Goal: Task Accomplishment & Management: Manage account settings

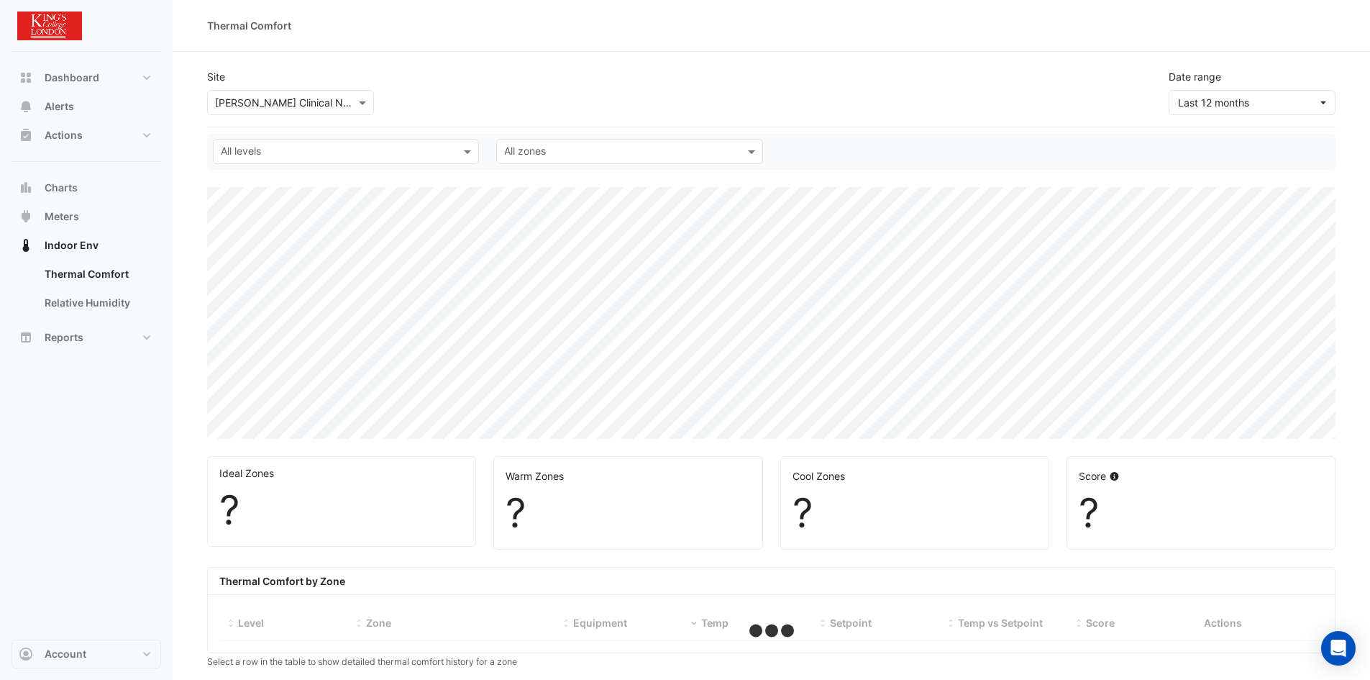
select select "***"
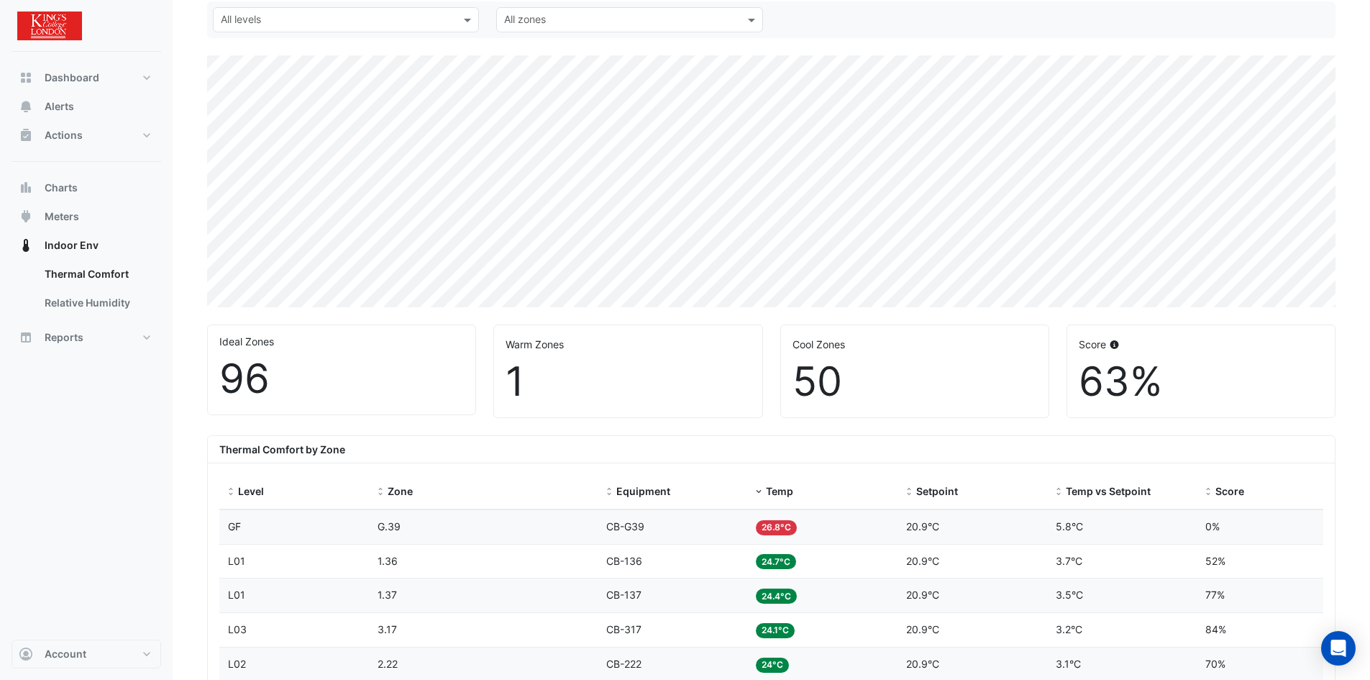
scroll to position [144, 0]
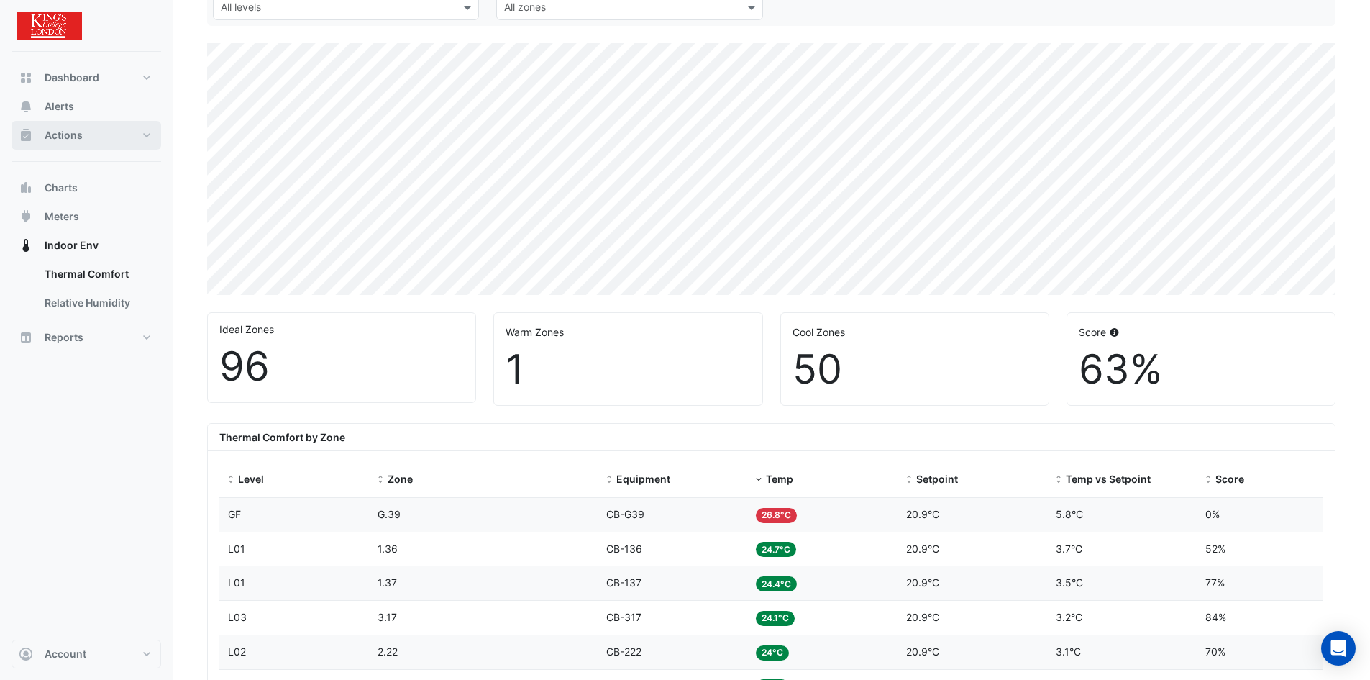
click at [65, 137] on span "Actions" at bounding box center [64, 135] width 38 height 14
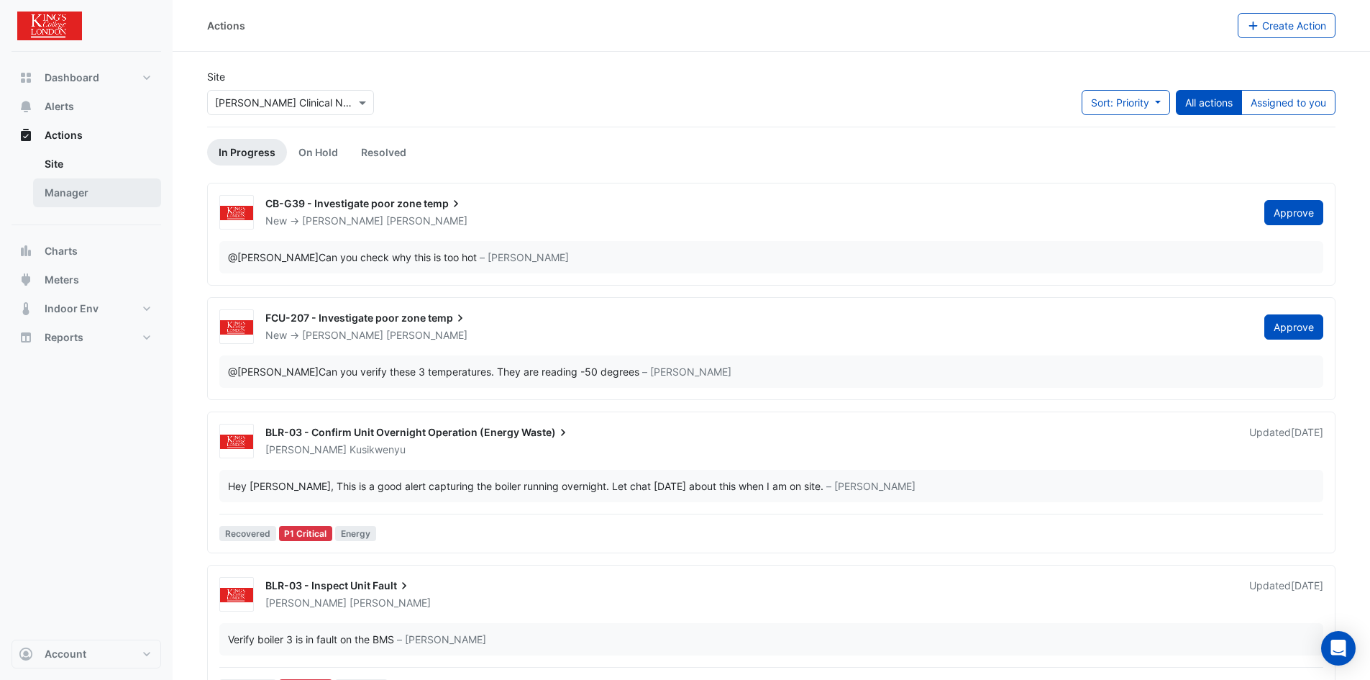
click at [72, 196] on link "Manager" at bounding box center [97, 192] width 128 height 29
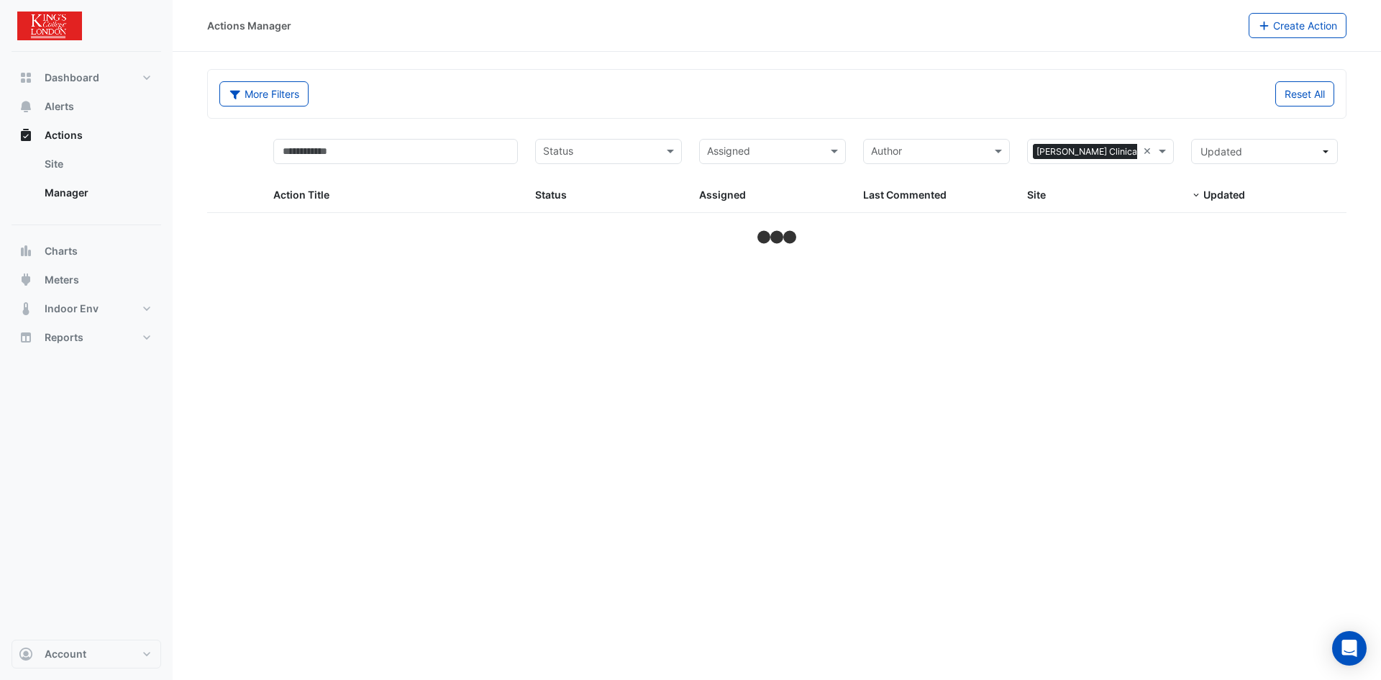
select select "***"
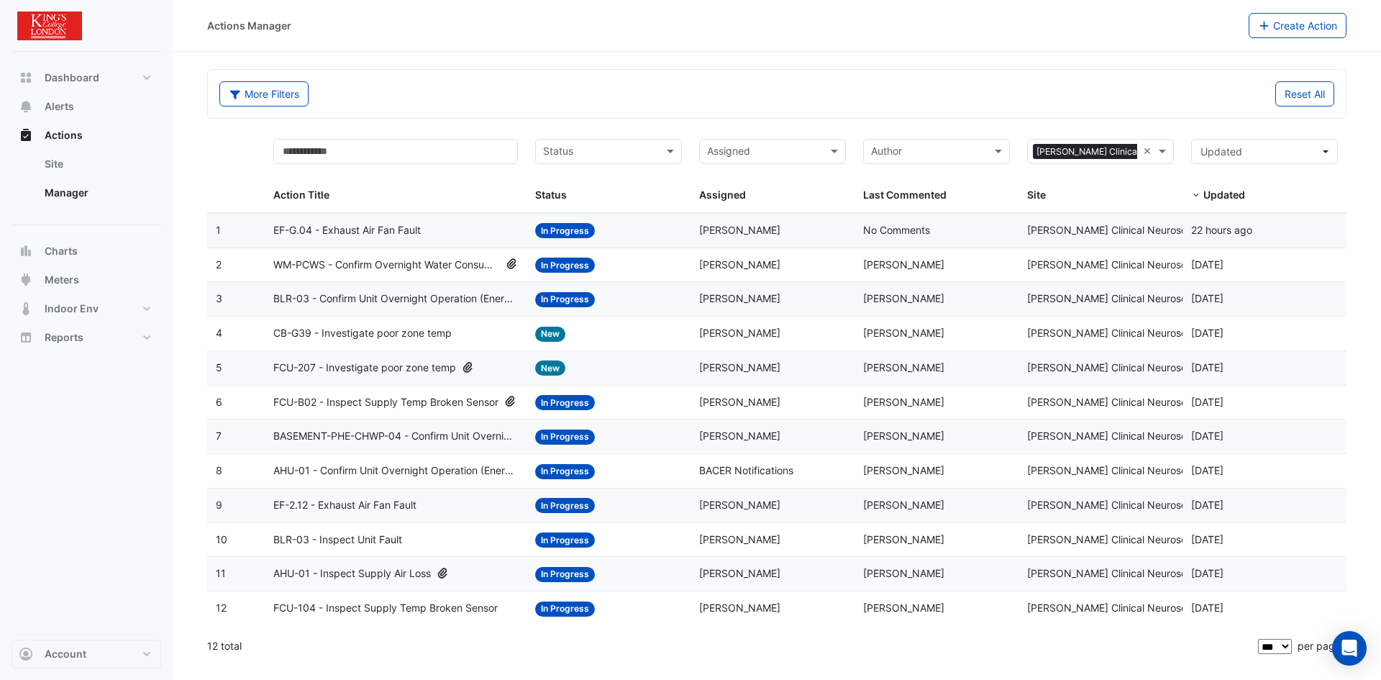
click at [1077, 651] on div "12 total" at bounding box center [731, 646] width 1048 height 36
click at [388, 234] on span "EF-G.04 - Exhaust Air Fan Fault" at bounding box center [346, 230] width 147 height 17
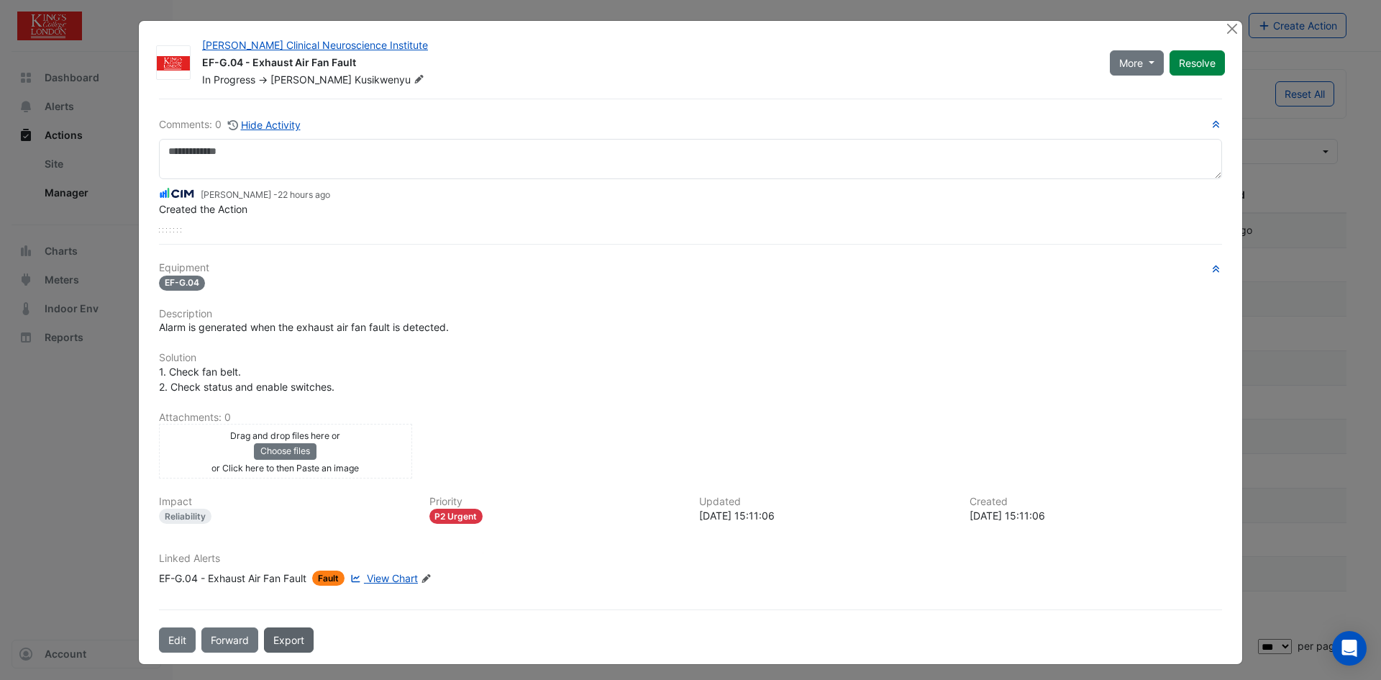
click at [286, 636] on link "Export" at bounding box center [289, 639] width 50 height 25
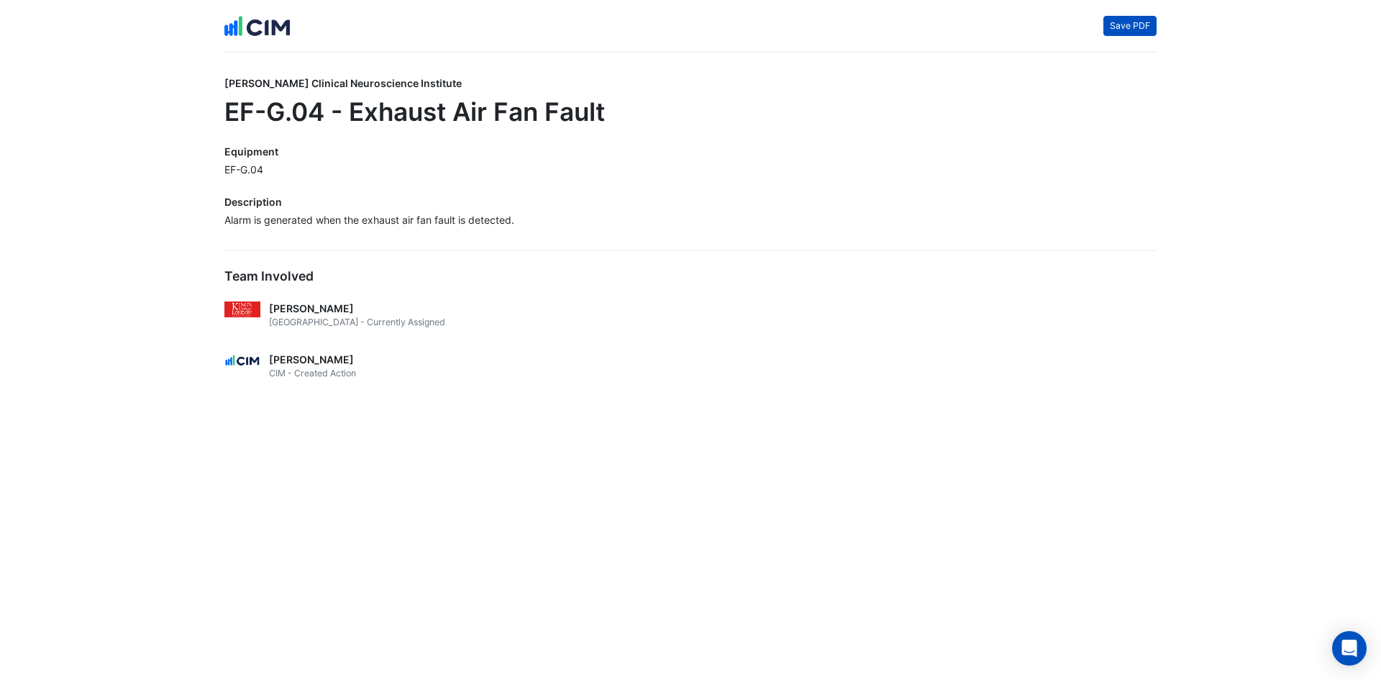
click at [1139, 24] on button "Save PDF" at bounding box center [1129, 26] width 53 height 20
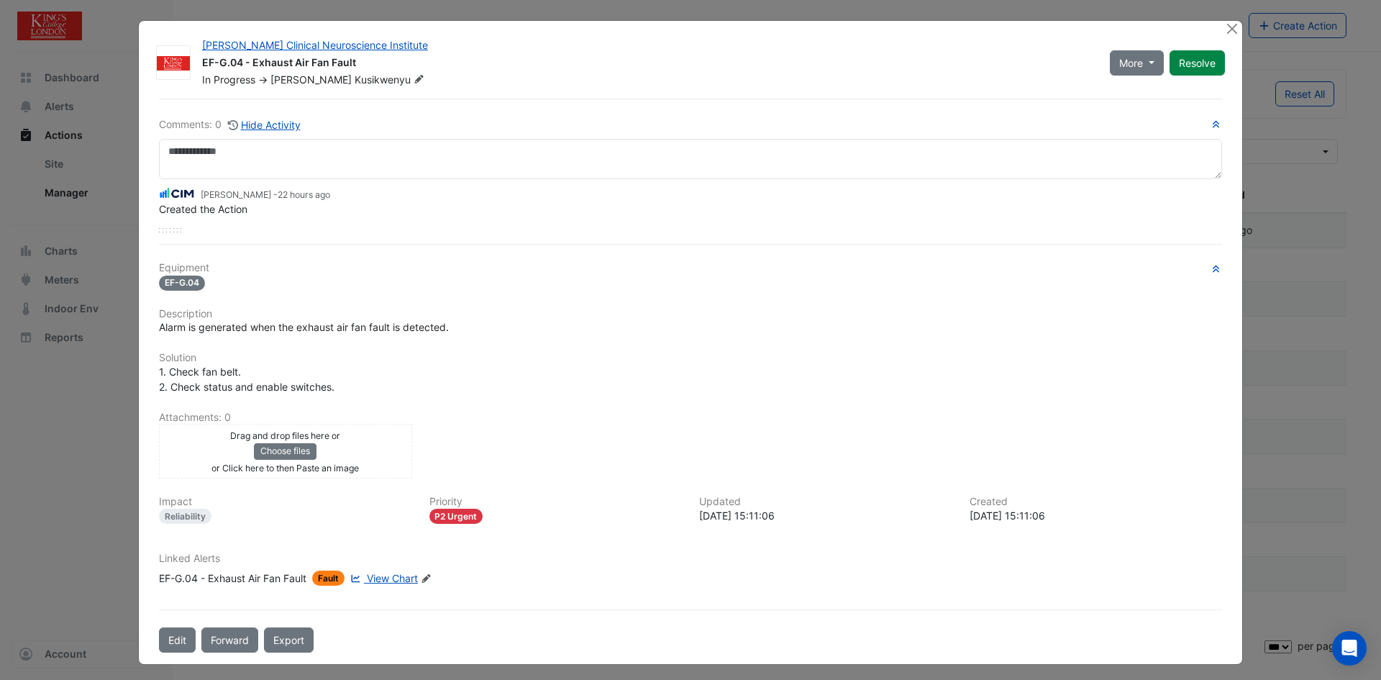
select select "***"
click at [1226, 30] on button "Close" at bounding box center [1231, 28] width 15 height 15
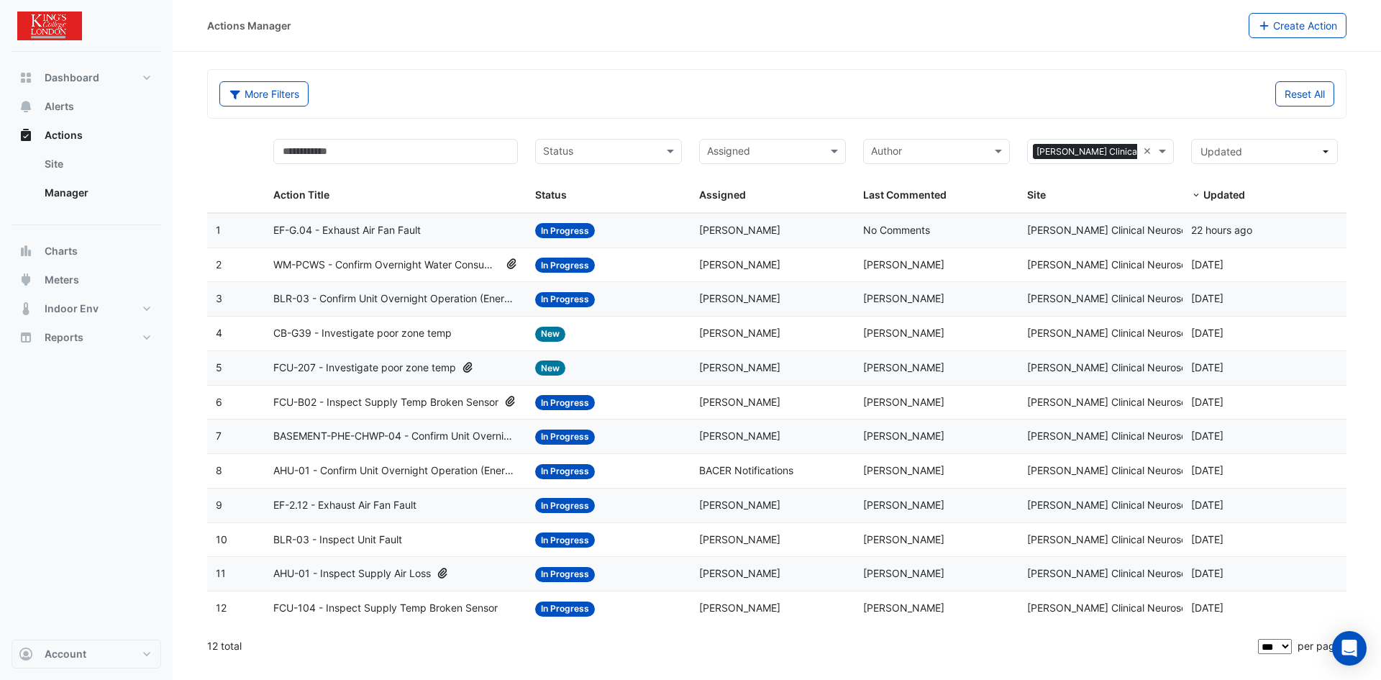
click at [468, 270] on span "WM-PCWS - Confirm Overnight Water Consumption" at bounding box center [386, 265] width 227 height 17
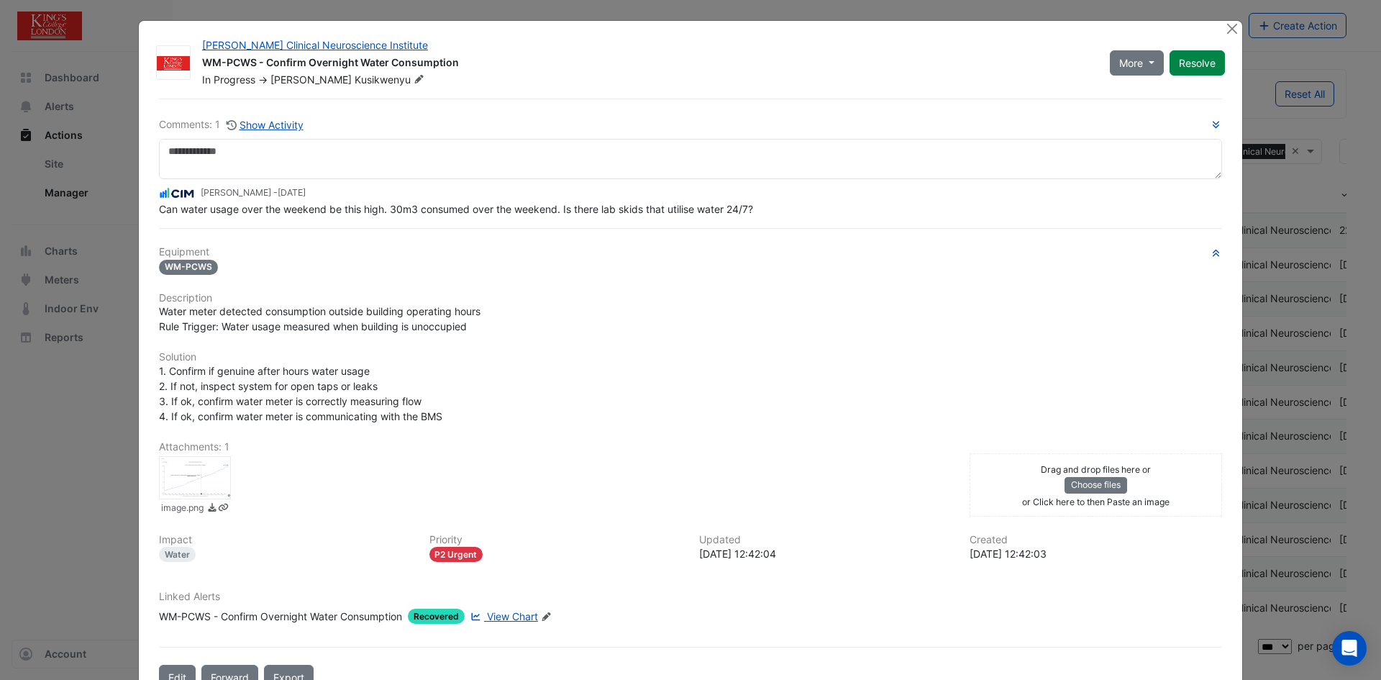
click at [434, 615] on span "Recovered" at bounding box center [436, 616] width 57 height 15
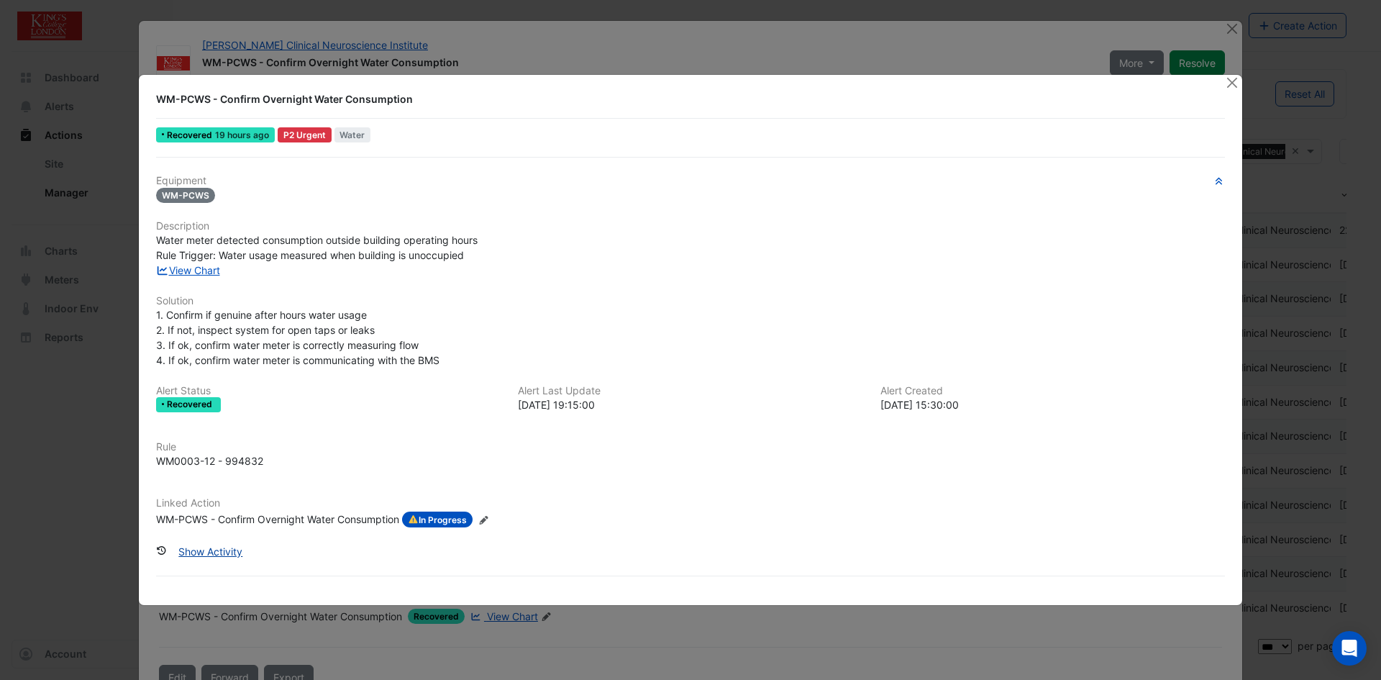
click at [212, 547] on button "Show Activity" at bounding box center [210, 551] width 83 height 25
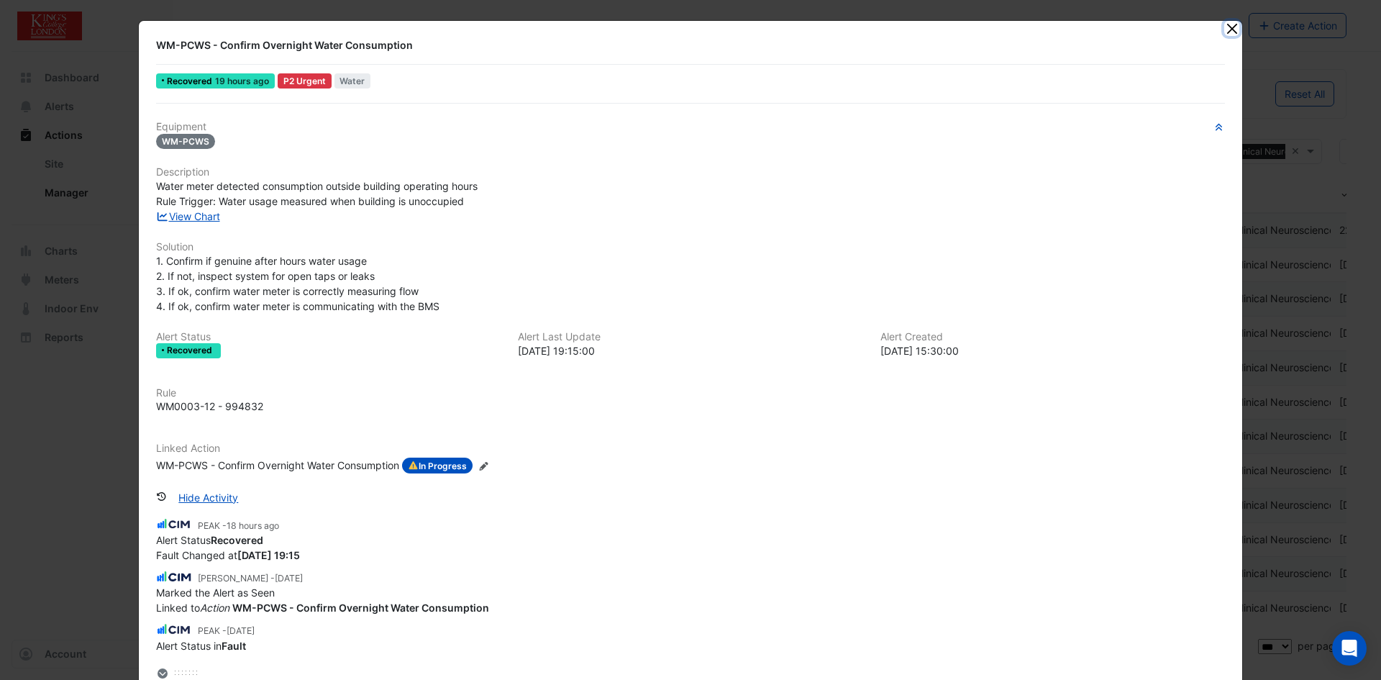
click at [1224, 29] on button "Close" at bounding box center [1231, 28] width 15 height 15
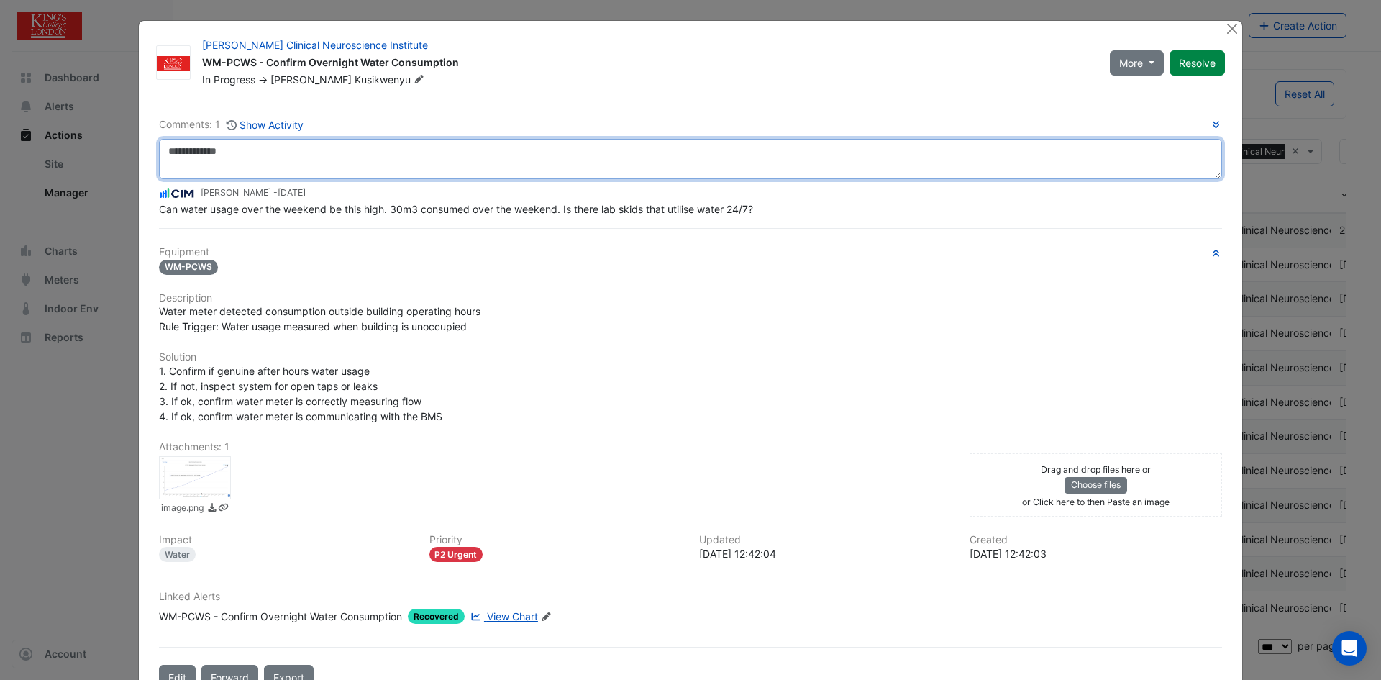
click at [176, 151] on textarea at bounding box center [690, 159] width 1063 height 40
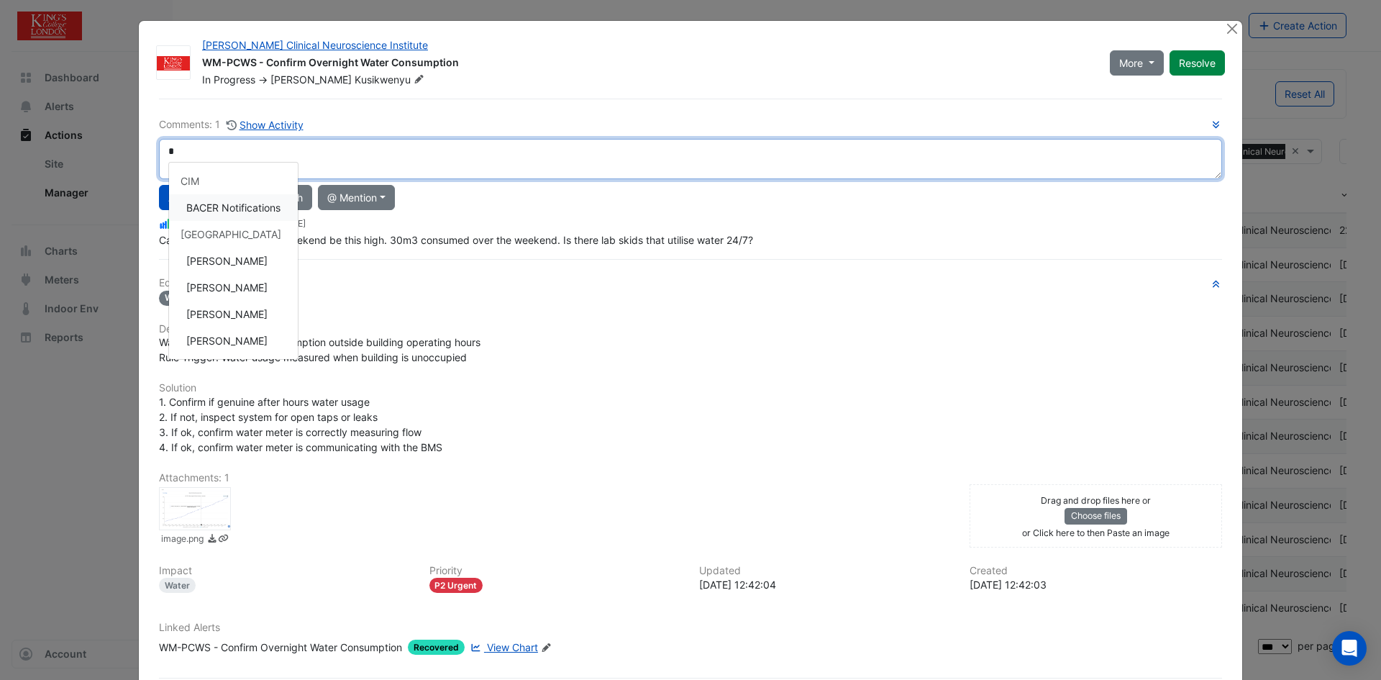
type textarea "**********"
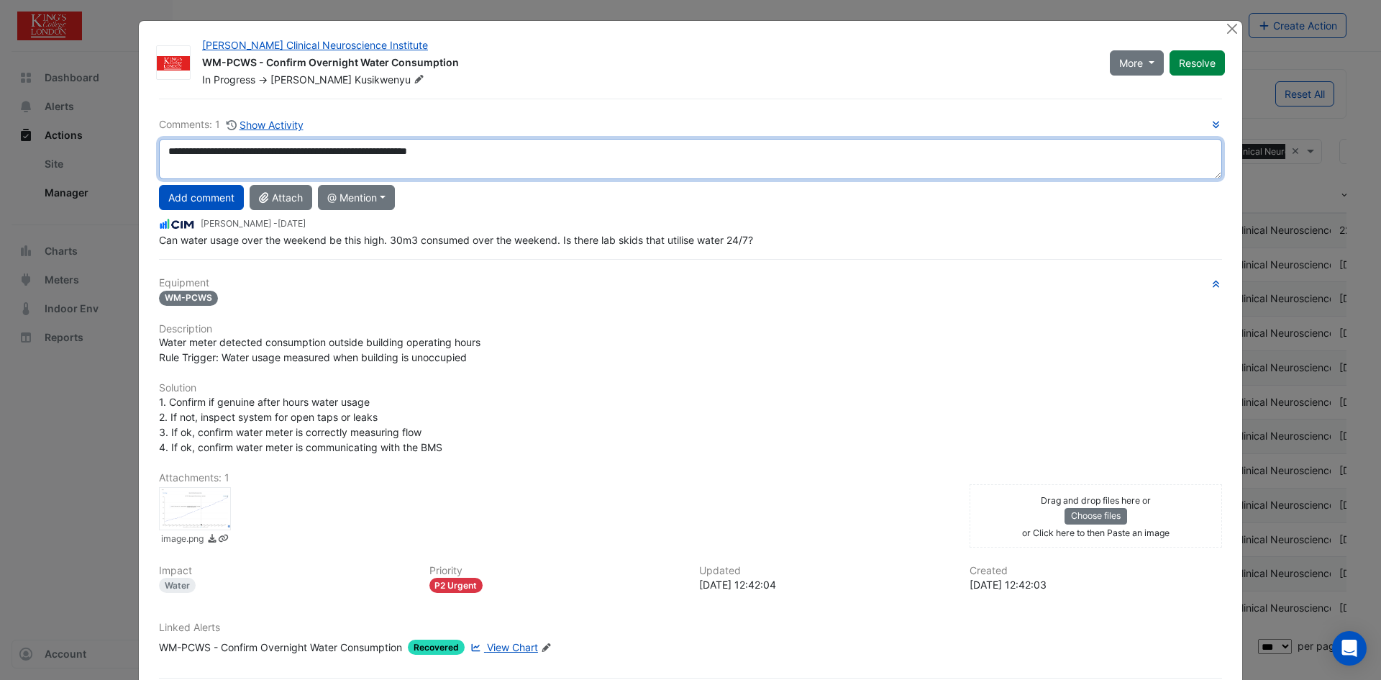
click at [228, 211] on div "**********" at bounding box center [690, 182] width 1063 height 131
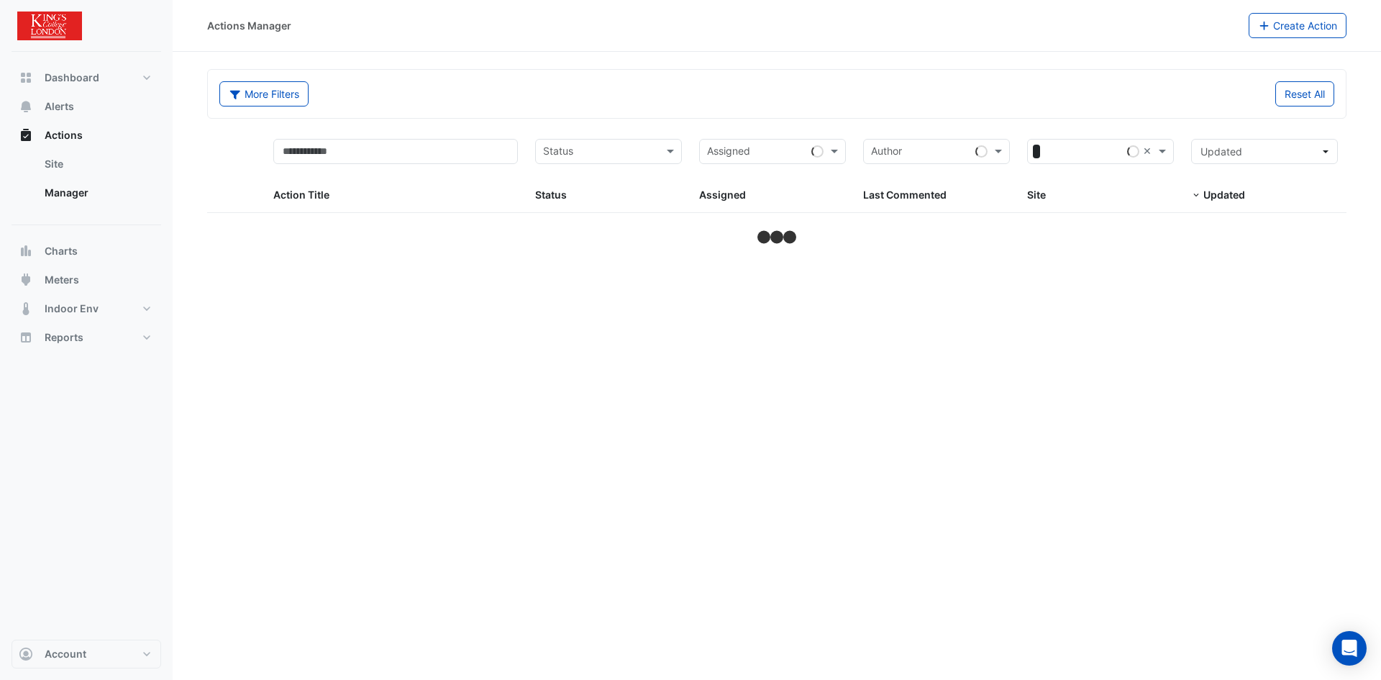
select select "***"
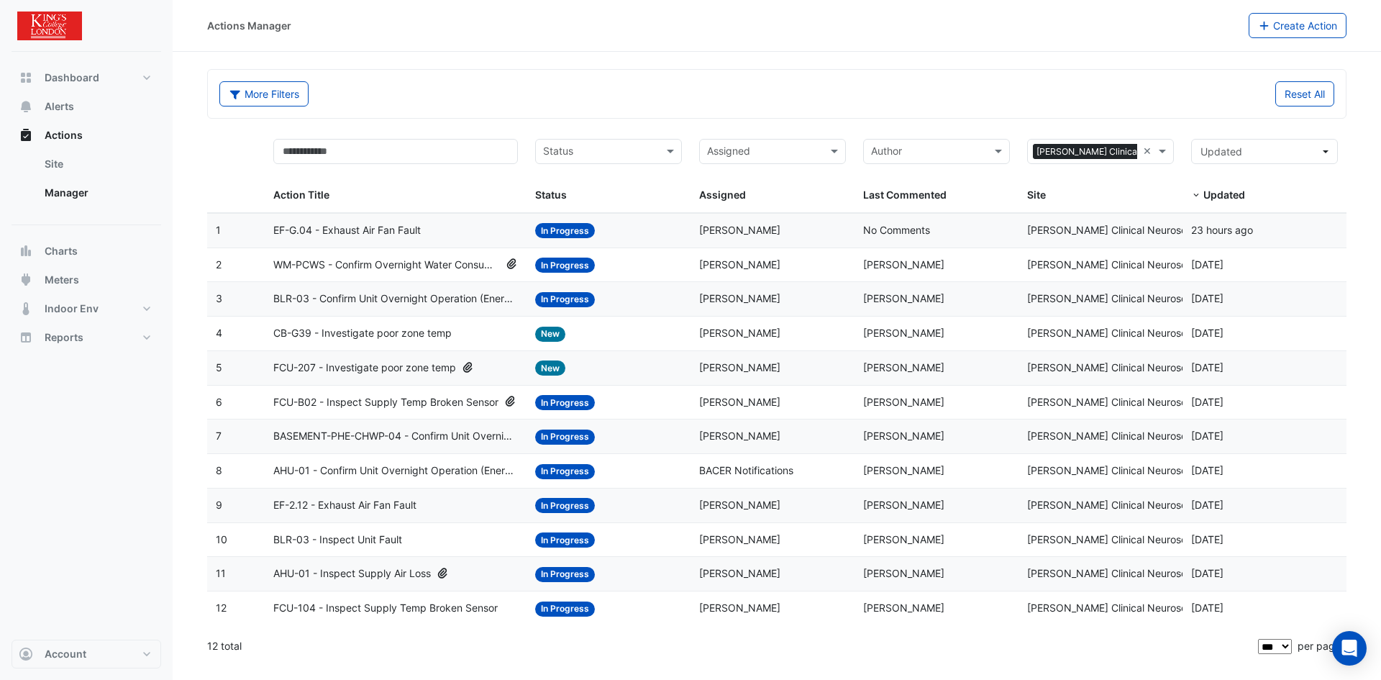
click at [490, 266] on span "WM-PCWS - Confirm Overnight Water Consumption" at bounding box center [386, 265] width 227 height 17
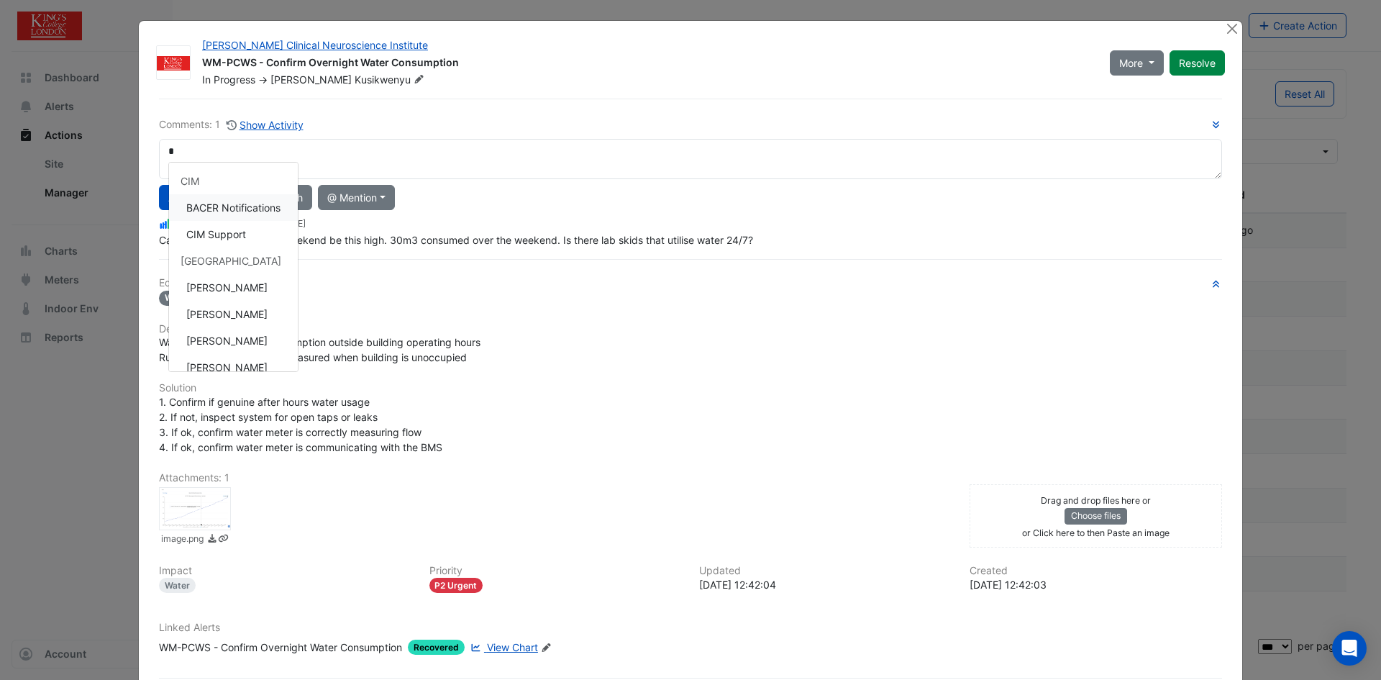
click at [188, 178] on div "CIM" at bounding box center [233, 181] width 129 height 27
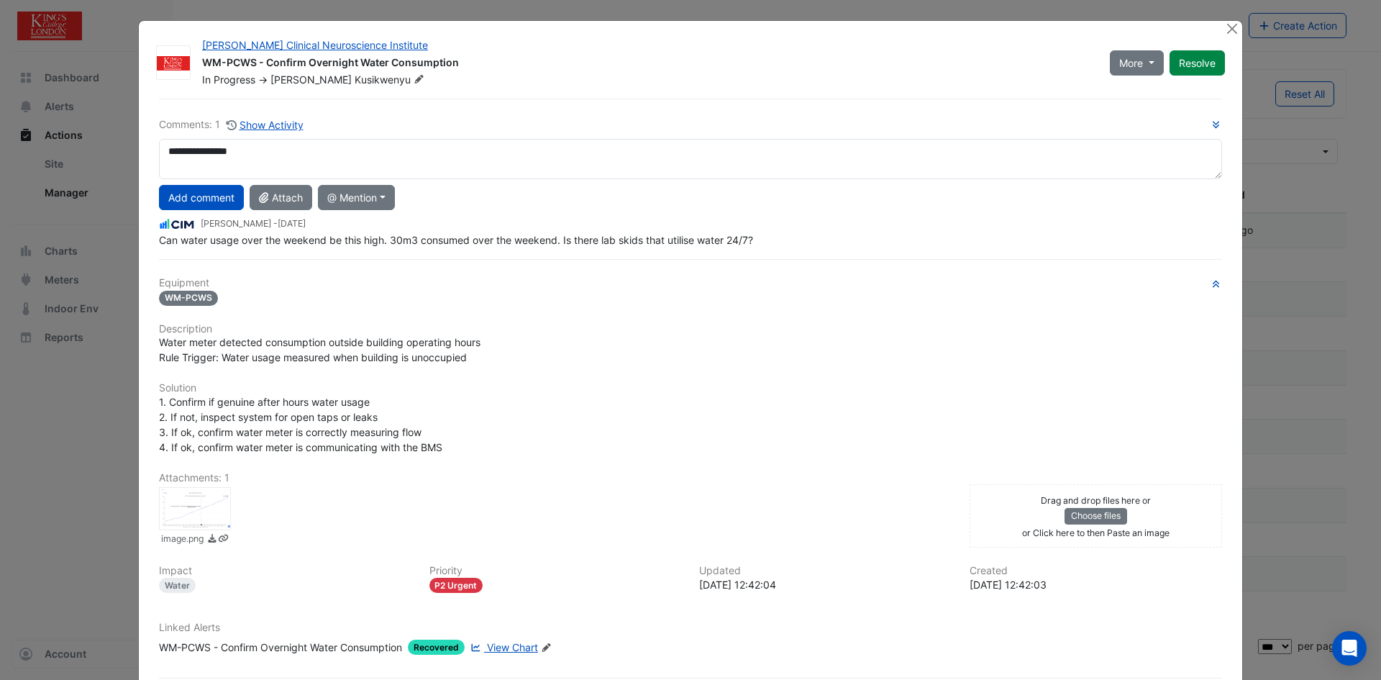
click at [202, 236] on div "**********" at bounding box center [690, 182] width 1063 height 131
type textarea "**********"
click at [190, 198] on button "Add comment" at bounding box center [201, 197] width 85 height 25
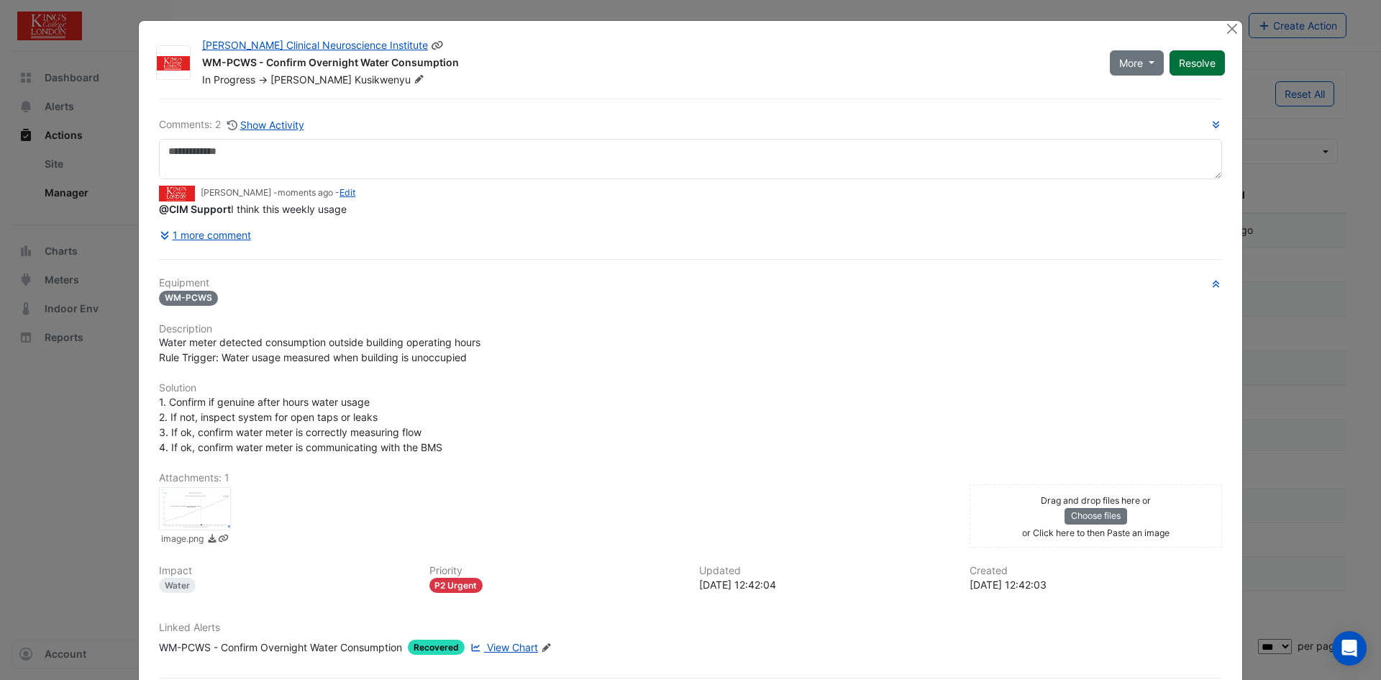
click at [1186, 63] on button "Resolve" at bounding box center [1197, 62] width 55 height 25
click at [1225, 30] on button "Close" at bounding box center [1231, 28] width 15 height 15
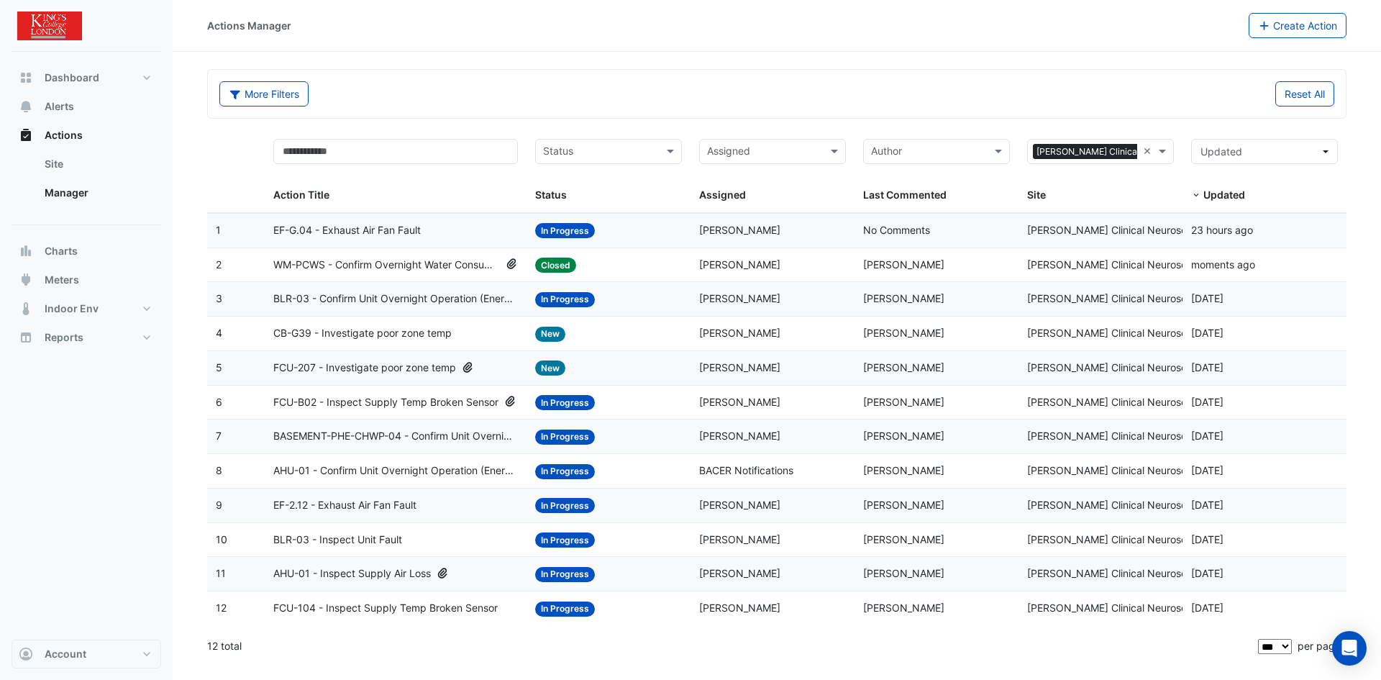
click at [422, 298] on span "BLR-03 - Confirm Unit Overnight Operation (Energy Waste)" at bounding box center [395, 299] width 245 height 17
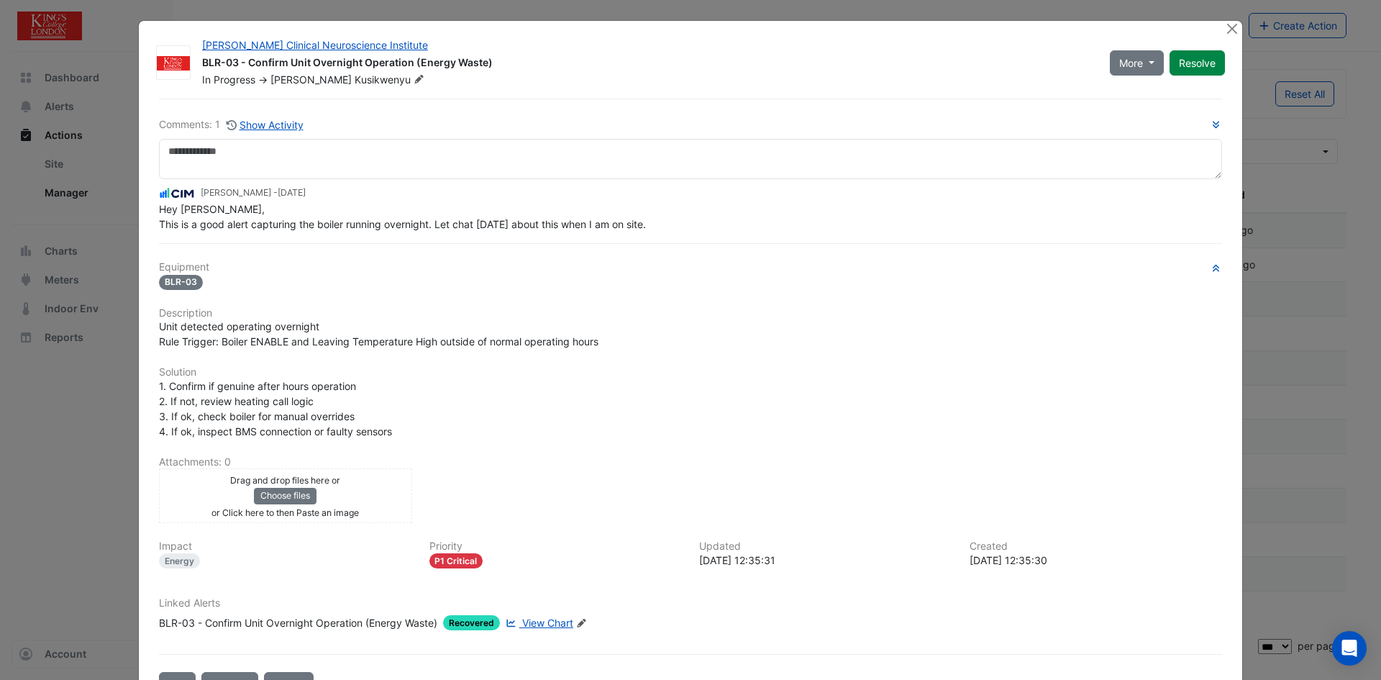
click at [533, 655] on div "Comments: 1 Show Activity Mark Ryan - 1 day ago Hey Paul, This is a good alert …" at bounding box center [690, 398] width 1080 height 598
click at [532, 622] on span "View Chart" at bounding box center [547, 622] width 51 height 12
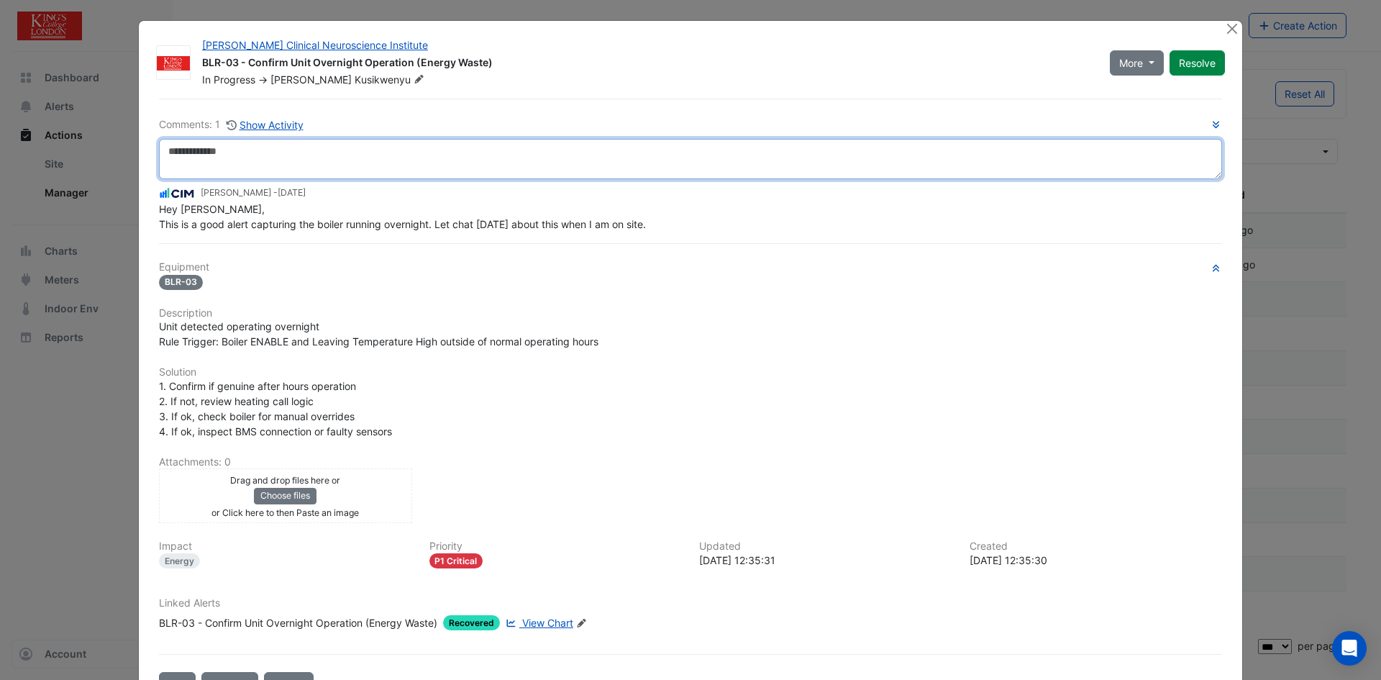
click at [218, 165] on textarea at bounding box center [690, 159] width 1063 height 40
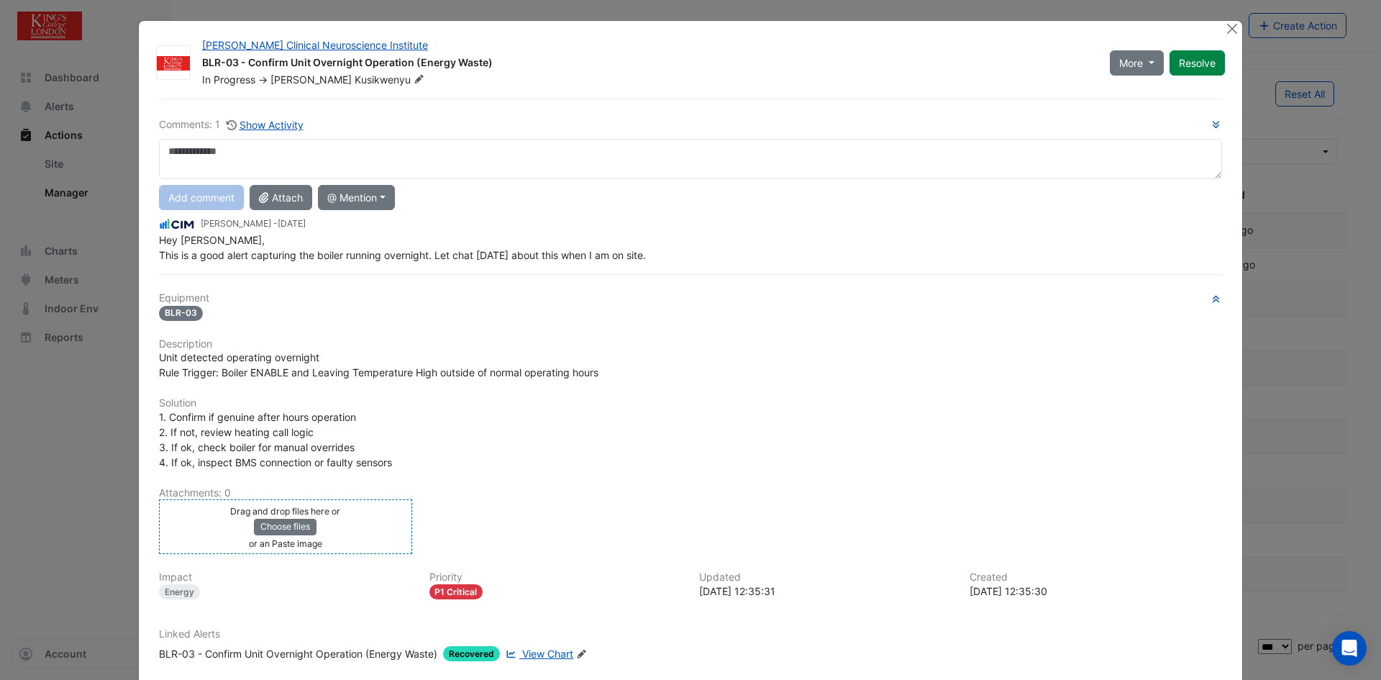
click at [381, 519] on div "Drag and drop files here or Choose files or an Paste image" at bounding box center [286, 526] width 246 height 47
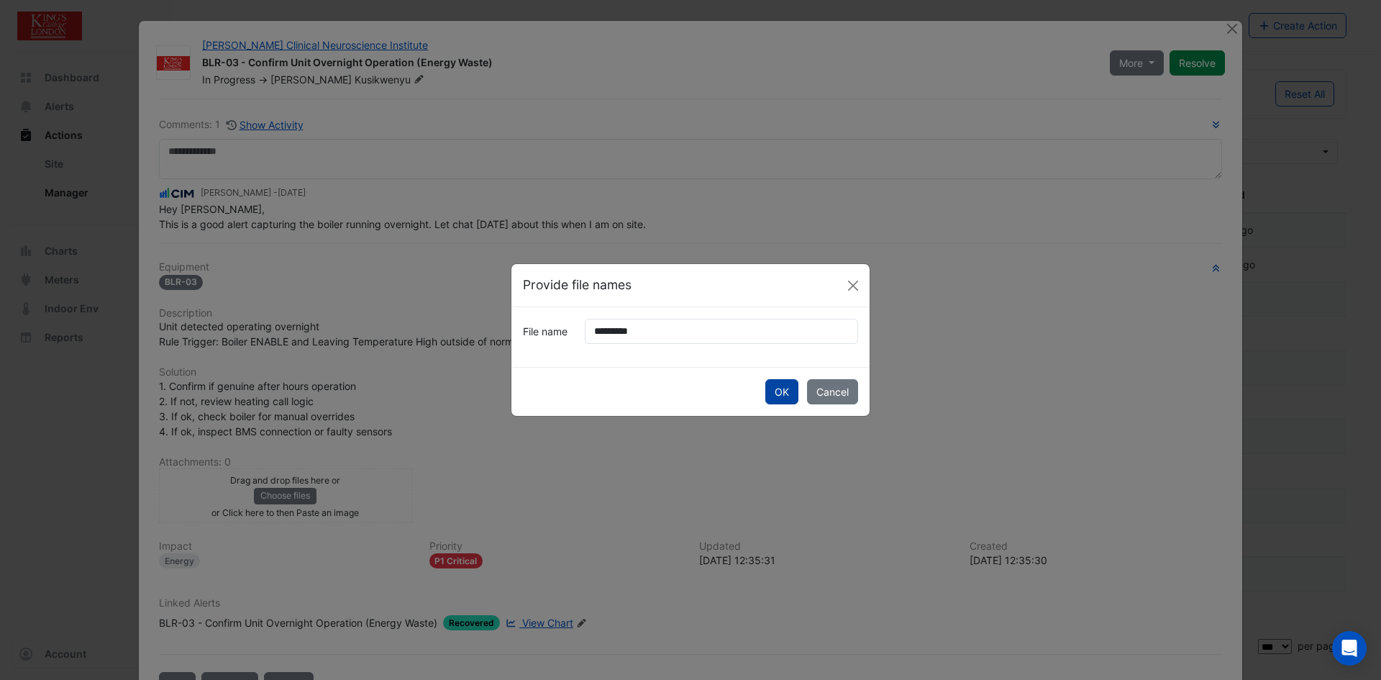
drag, startPoint x: 778, startPoint y: 387, endPoint x: 770, endPoint y: 383, distance: 9.0
click at [778, 388] on button "OK" at bounding box center [781, 391] width 33 height 25
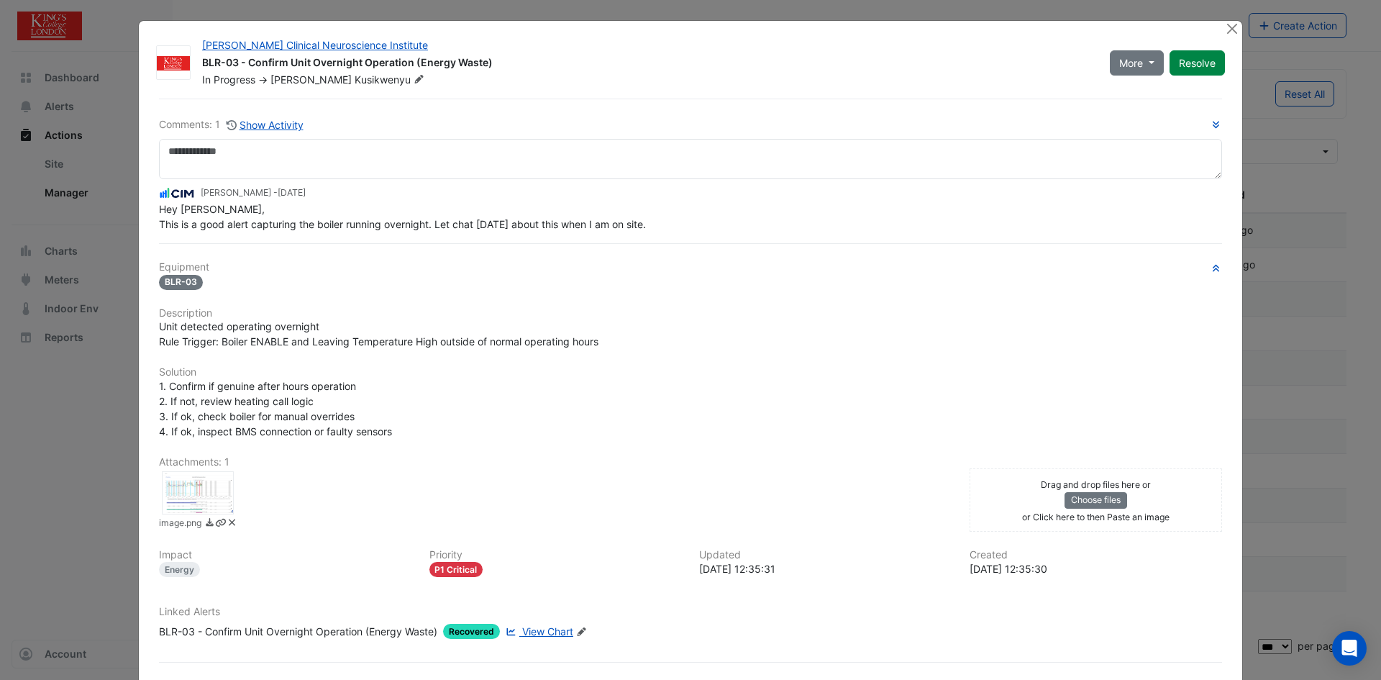
click at [198, 489] on div at bounding box center [198, 492] width 72 height 43
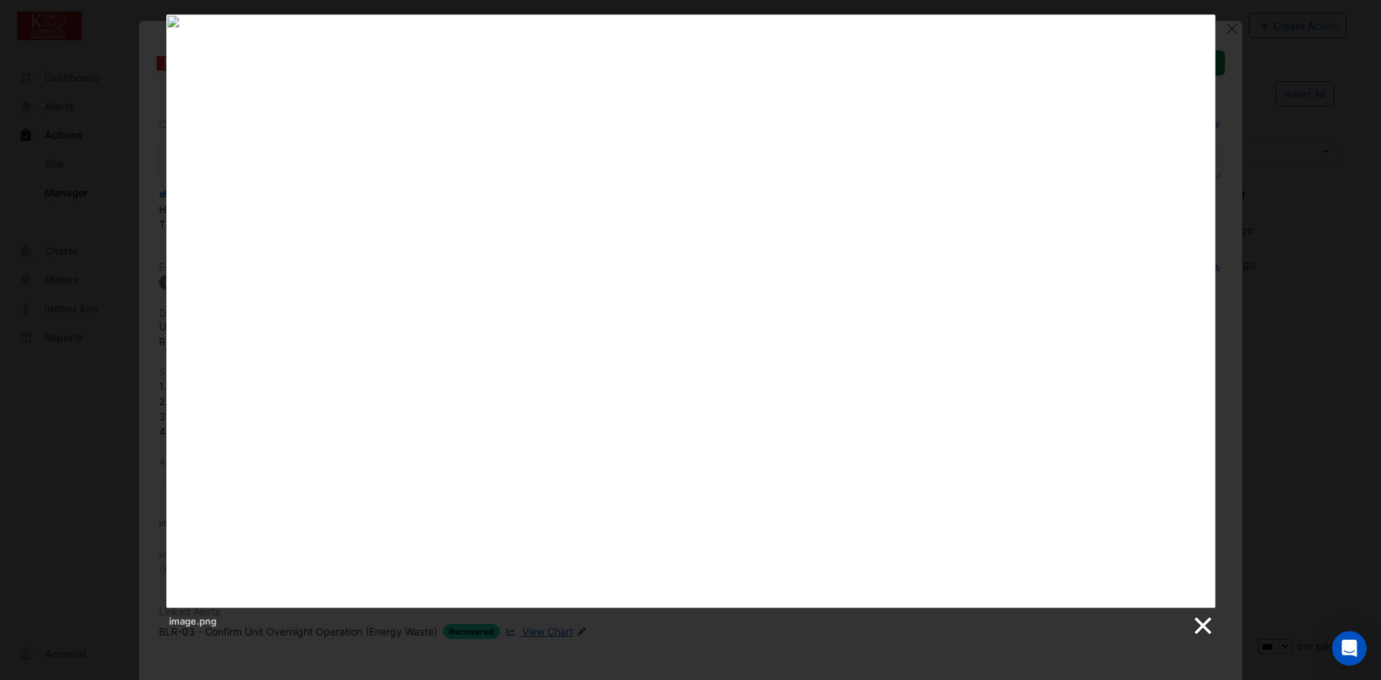
click at [1199, 624] on link at bounding box center [1202, 626] width 22 height 22
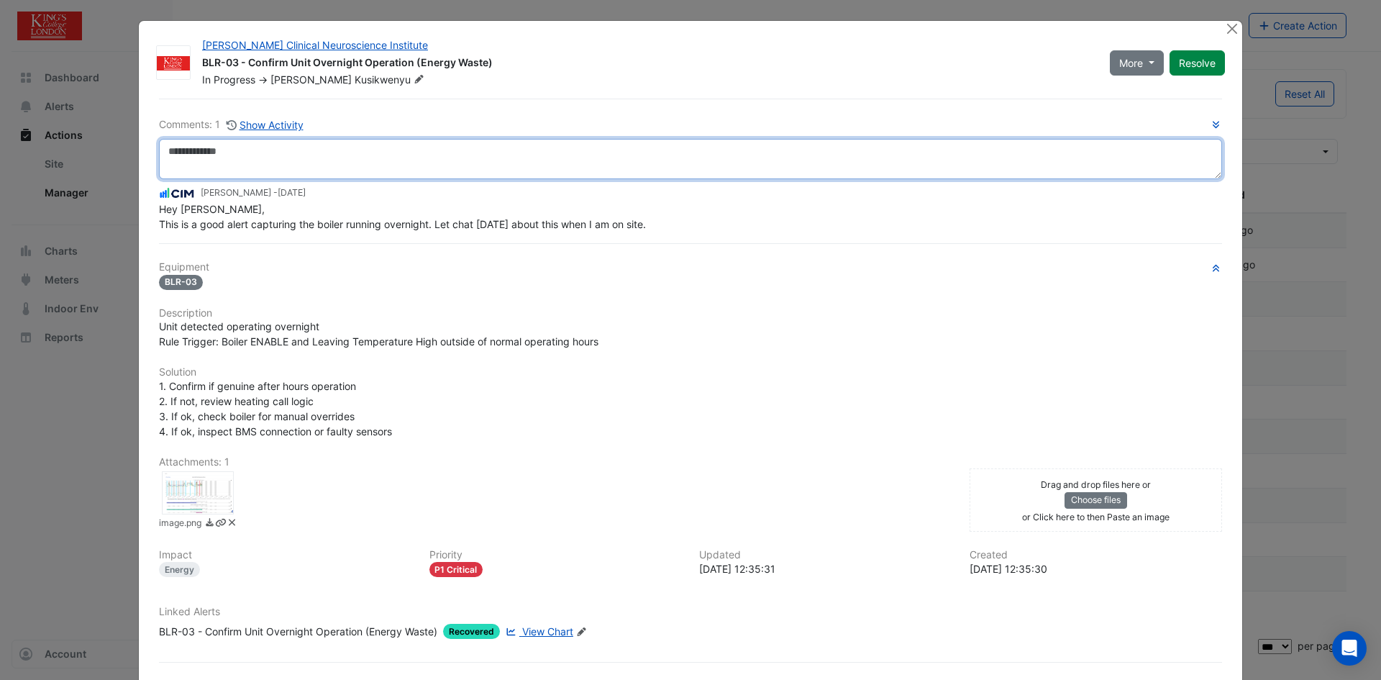
click at [250, 152] on textarea at bounding box center [690, 159] width 1063 height 40
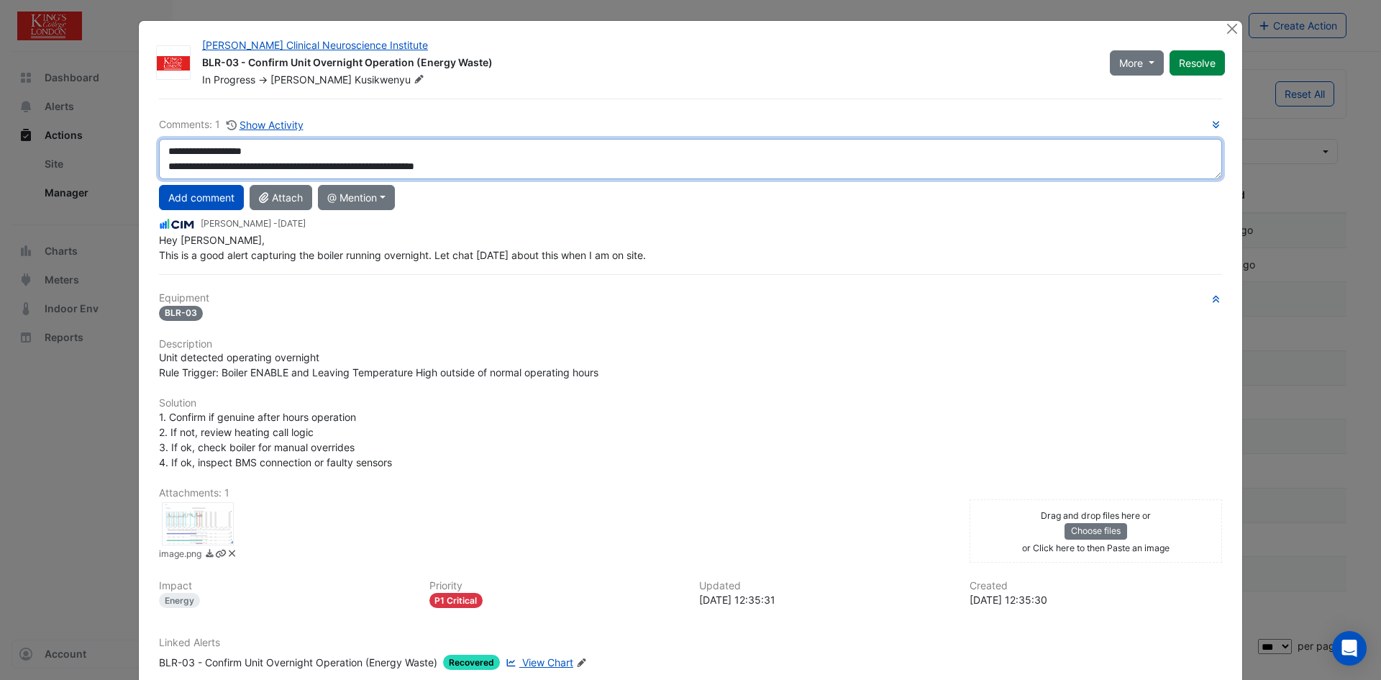
scroll to position [9, 0]
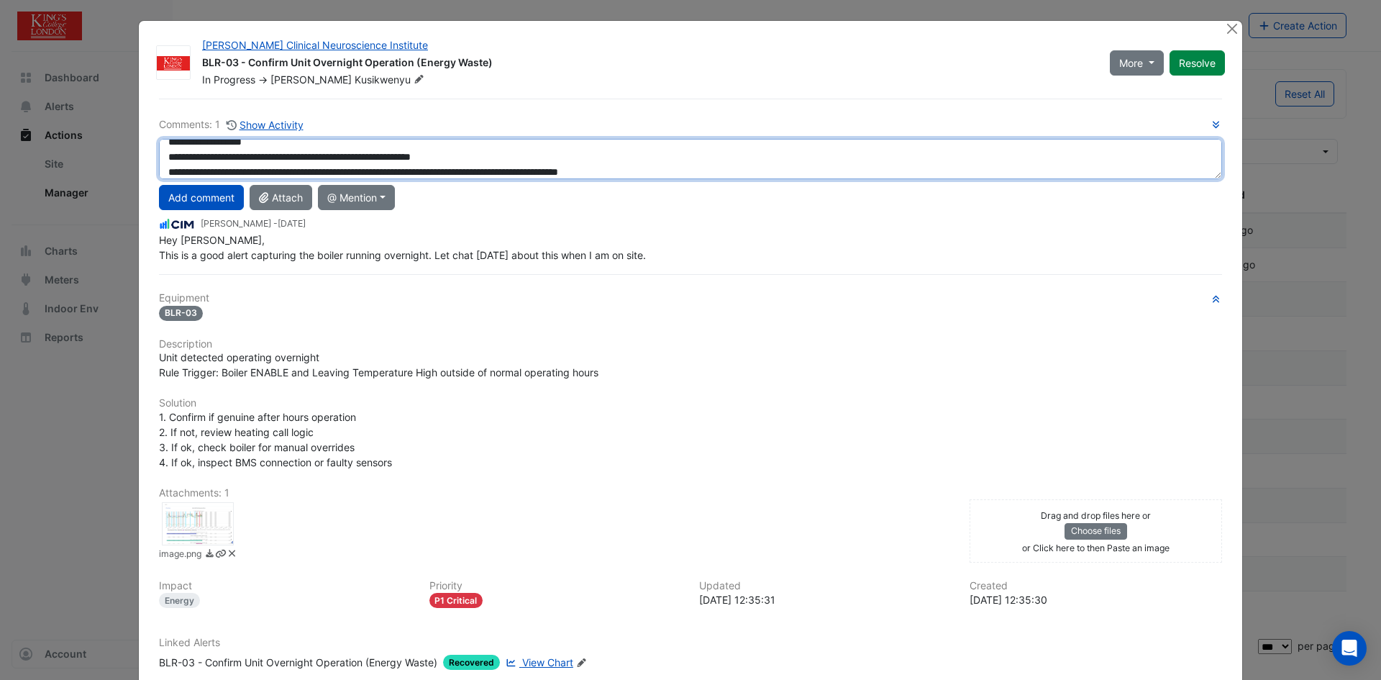
drag, startPoint x: 316, startPoint y: 160, endPoint x: 312, endPoint y: 153, distance: 8.0
click at [312, 152] on textarea "**********" at bounding box center [690, 159] width 1063 height 40
click at [312, 161] on textarea "**********" at bounding box center [690, 159] width 1063 height 40
click at [392, 157] on textarea "**********" at bounding box center [690, 159] width 1063 height 40
click at [278, 173] on textarea "**********" at bounding box center [690, 159] width 1063 height 40
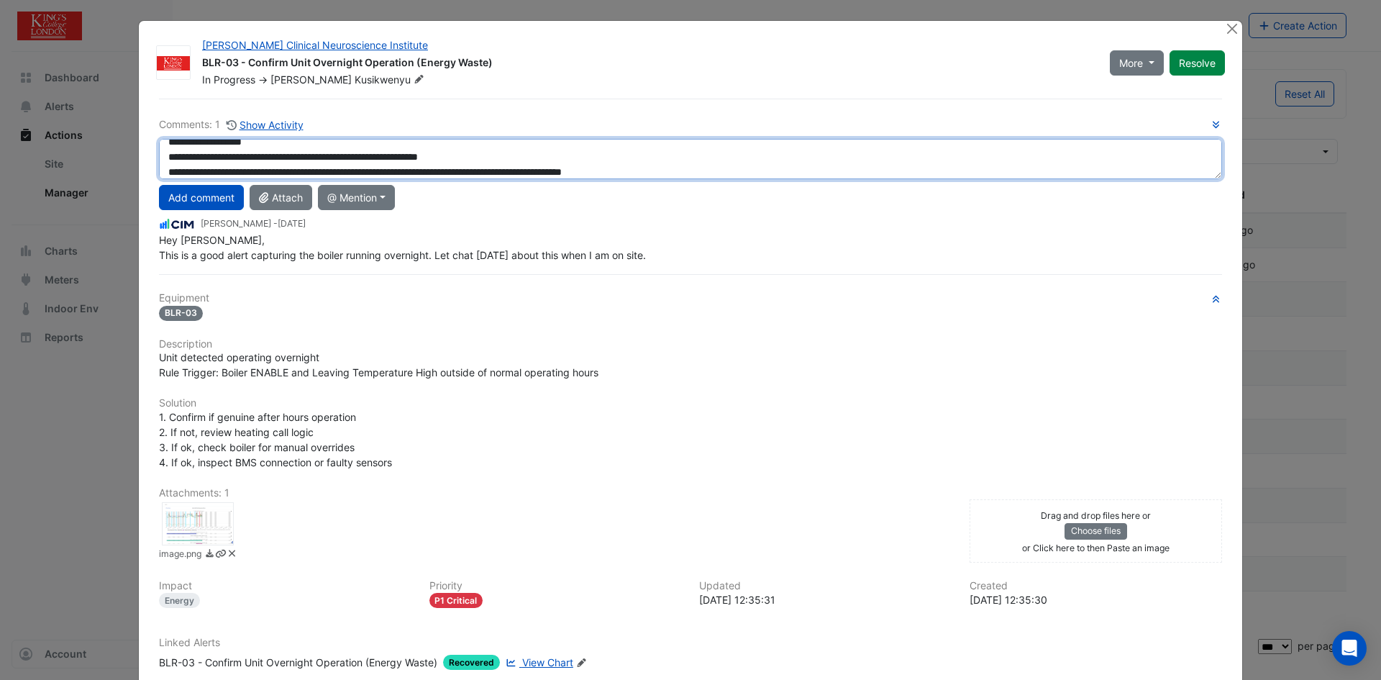
type textarea "**********"
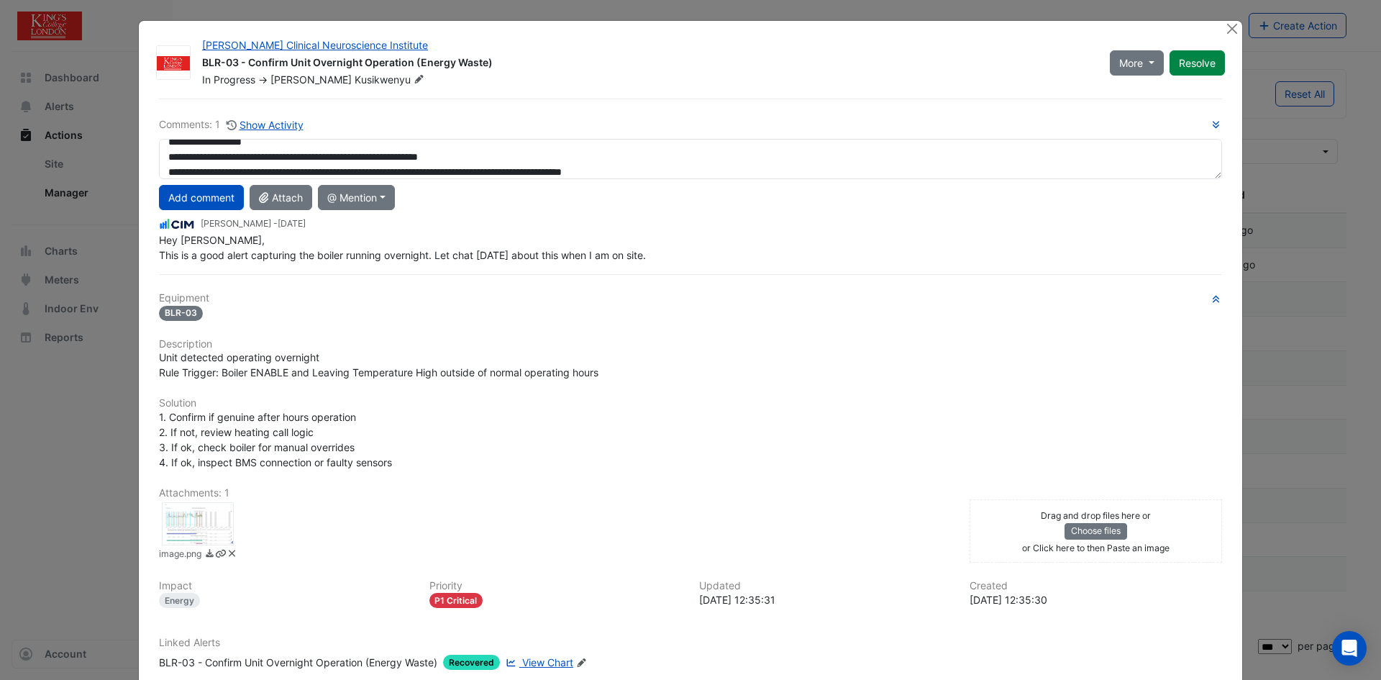
click at [213, 196] on button "Add comment" at bounding box center [201, 197] width 85 height 25
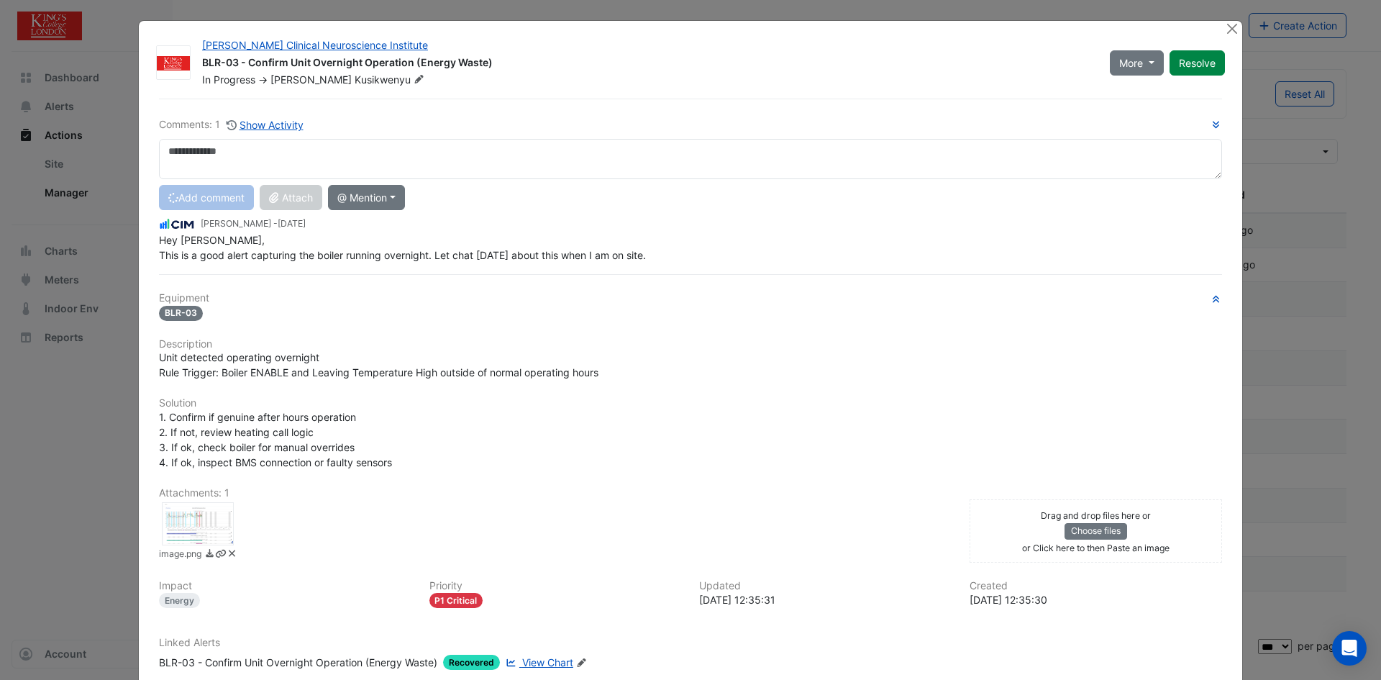
scroll to position [0, 0]
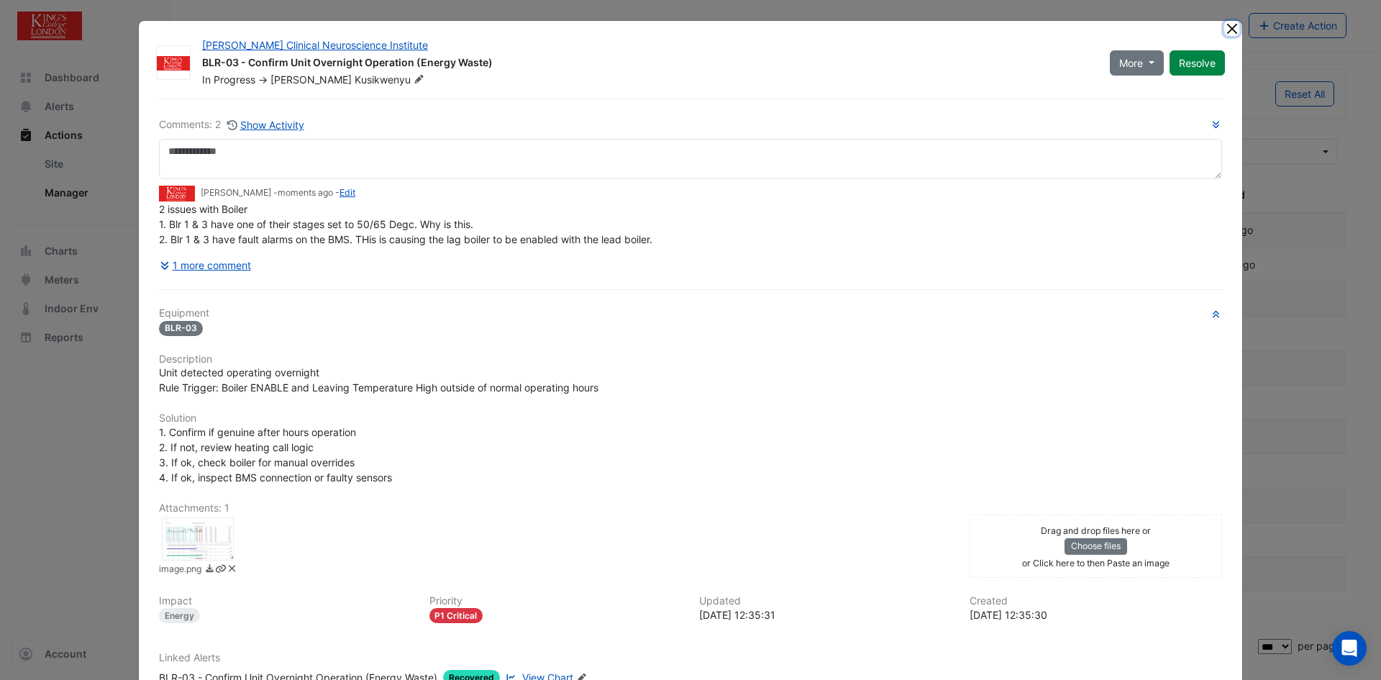
click at [1229, 28] on button "Close" at bounding box center [1231, 28] width 15 height 15
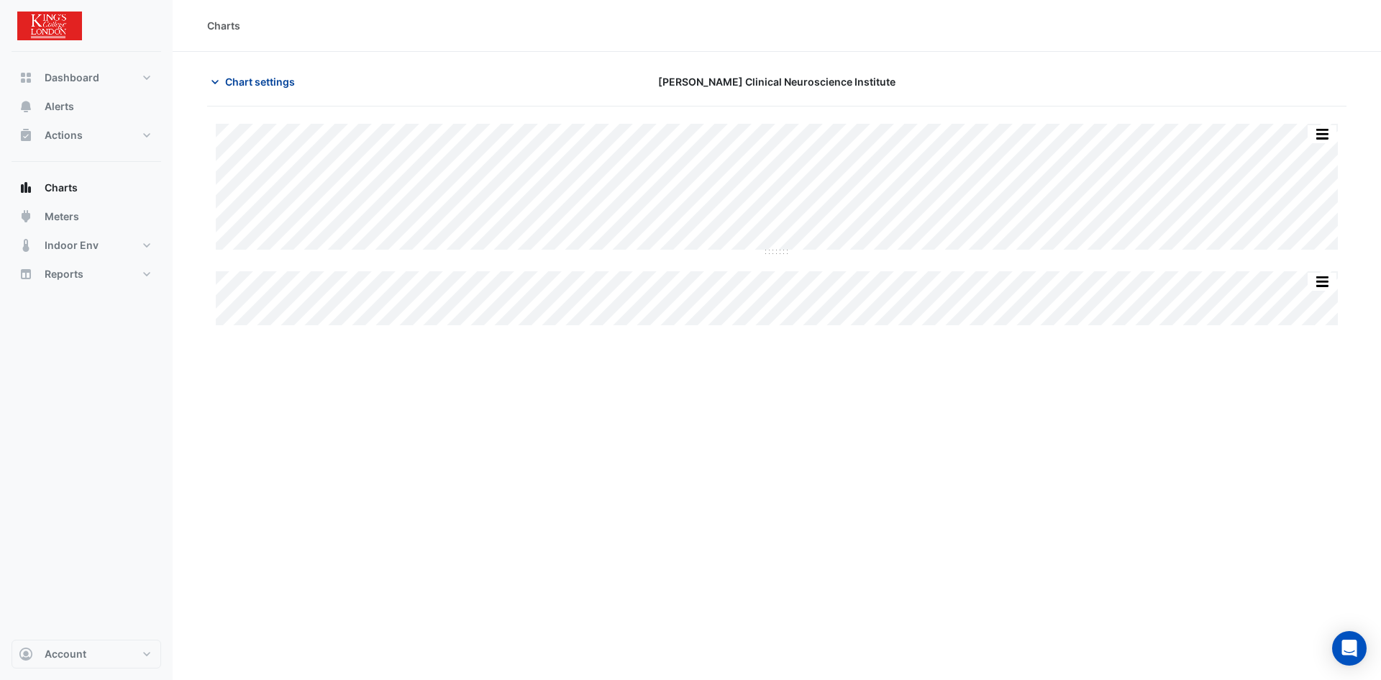
click at [234, 82] on span "Chart settings" at bounding box center [260, 81] width 70 height 15
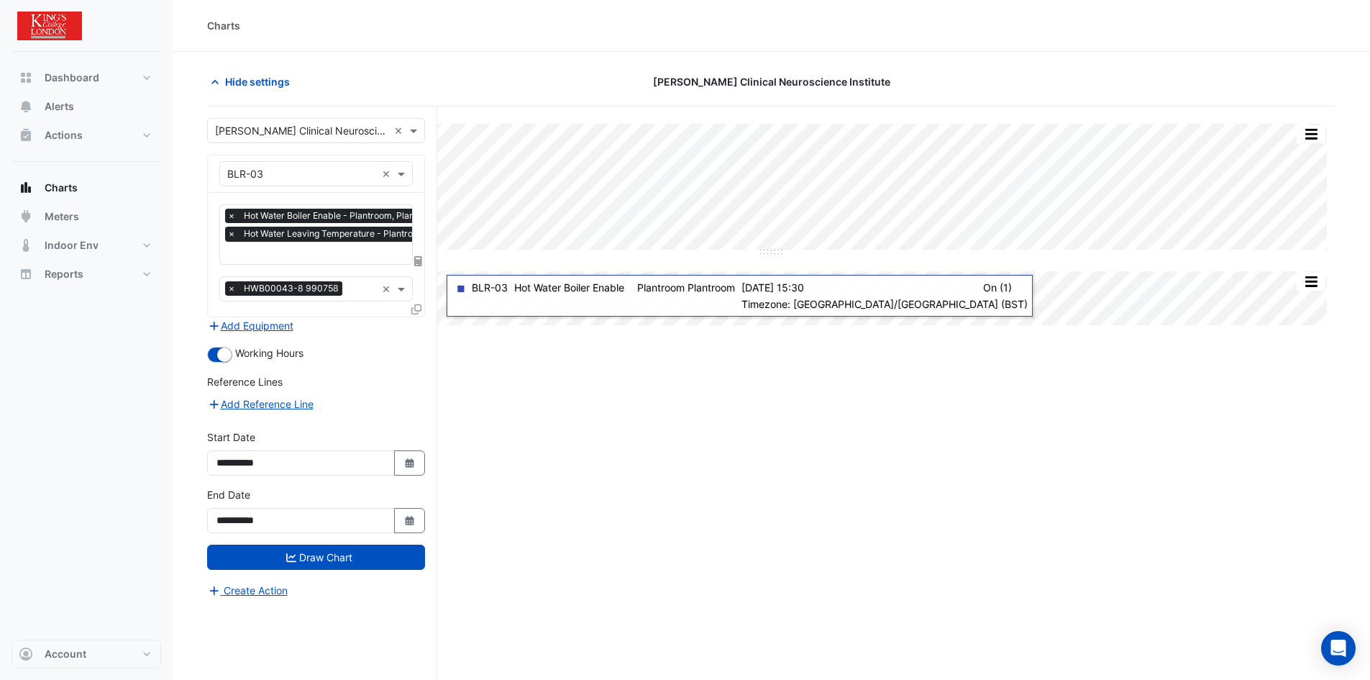
click at [416, 306] on icon at bounding box center [416, 309] width 10 height 10
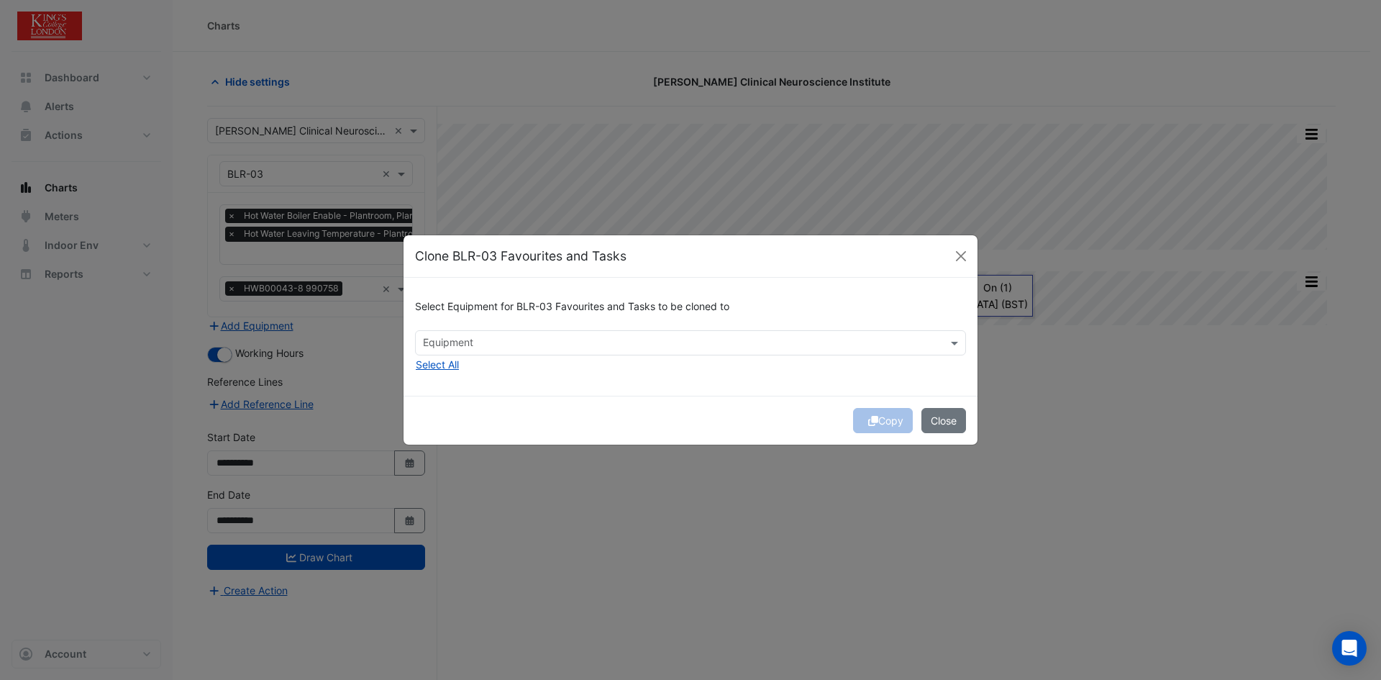
drag, startPoint x: 466, startPoint y: 325, endPoint x: 467, endPoint y: 333, distance: 7.9
click at [466, 327] on div "Select Equipment for BLR-03 Favourites and Tasks to be cloned to" at bounding box center [690, 309] width 551 height 41
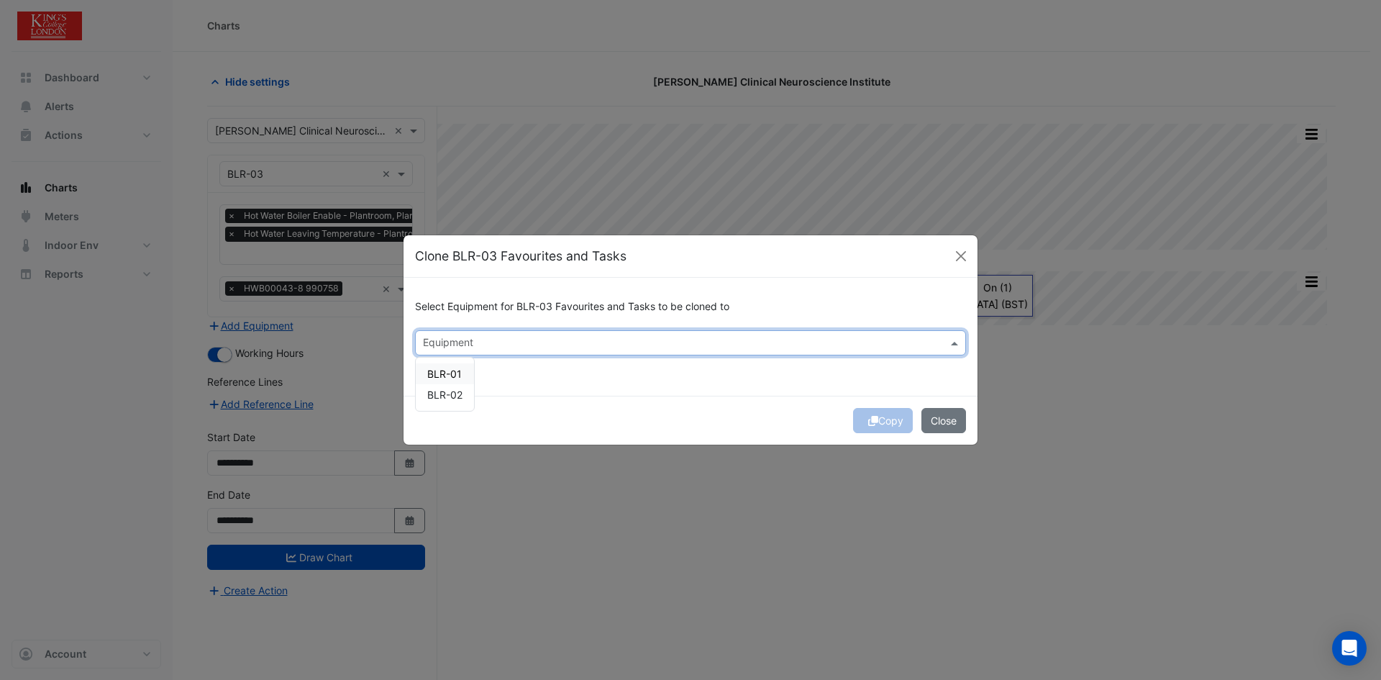
click at [476, 351] on input "text" at bounding box center [682, 344] width 519 height 15
click at [440, 367] on div "BLR-01" at bounding box center [445, 373] width 58 height 21
click at [452, 395] on span "BLR-02" at bounding box center [444, 394] width 35 height 12
click at [883, 413] on button "Copy" at bounding box center [883, 420] width 60 height 25
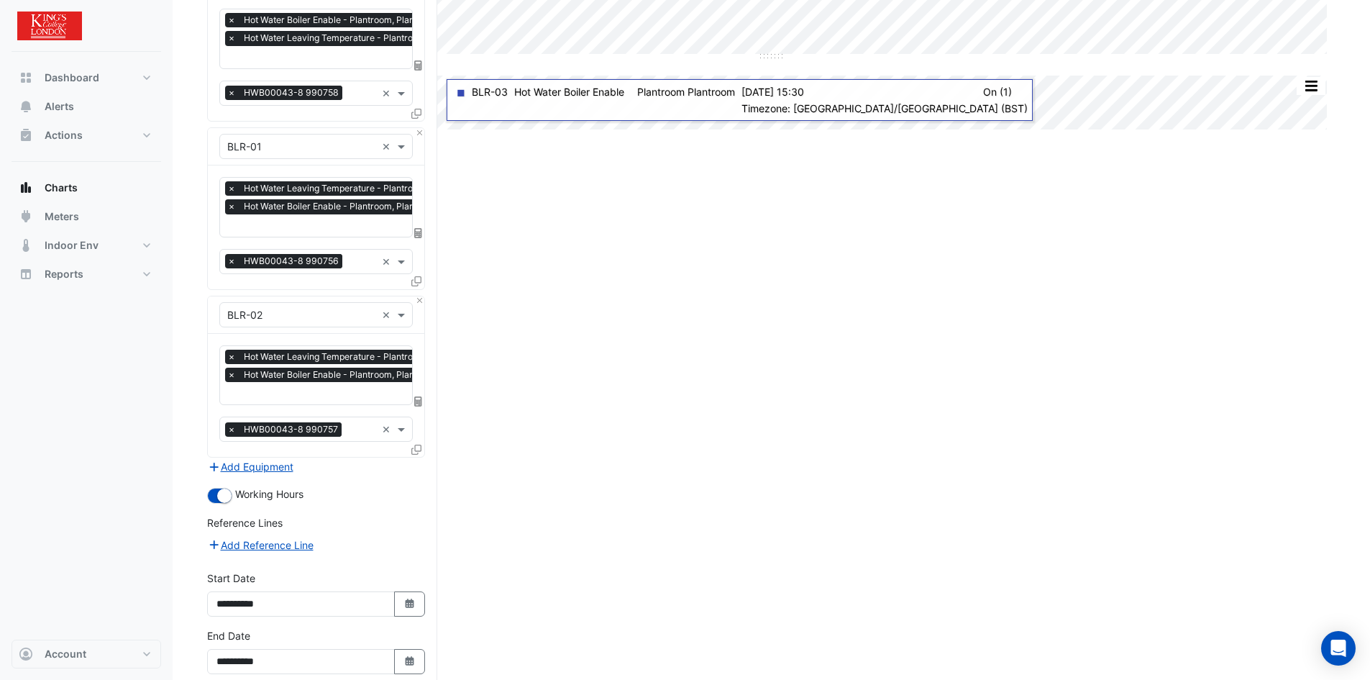
scroll to position [216, 0]
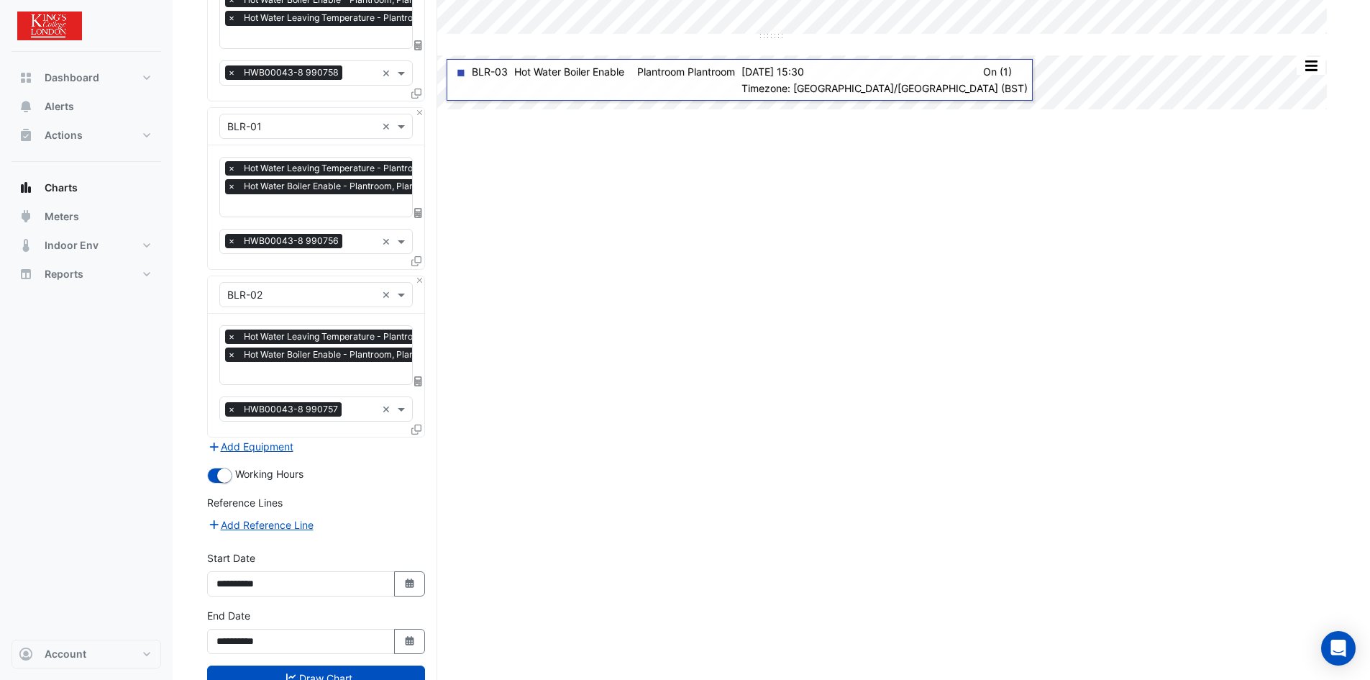
click at [358, 657] on div "**********" at bounding box center [316, 637] width 235 height 58
click at [360, 665] on button "Draw Chart" at bounding box center [316, 677] width 218 height 25
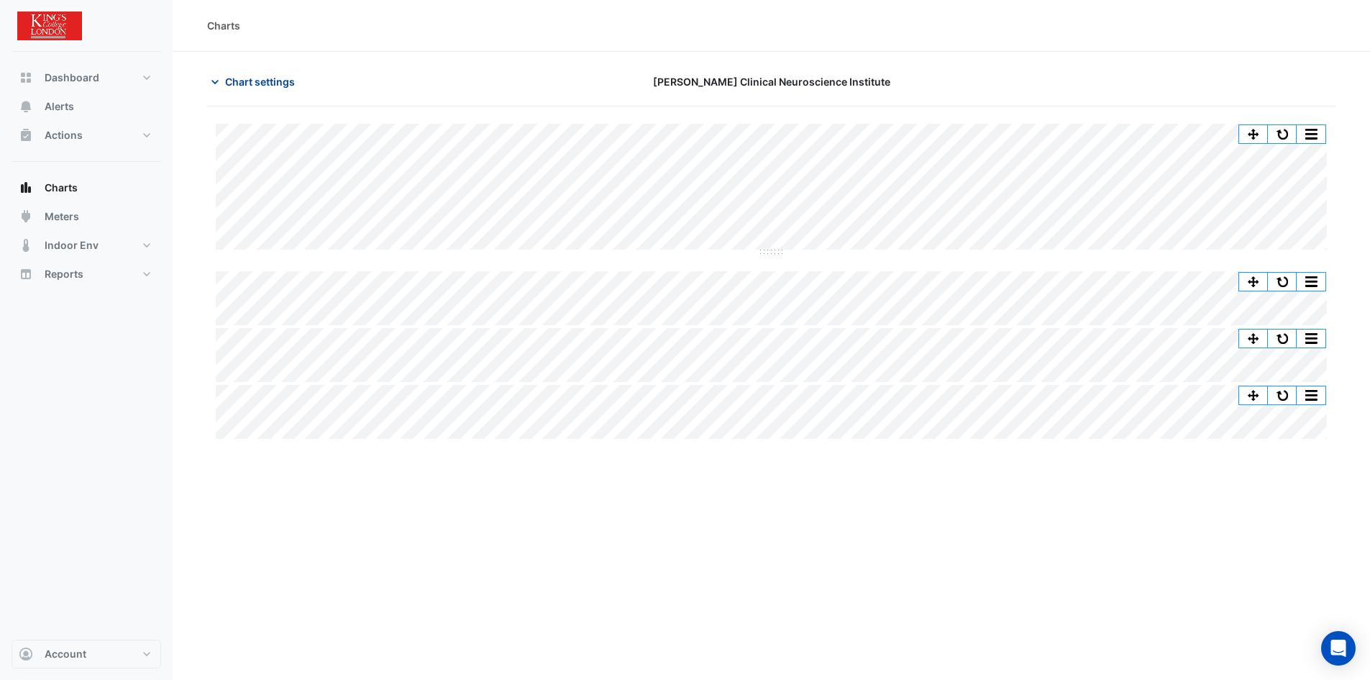
click at [258, 77] on span "Chart settings" at bounding box center [260, 81] width 70 height 15
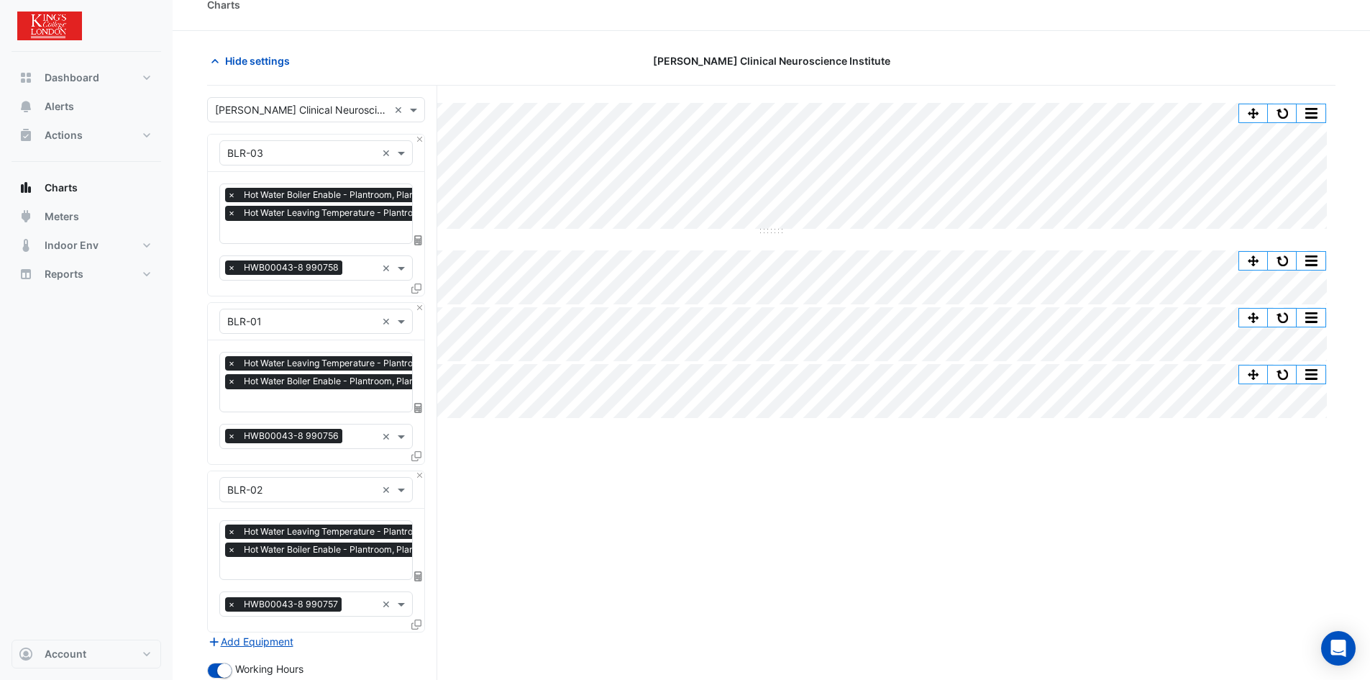
scroll to position [216, 0]
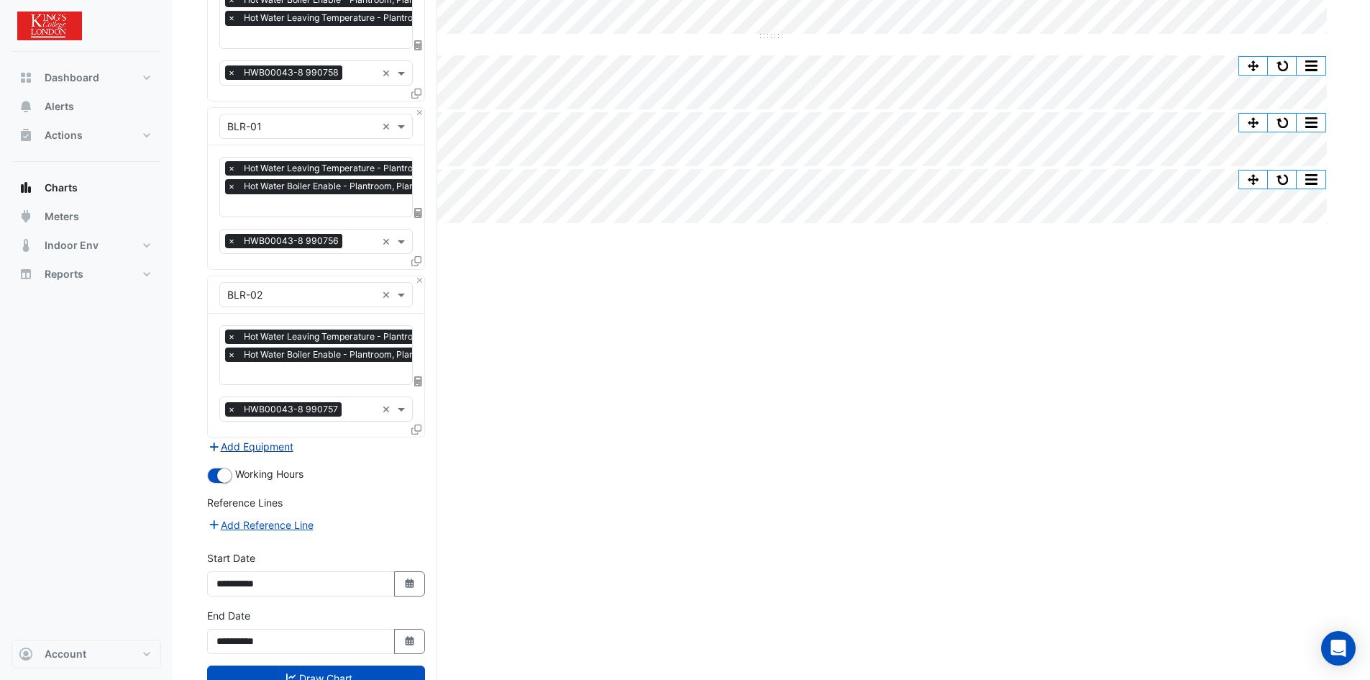
click at [267, 443] on button "Add Equipment" at bounding box center [250, 446] width 87 height 17
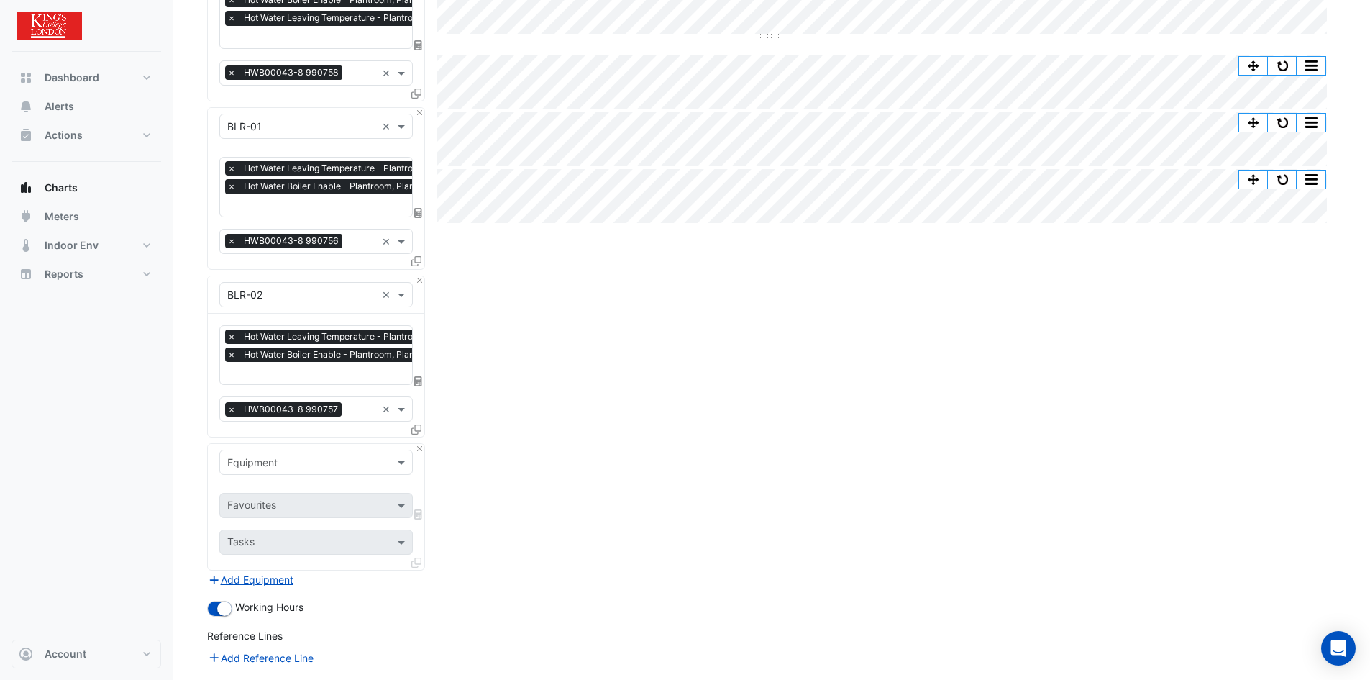
drag, startPoint x: 259, startPoint y: 457, endPoint x: 267, endPoint y: 454, distance: 8.4
click at [265, 455] on input "text" at bounding box center [301, 462] width 149 height 15
type input "***"
drag, startPoint x: 245, startPoint y: 488, endPoint x: 258, endPoint y: 490, distance: 13.0
click at [245, 490] on span "Weather" at bounding box center [251, 489] width 39 height 12
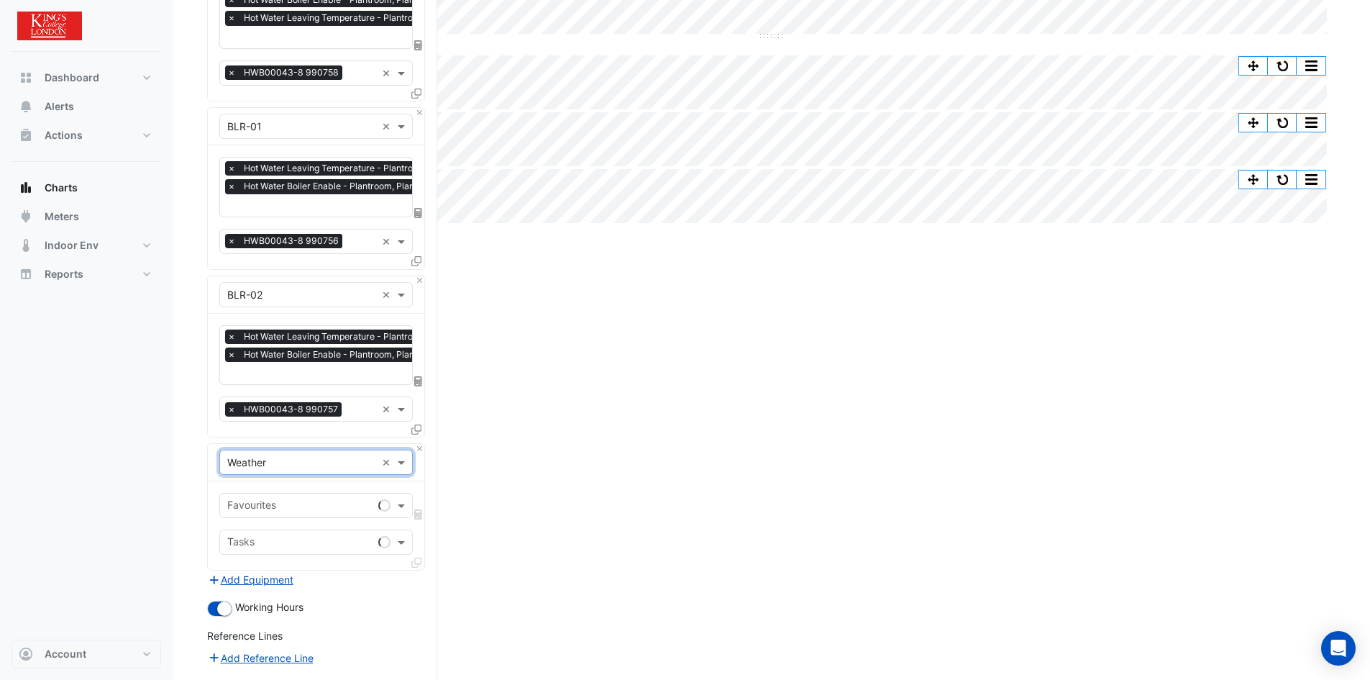
drag, startPoint x: 263, startPoint y: 500, endPoint x: 281, endPoint y: 509, distance: 19.9
click at [265, 501] on input "text" at bounding box center [299, 506] width 145 height 15
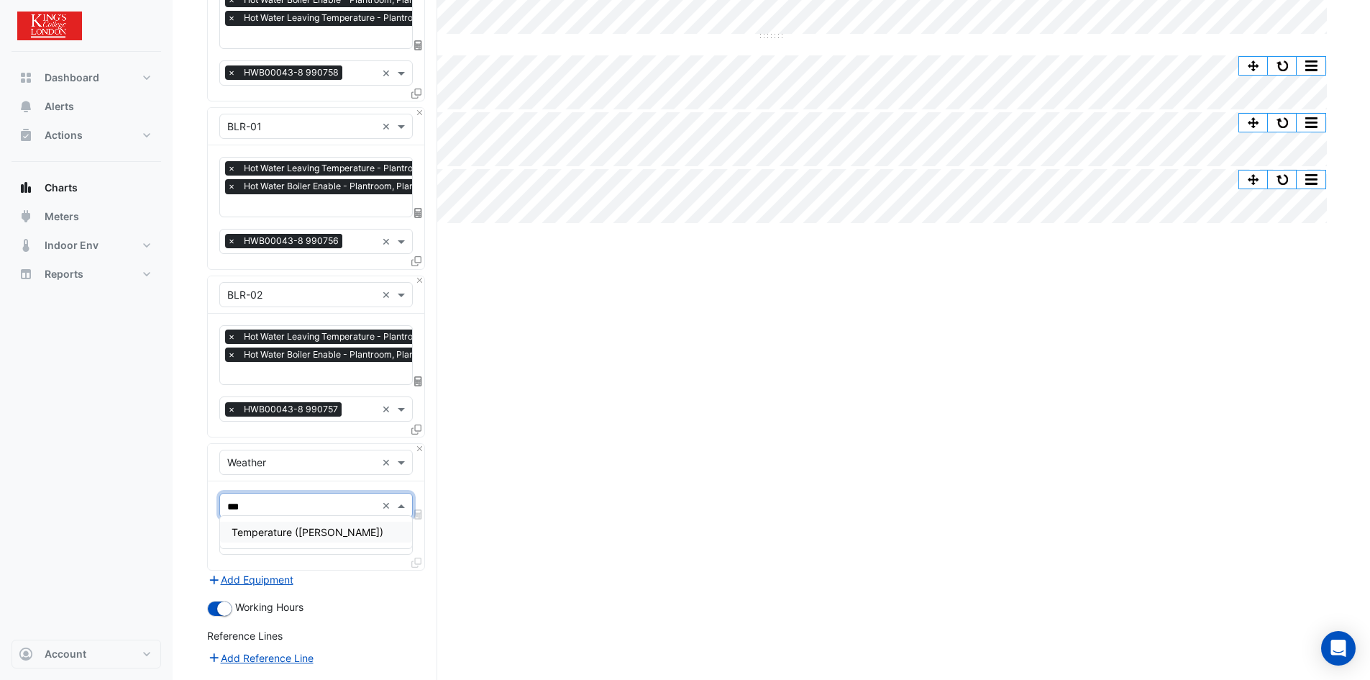
type input "****"
click at [293, 532] on span "Temperature (Celcius)" at bounding box center [308, 532] width 152 height 12
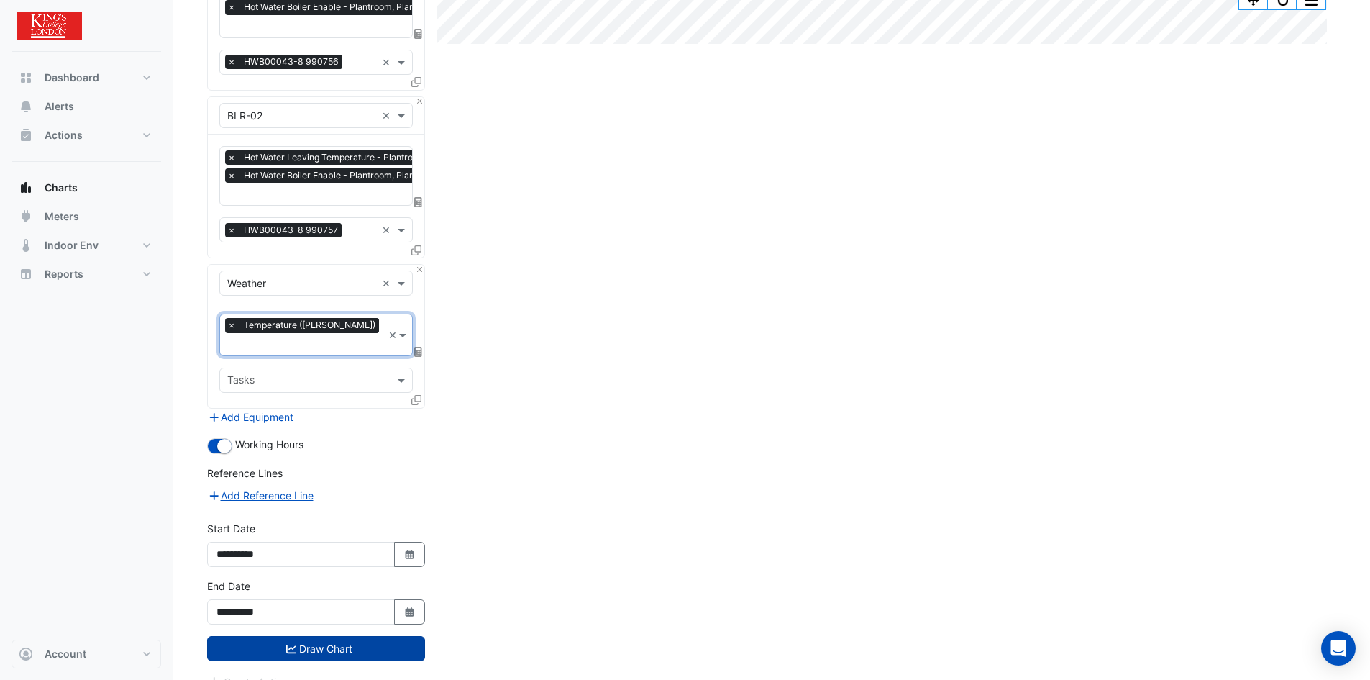
click at [348, 636] on button "Draw Chart" at bounding box center [316, 648] width 218 height 25
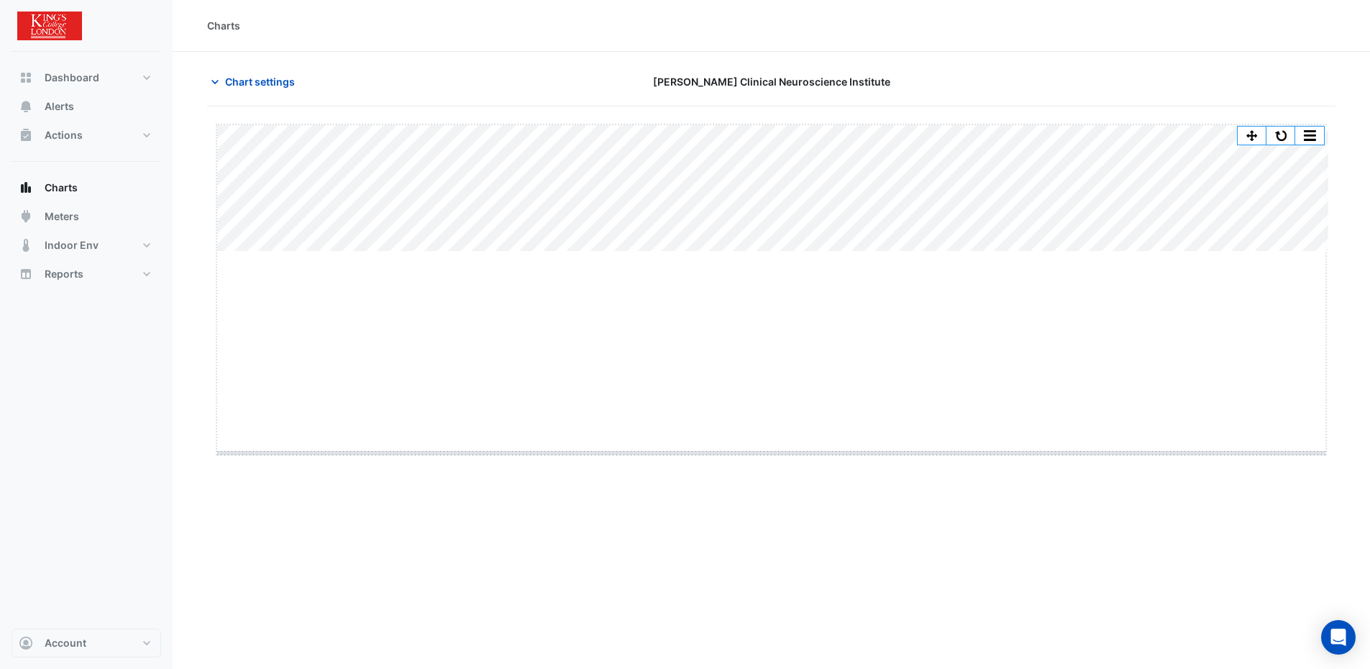
drag, startPoint x: 777, startPoint y: 252, endPoint x: 802, endPoint y: 454, distance: 203.0
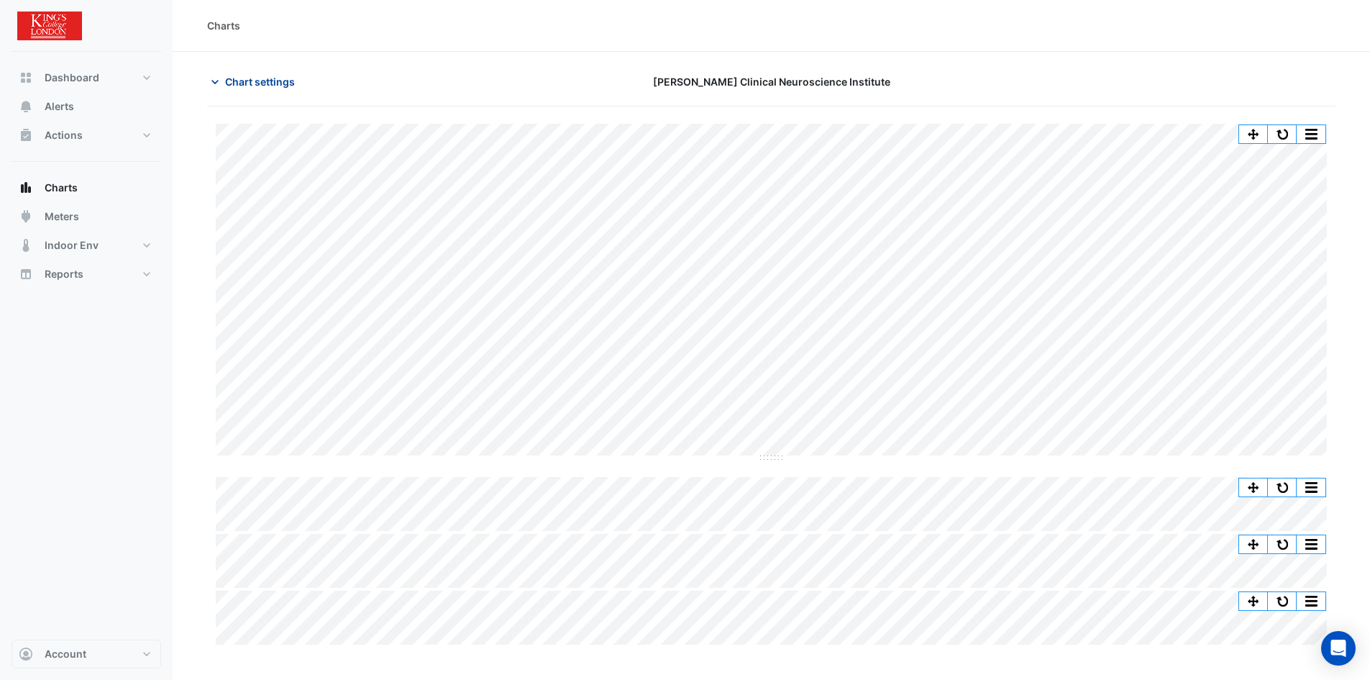
click at [281, 79] on span "Chart settings" at bounding box center [260, 81] width 70 height 15
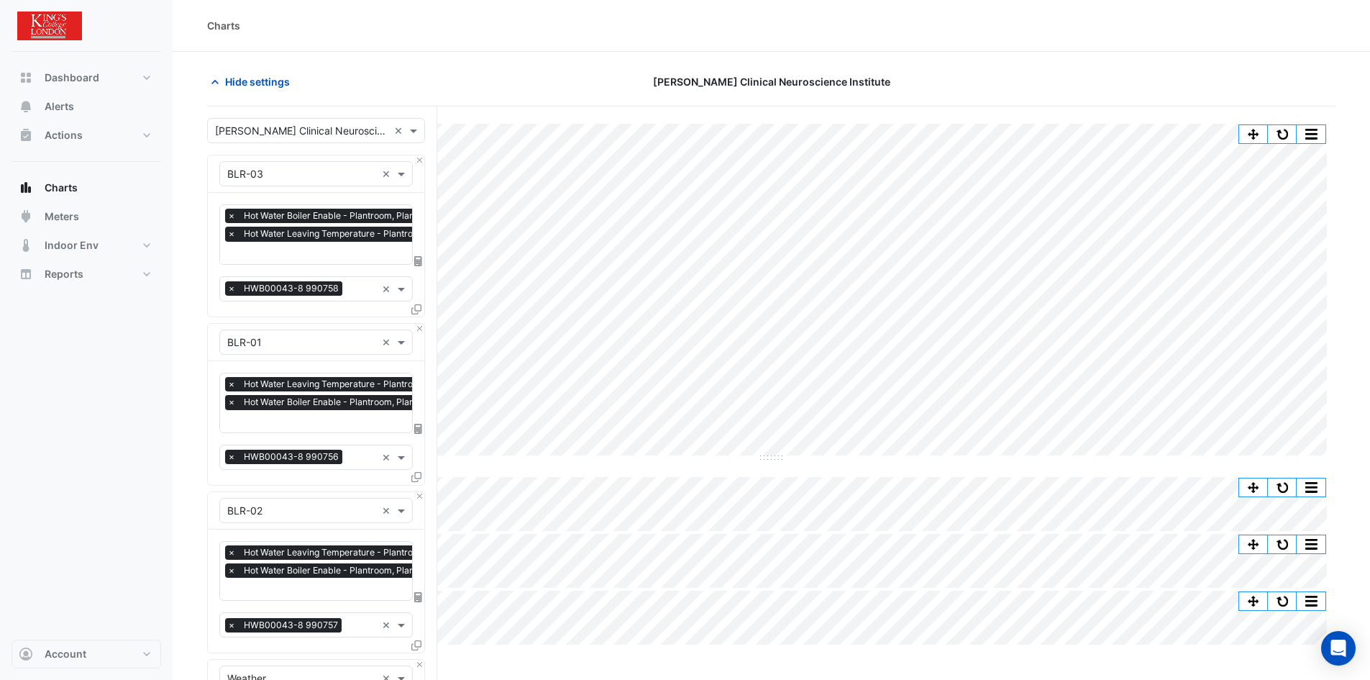
click at [316, 256] on input "text" at bounding box center [353, 254] width 252 height 15
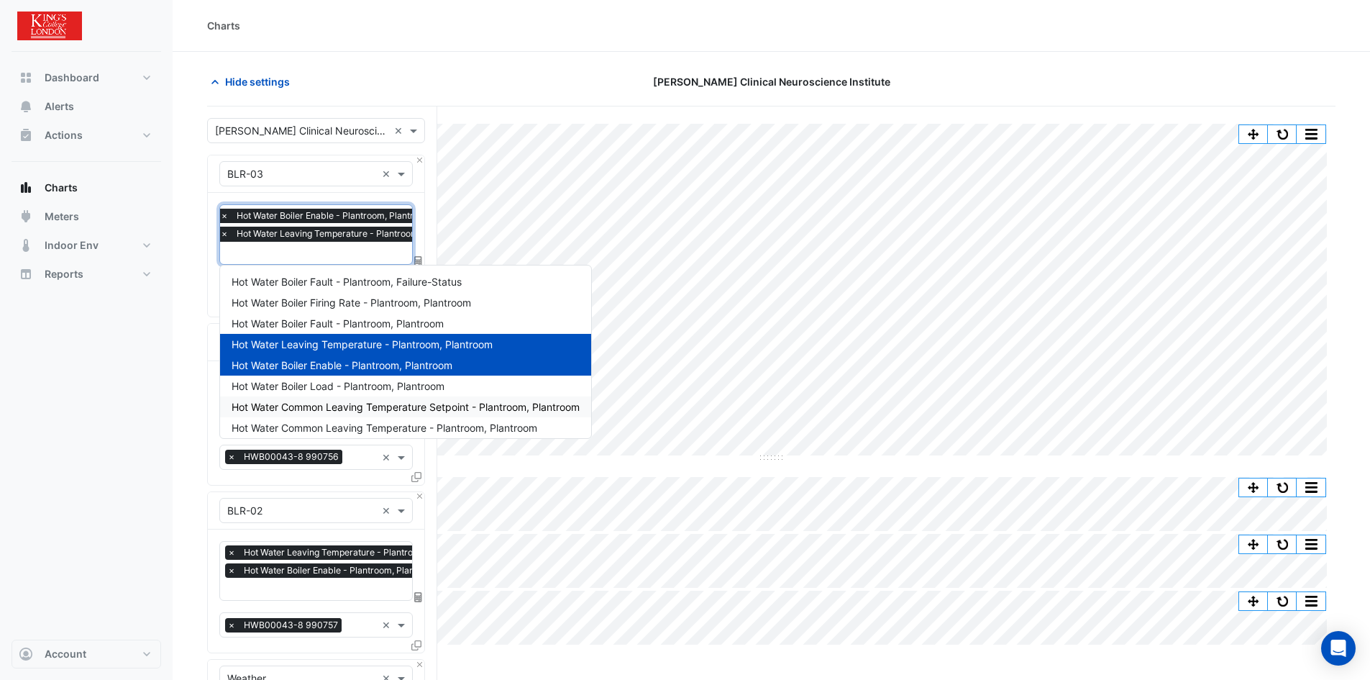
click at [381, 406] on span "Hot Water Common Leaving Temperature Setpoint - Plantroom, Plantroom" at bounding box center [406, 407] width 348 height 12
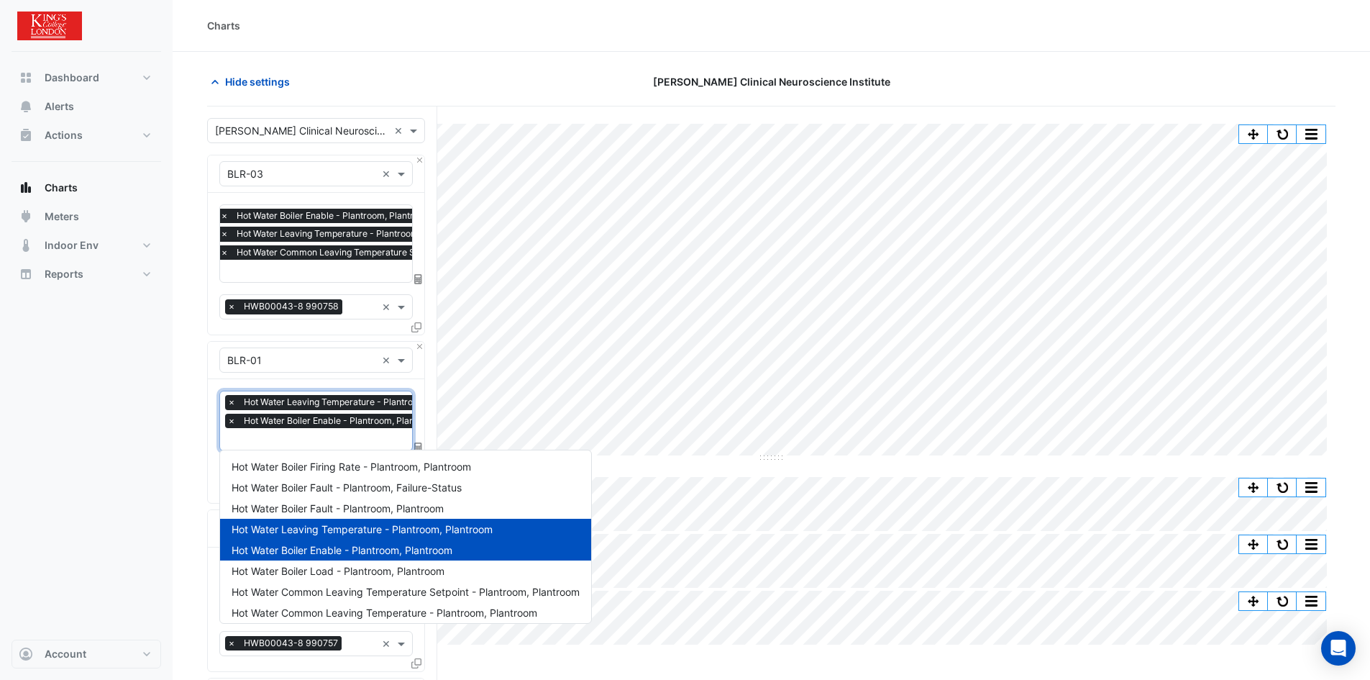
click at [345, 434] on input "text" at bounding box center [353, 440] width 252 height 15
click at [385, 588] on span "Hot Water Common Leaving Temperature Setpoint - Plantroom, Plantroom" at bounding box center [406, 591] width 348 height 12
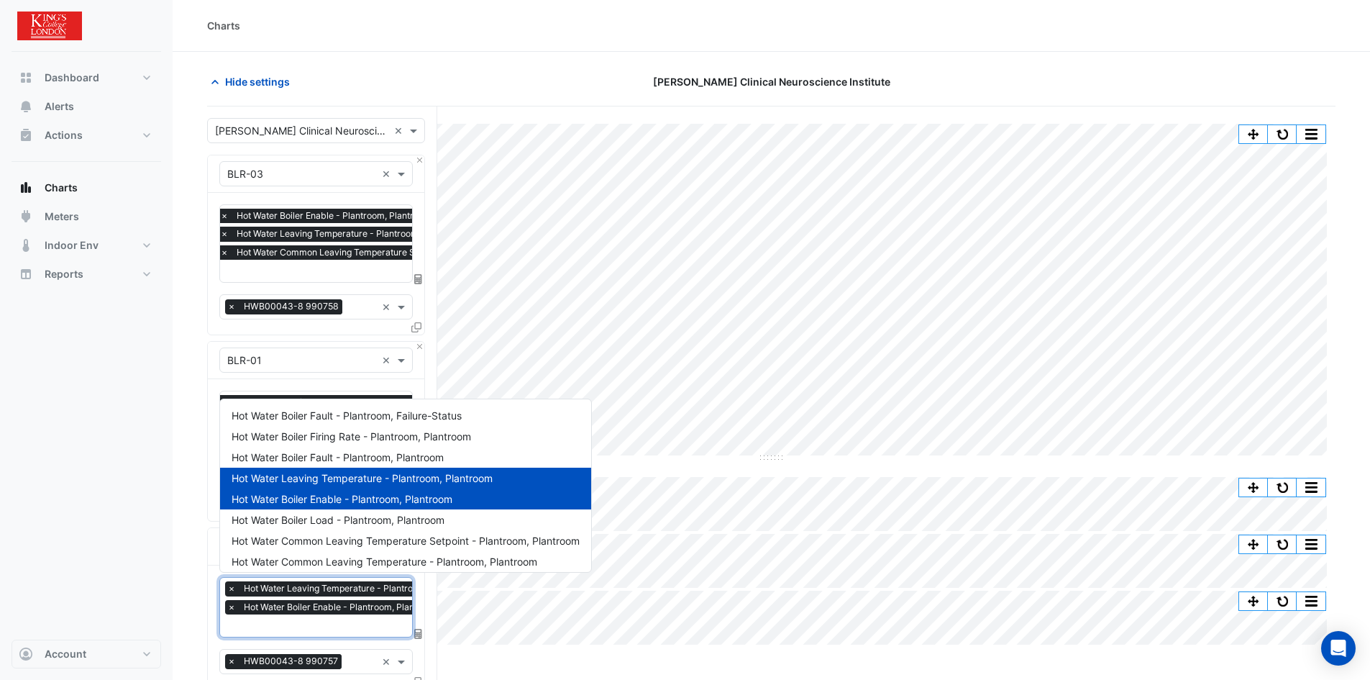
click at [371, 621] on input "text" at bounding box center [353, 626] width 252 height 15
click at [363, 535] on div "Hot Water Common Leaving Temperature Setpoint - Plantroom, Plantroom" at bounding box center [405, 540] width 371 height 21
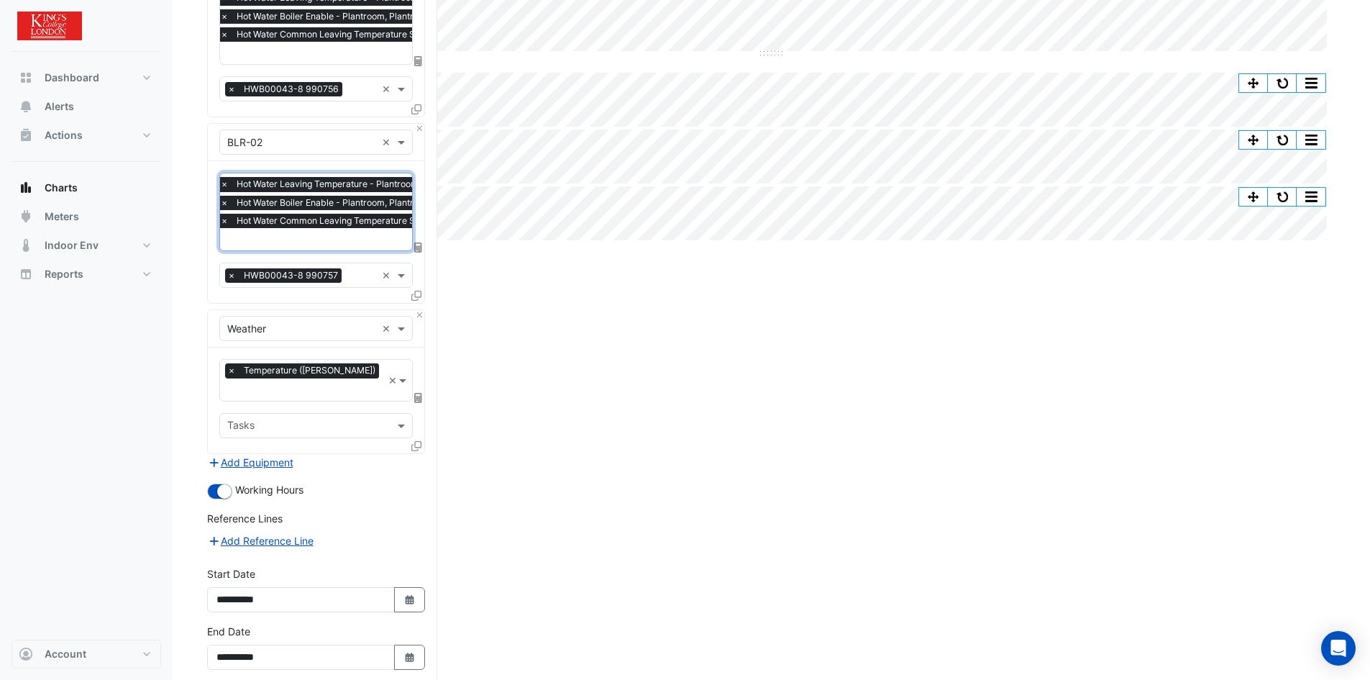
scroll to position [450, 0]
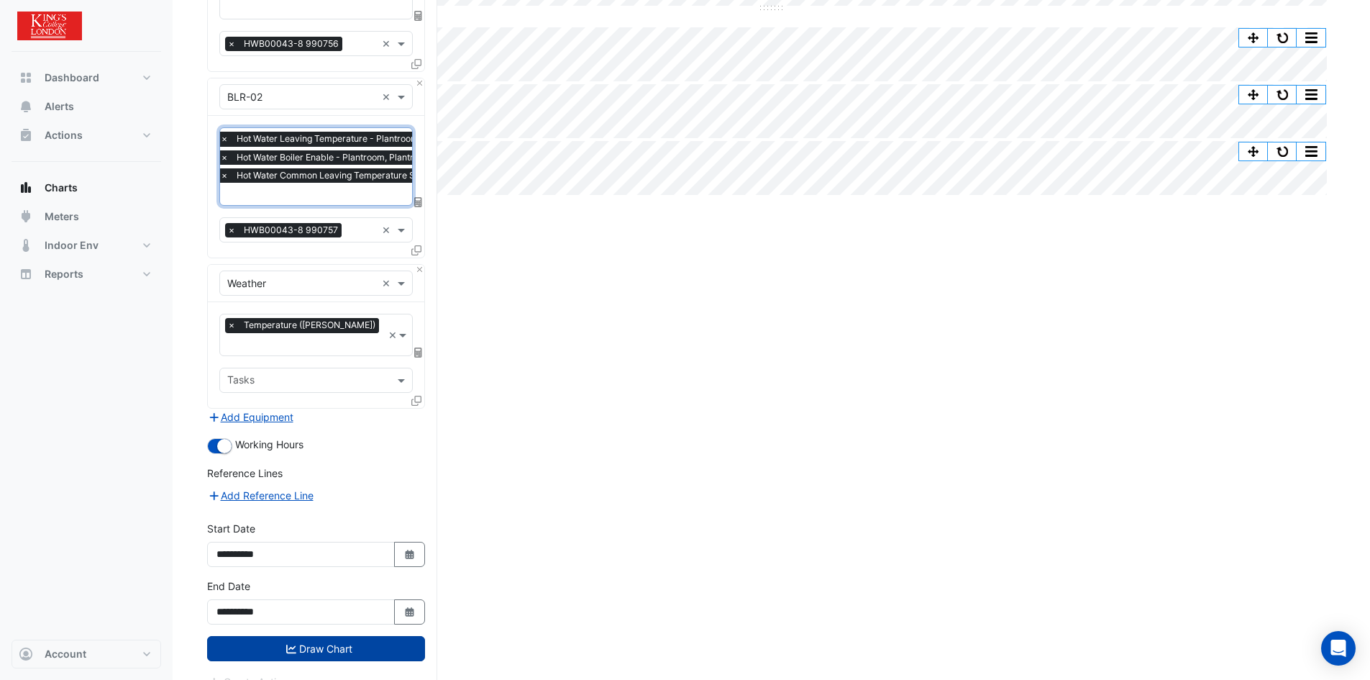
click at [373, 636] on button "Draw Chart" at bounding box center [316, 648] width 218 height 25
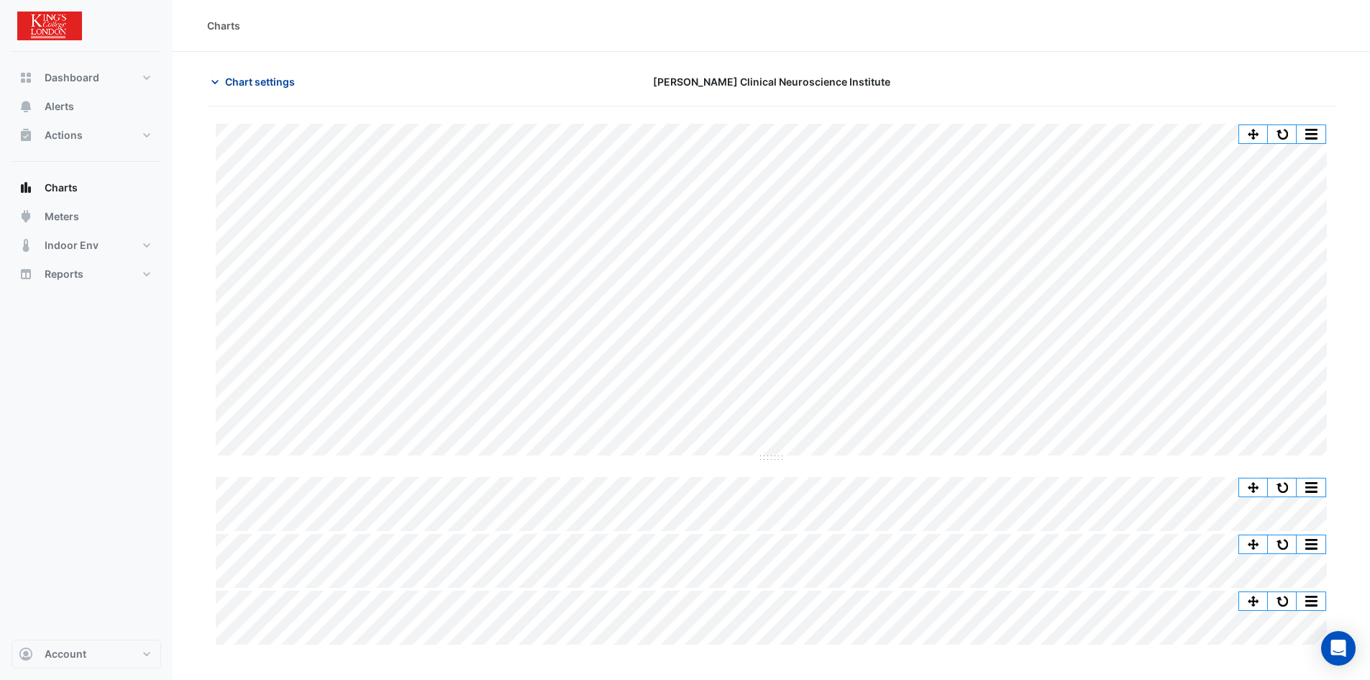
click at [259, 78] on span "Chart settings" at bounding box center [260, 81] width 70 height 15
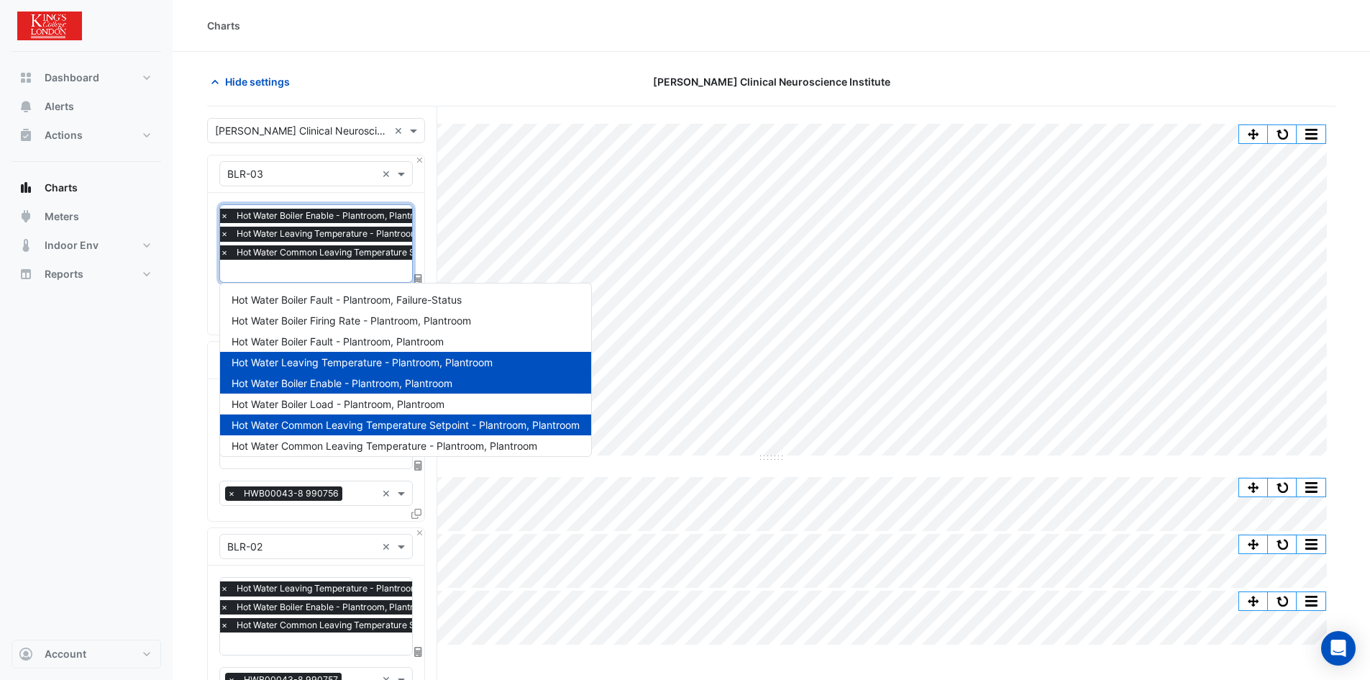
click at [300, 272] on input "text" at bounding box center [384, 272] width 328 height 15
type input "*"
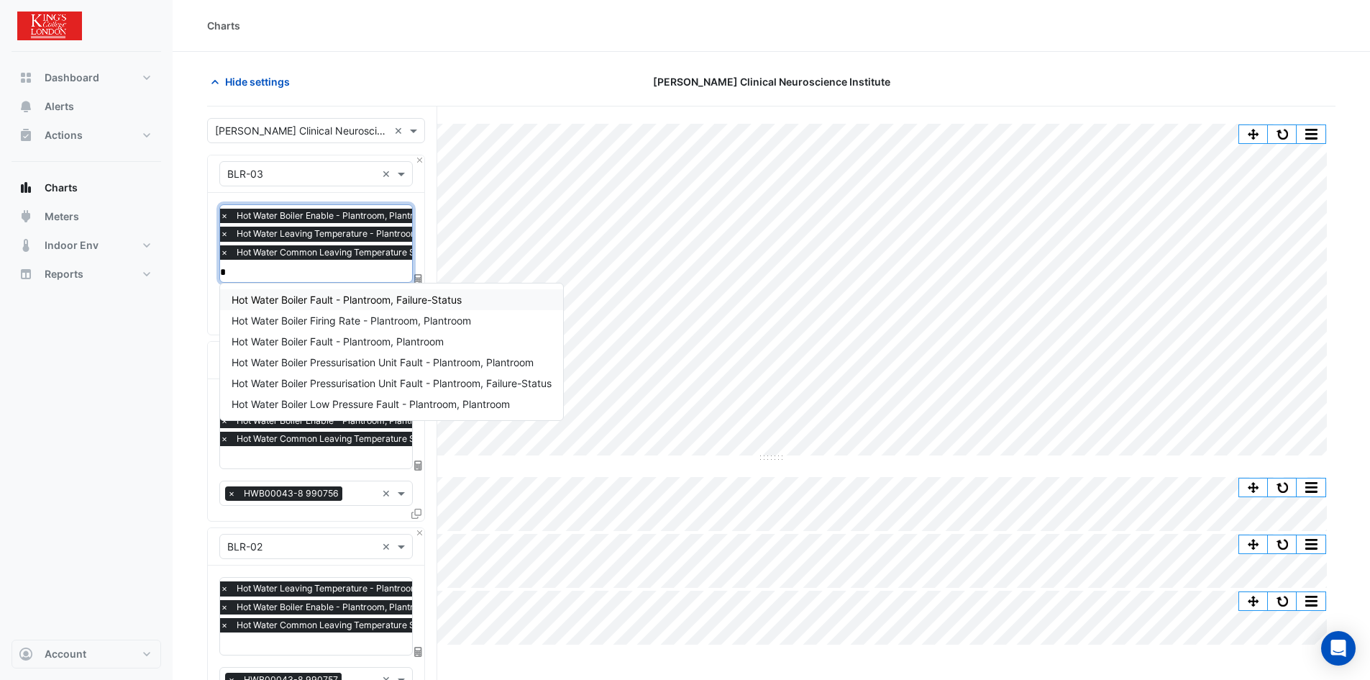
drag, startPoint x: 306, startPoint y: 296, endPoint x: 314, endPoint y: 307, distance: 13.4
click at [307, 296] on span "Hot Water Boiler Fault - Plantroom, Failure-Status" at bounding box center [347, 299] width 230 height 12
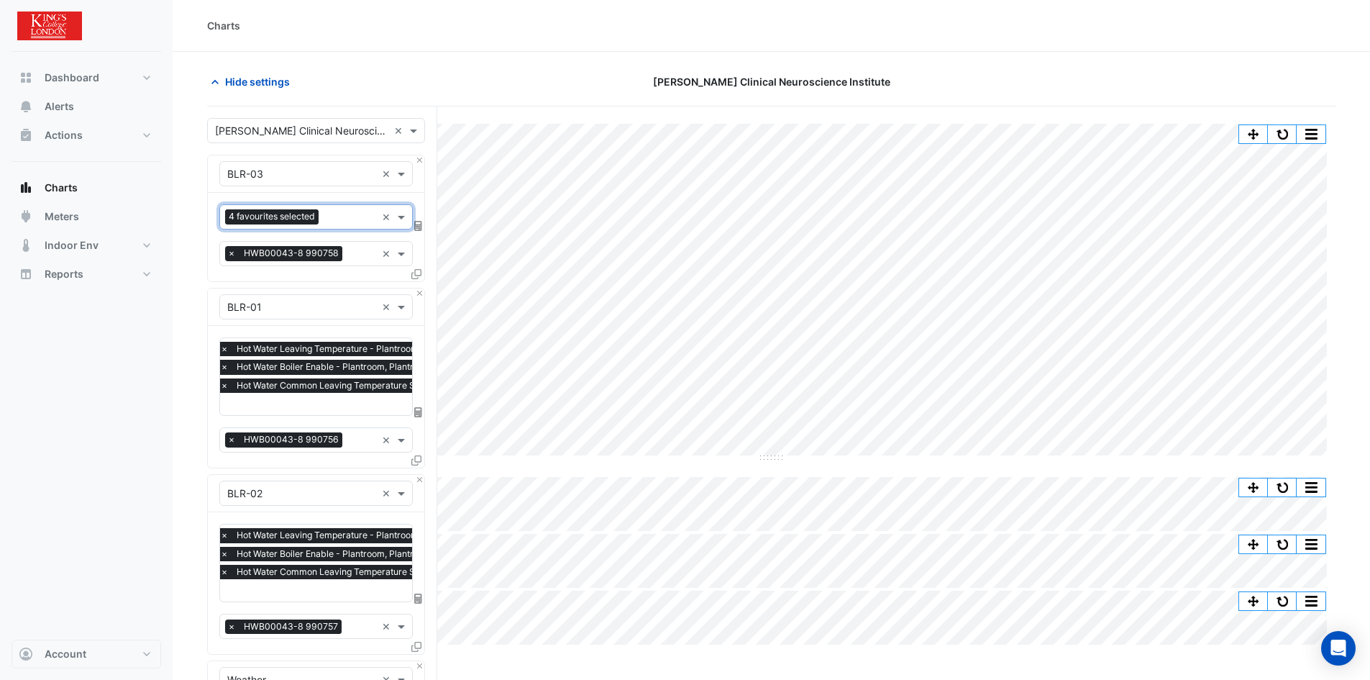
drag, startPoint x: 283, startPoint y: 412, endPoint x: 291, endPoint y: 407, distance: 8.8
click at [285, 411] on div at bounding box center [383, 405] width 330 height 19
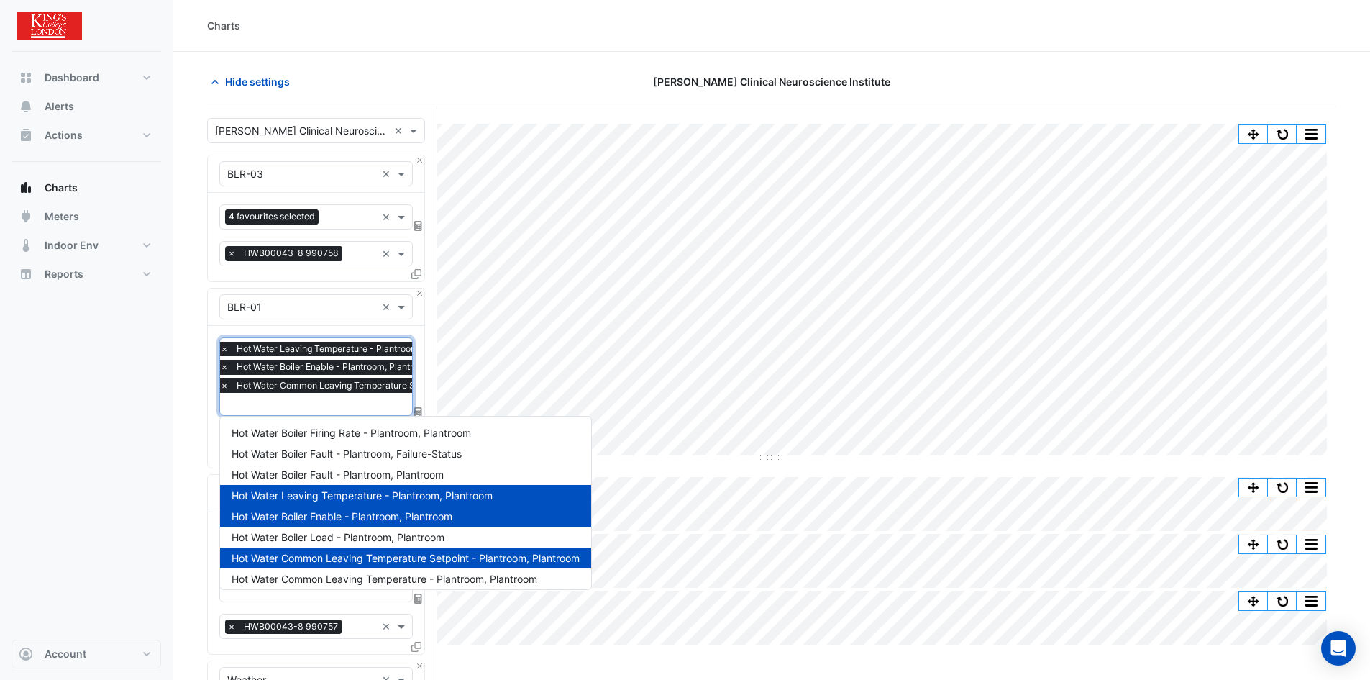
type input "*"
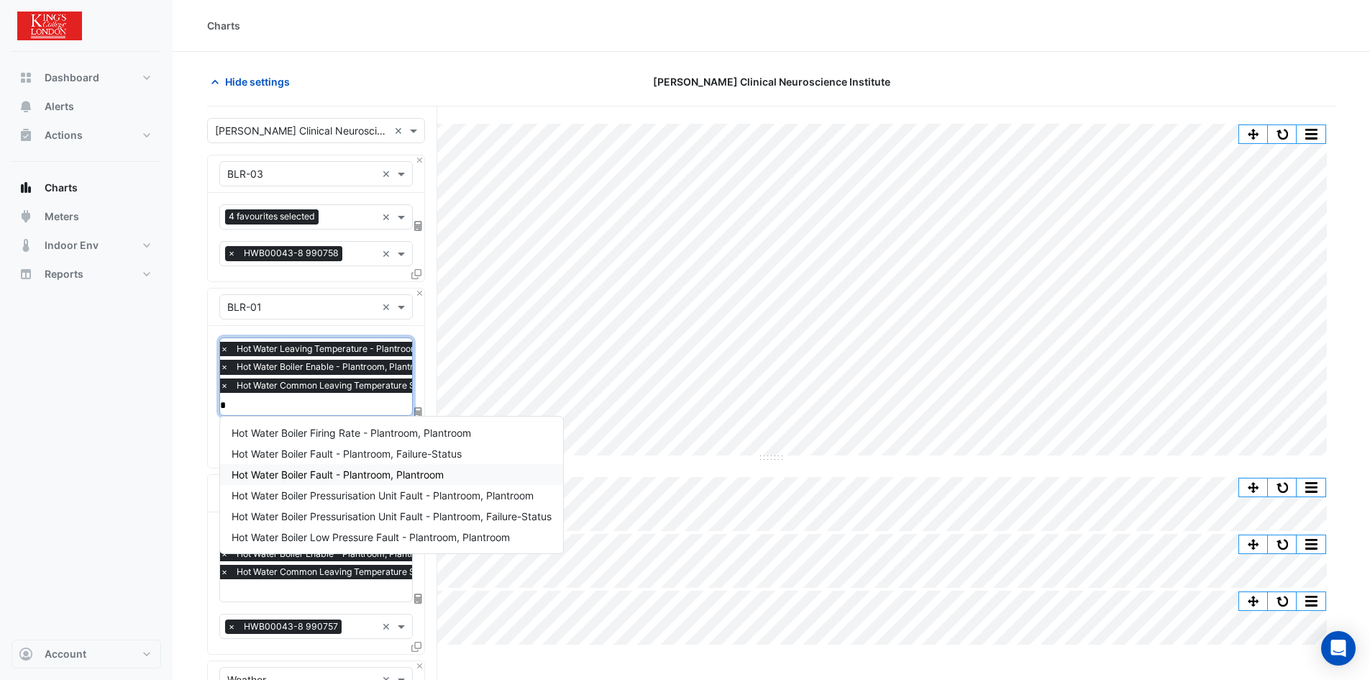
click at [332, 474] on span "Hot Water Boiler Fault - Plantroom, Plantroom" at bounding box center [338, 474] width 212 height 12
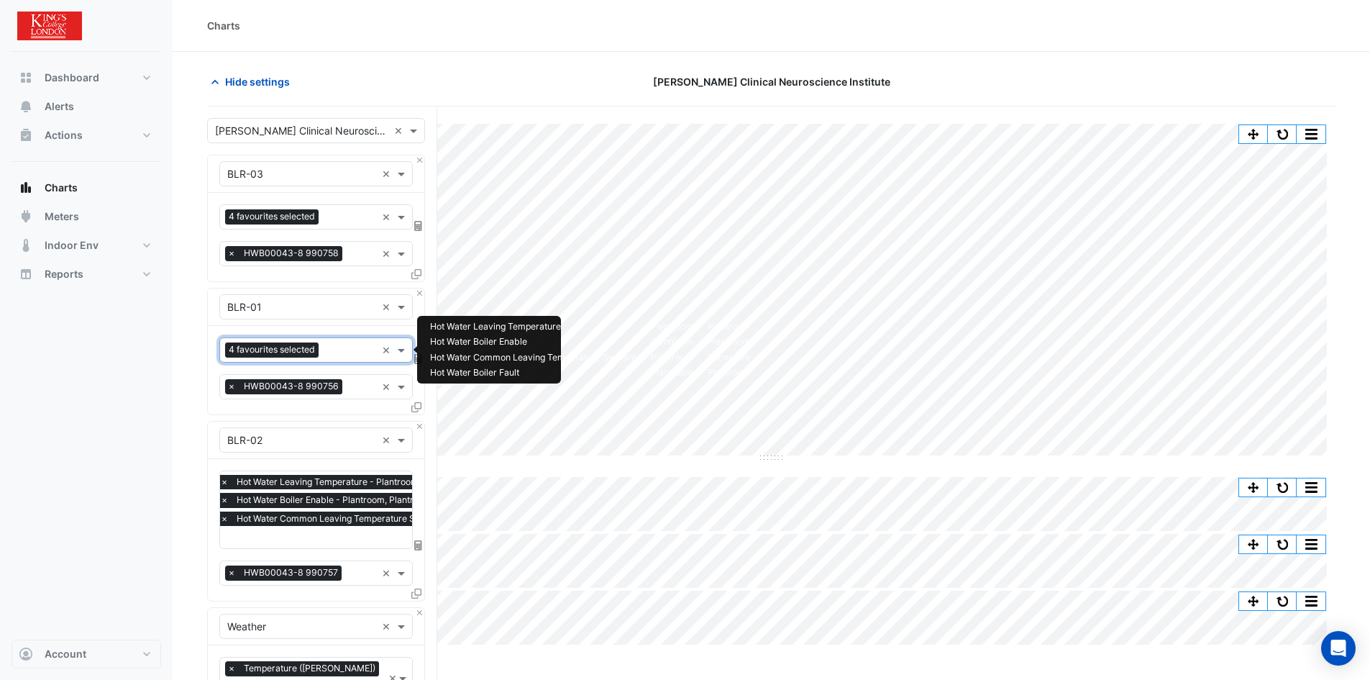
click at [334, 348] on input "text" at bounding box center [350, 351] width 52 height 15
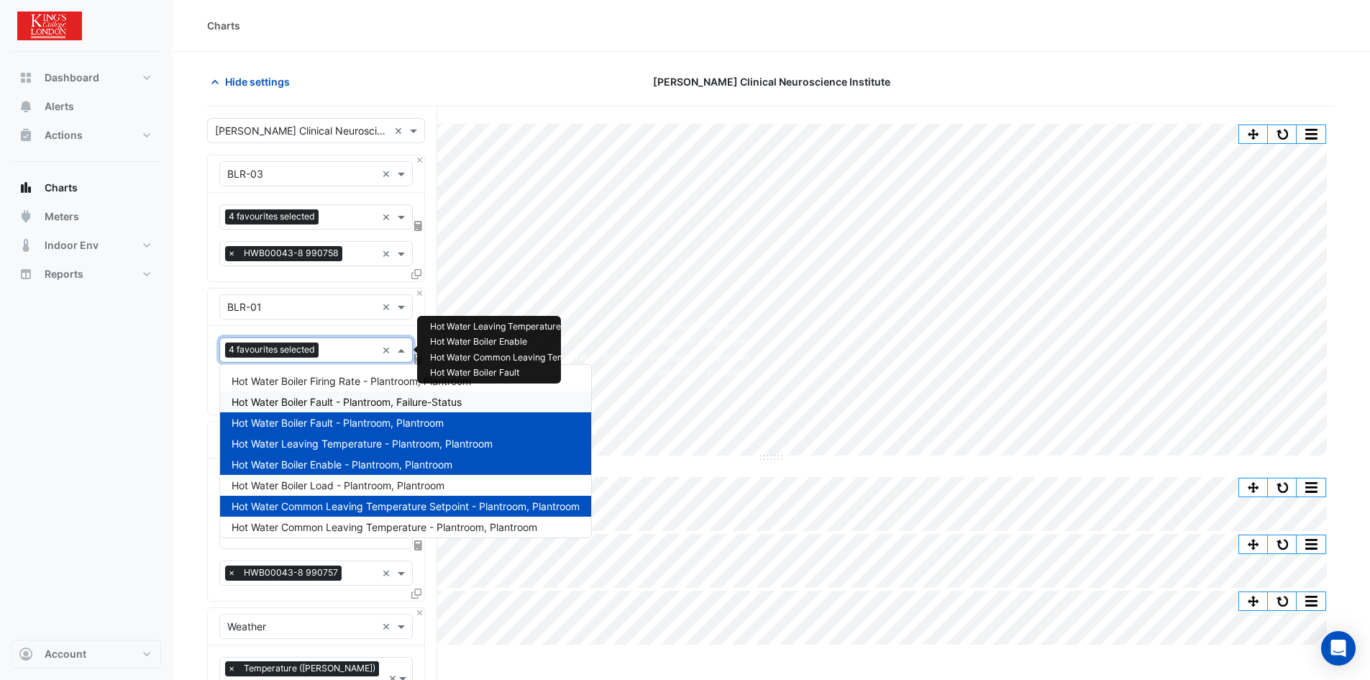
drag, startPoint x: 326, startPoint y: 403, endPoint x: 334, endPoint y: 279, distance: 124.0
click at [327, 398] on span "Hot Water Boiler Fault - Plantroom, Failure-Status" at bounding box center [347, 402] width 230 height 12
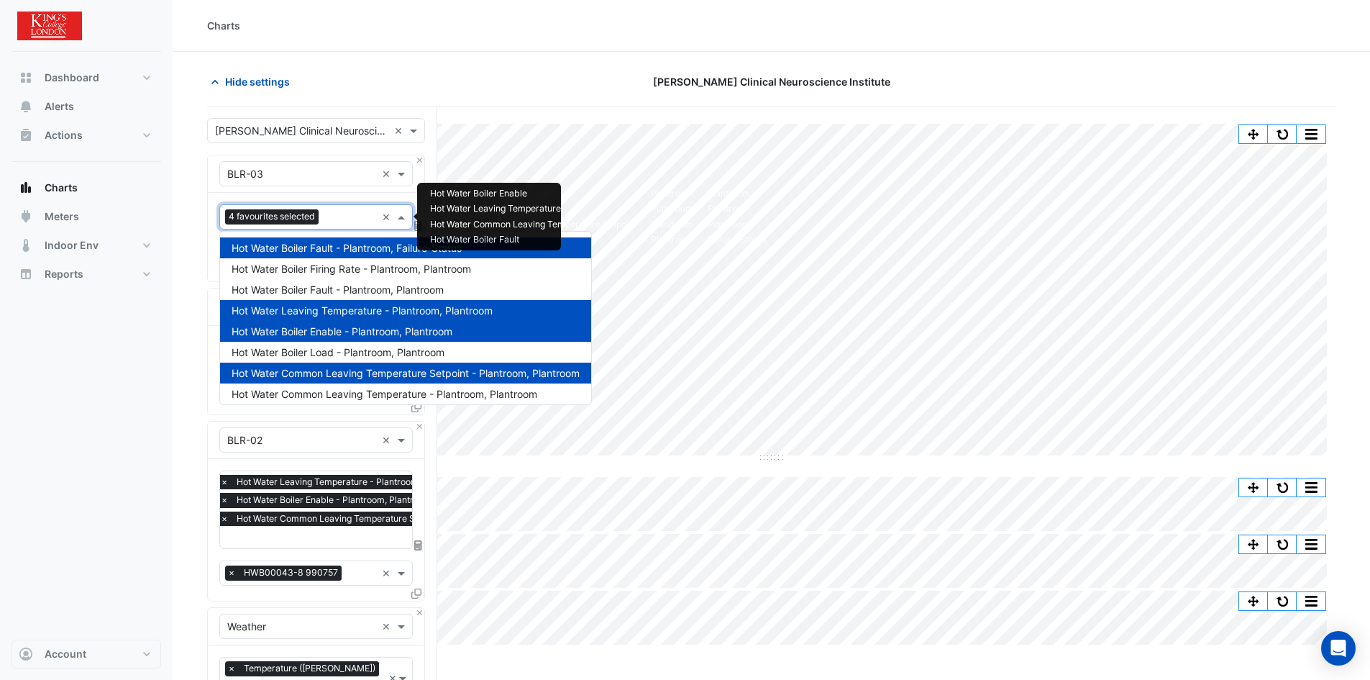
click at [341, 216] on input "text" at bounding box center [350, 218] width 52 height 15
click at [306, 288] on span "Hot Water Boiler Fault - Plantroom, Plantroom" at bounding box center [338, 289] width 212 height 12
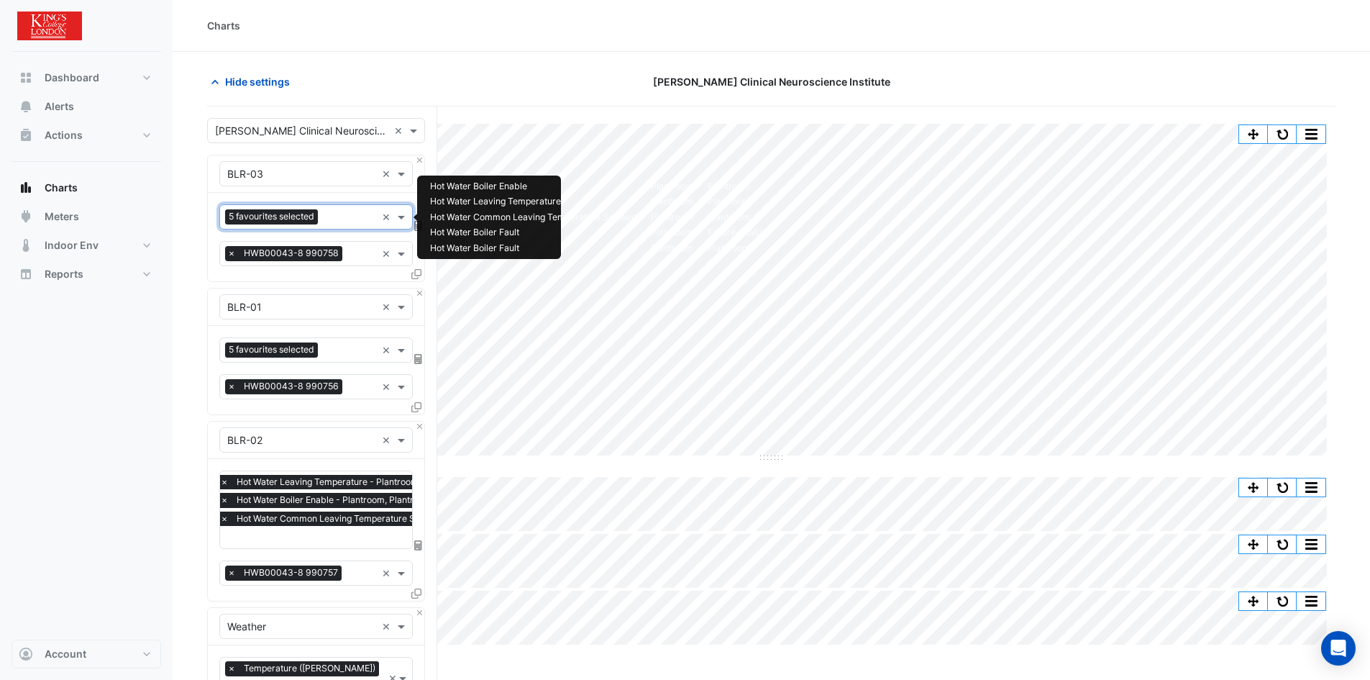
click at [309, 542] on input "text" at bounding box center [384, 538] width 328 height 15
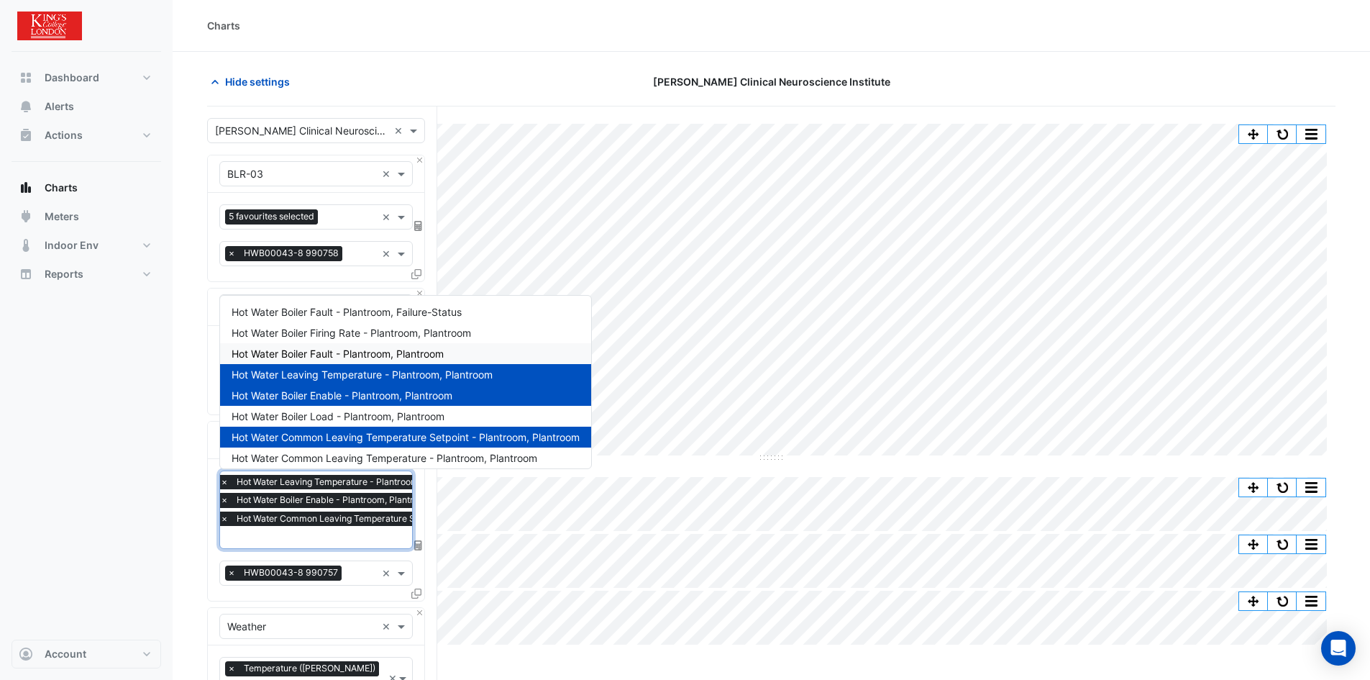
click at [299, 352] on span "Hot Water Boiler Fault - Plantroom, Plantroom" at bounding box center [338, 353] width 212 height 12
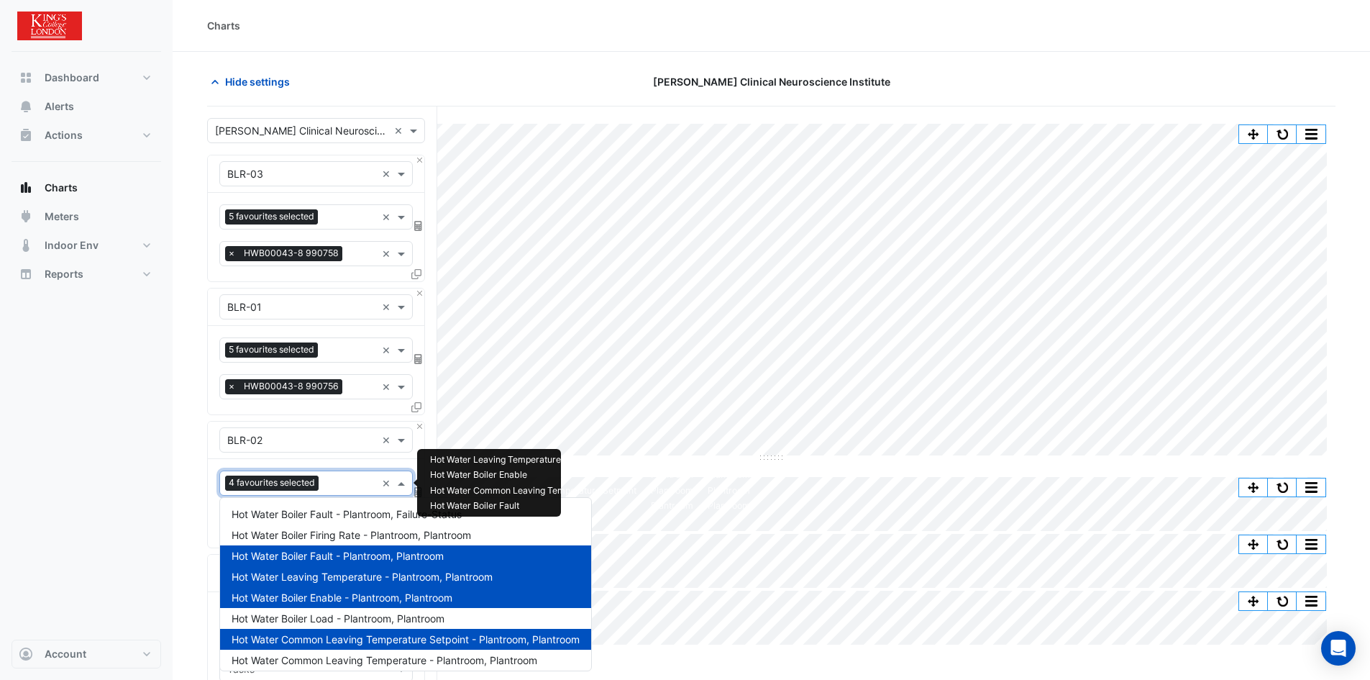
click at [338, 485] on input "text" at bounding box center [350, 484] width 52 height 15
click at [324, 514] on span "Hot Water Boiler Fault - Plantroom, Failure-Status" at bounding box center [347, 514] width 230 height 12
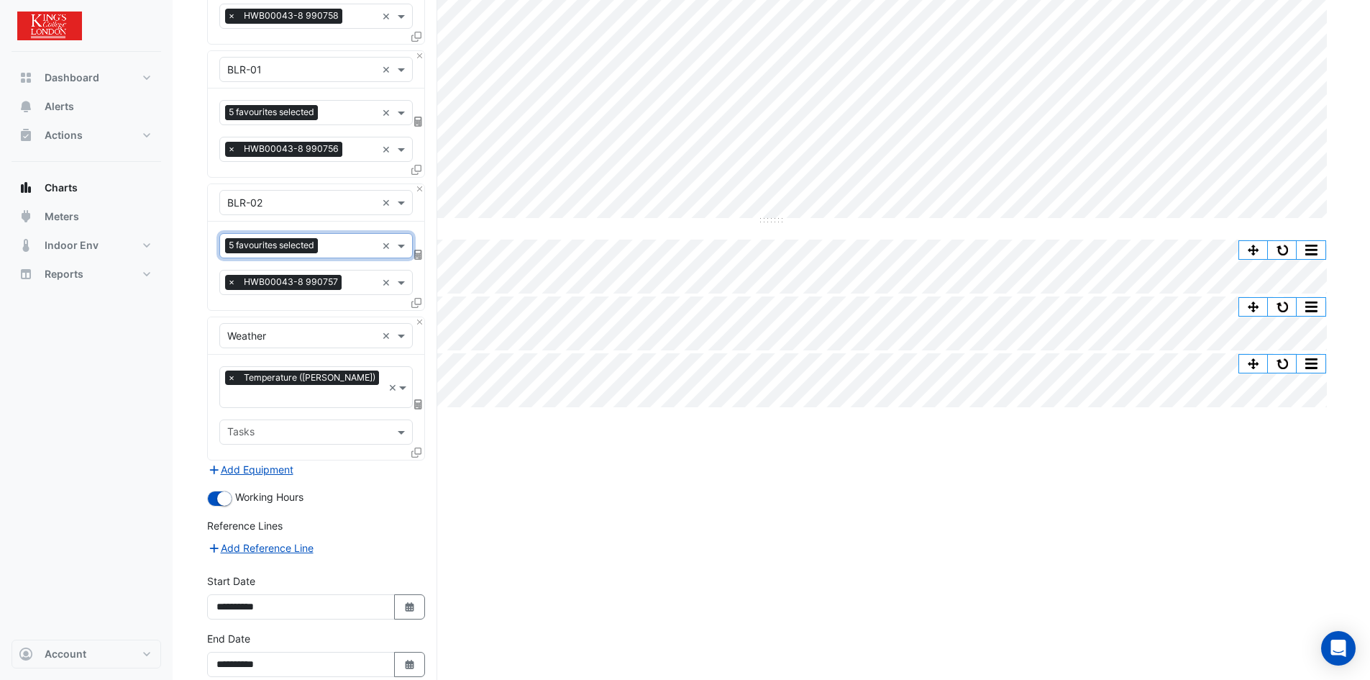
scroll to position [288, 0]
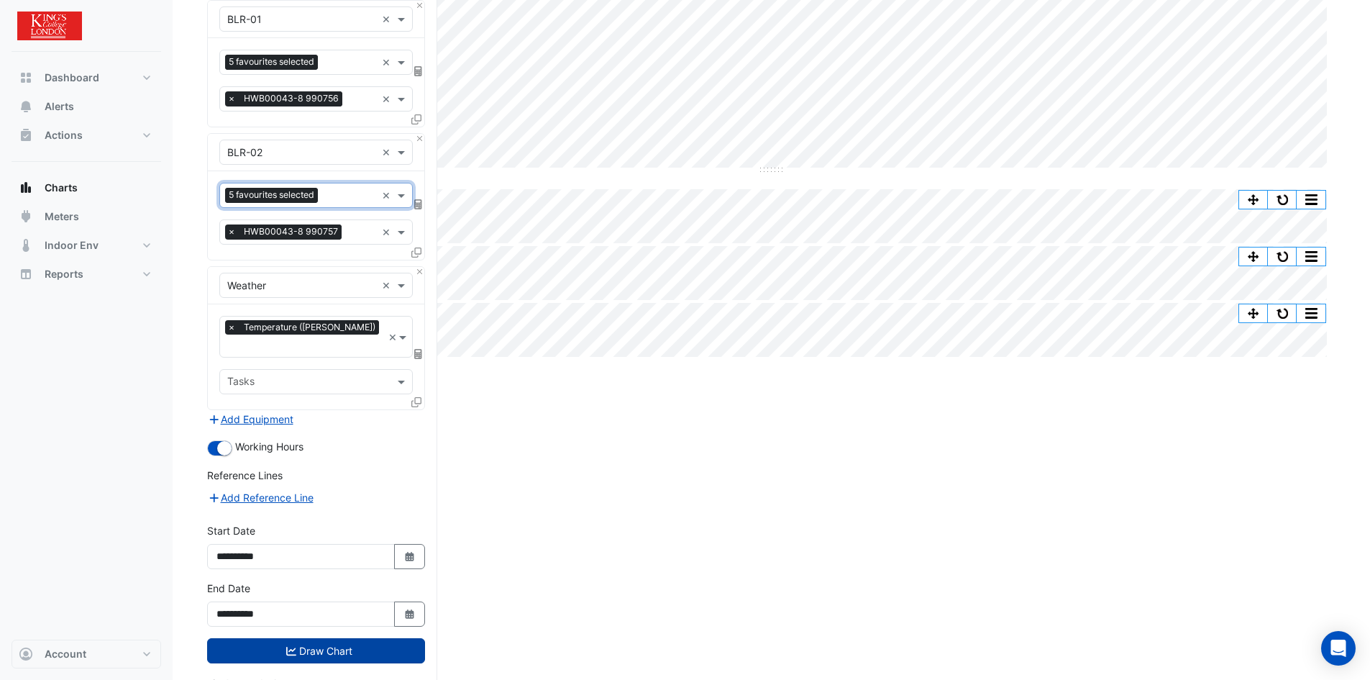
click at [345, 638] on button "Draw Chart" at bounding box center [316, 650] width 218 height 25
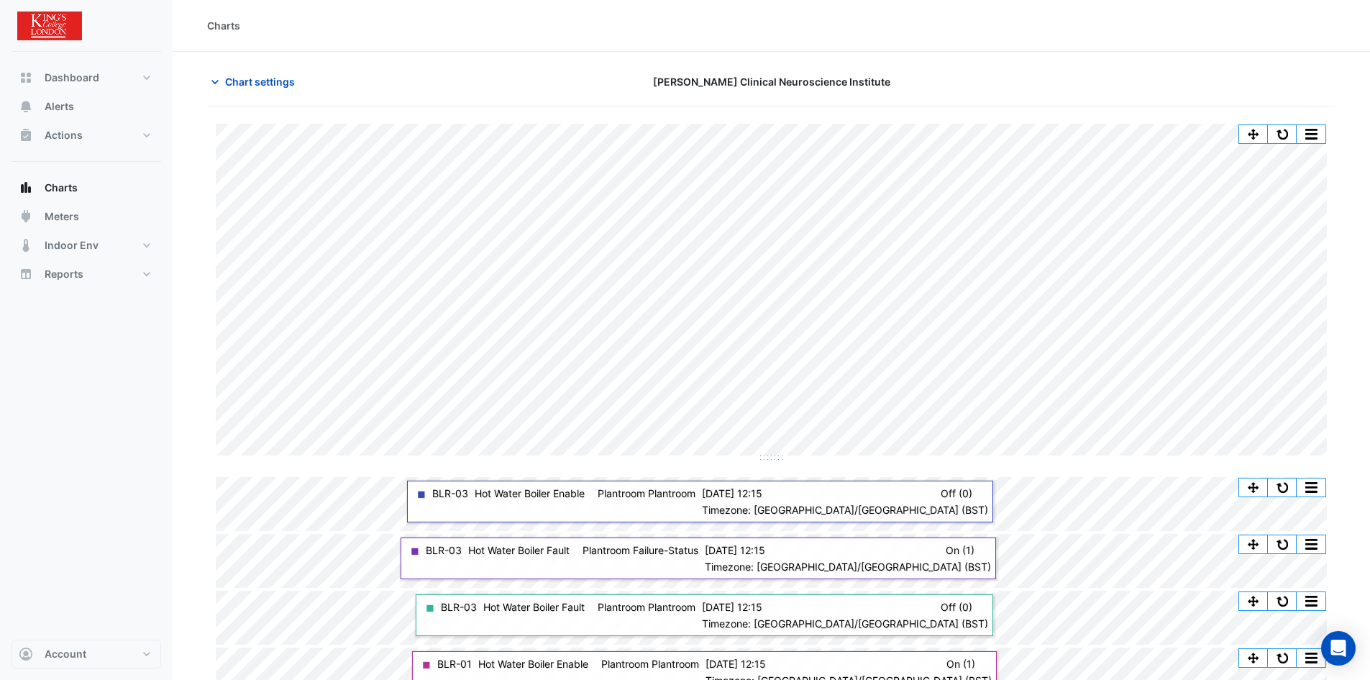
drag, startPoint x: 1016, startPoint y: 55, endPoint x: 1027, endPoint y: 53, distance: 10.9
click at [1023, 53] on section "Chart settings Maurice Wohl Clinical Neuroscience Institute Split by Equip Spli…" at bounding box center [772, 521] width 1198 height 939
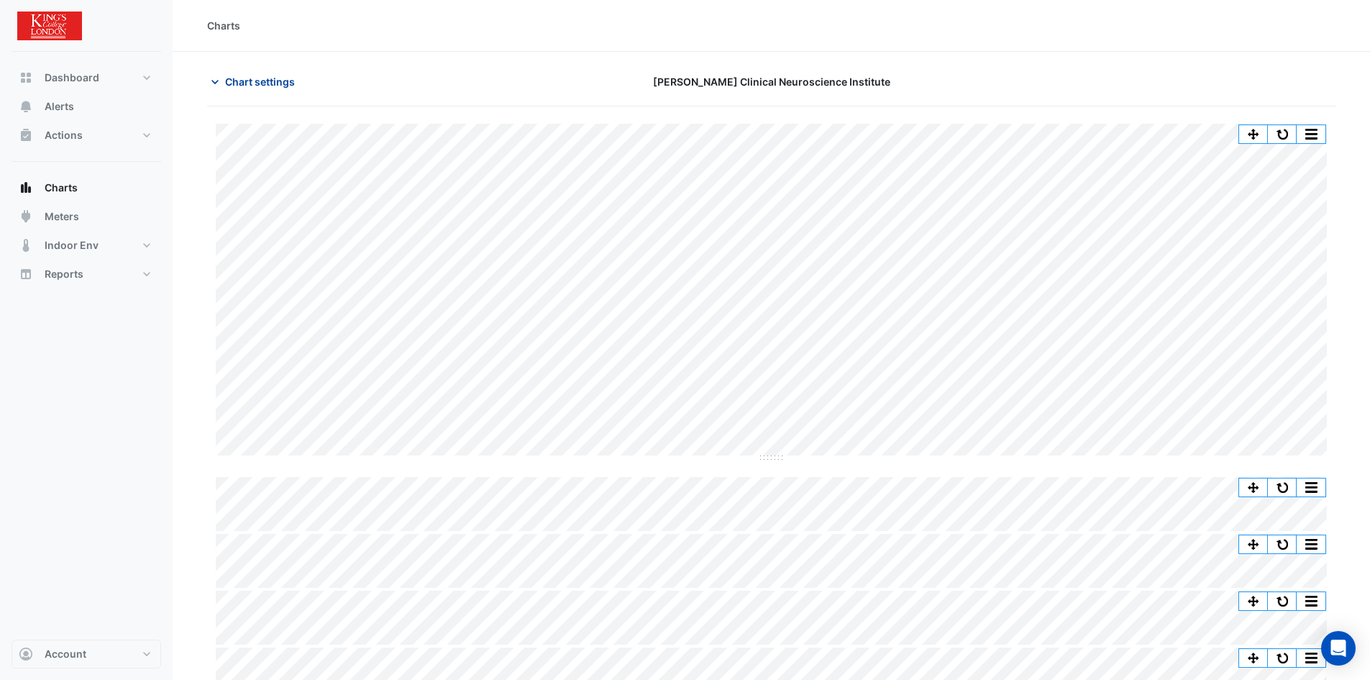
click at [255, 79] on span "Chart settings" at bounding box center [260, 81] width 70 height 15
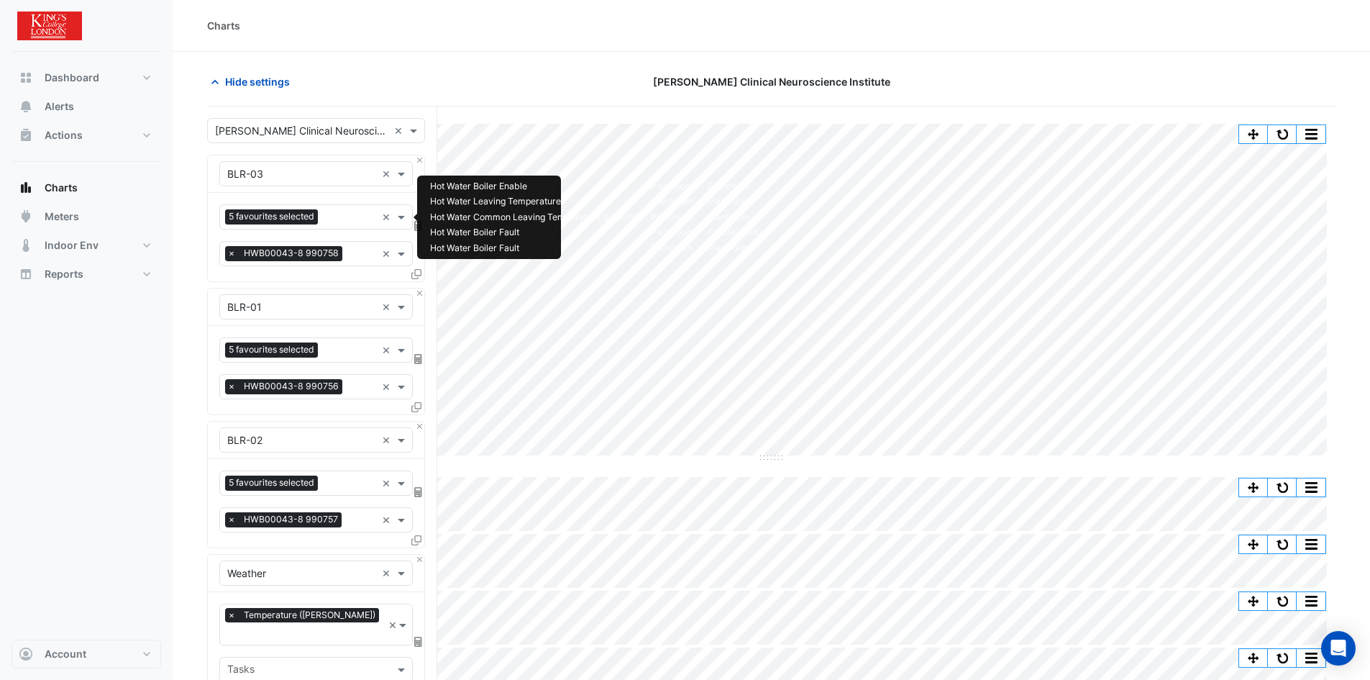
click at [347, 218] on input "text" at bounding box center [350, 218] width 53 height 15
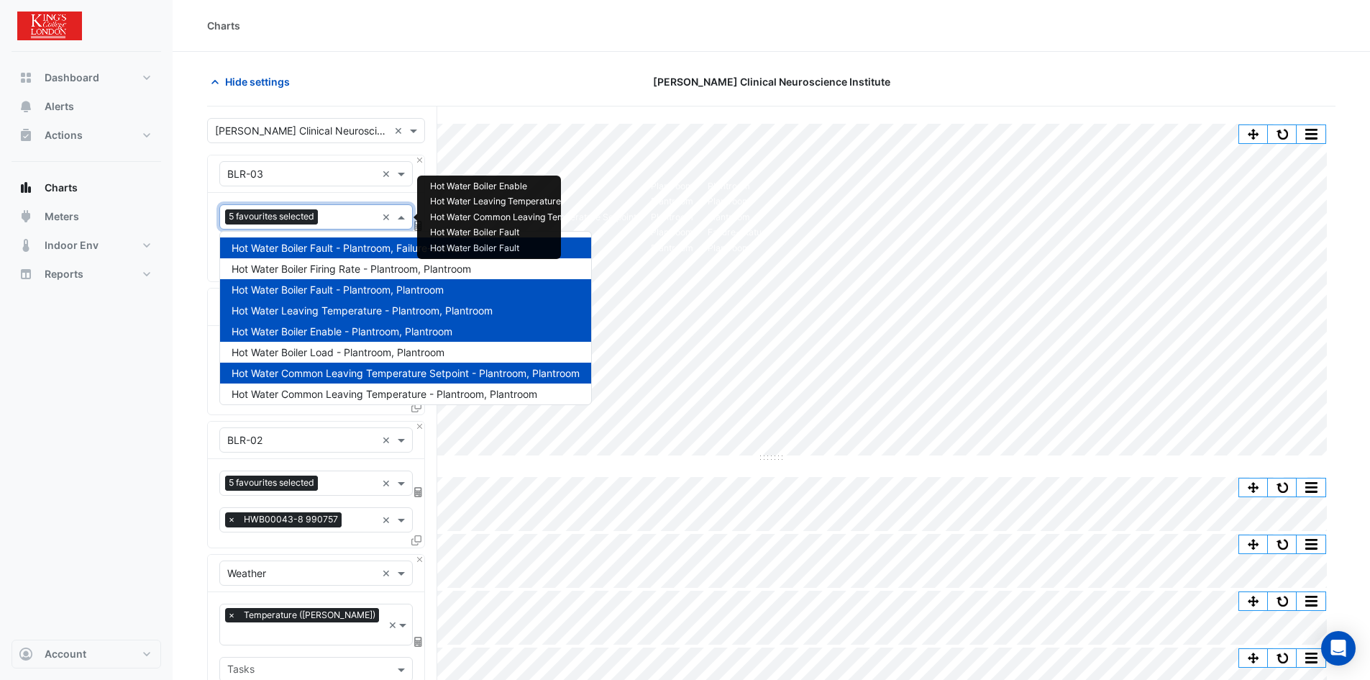
click at [301, 248] on span "Hot Water Boiler Fault - Plantroom, Failure-Status" at bounding box center [347, 248] width 230 height 12
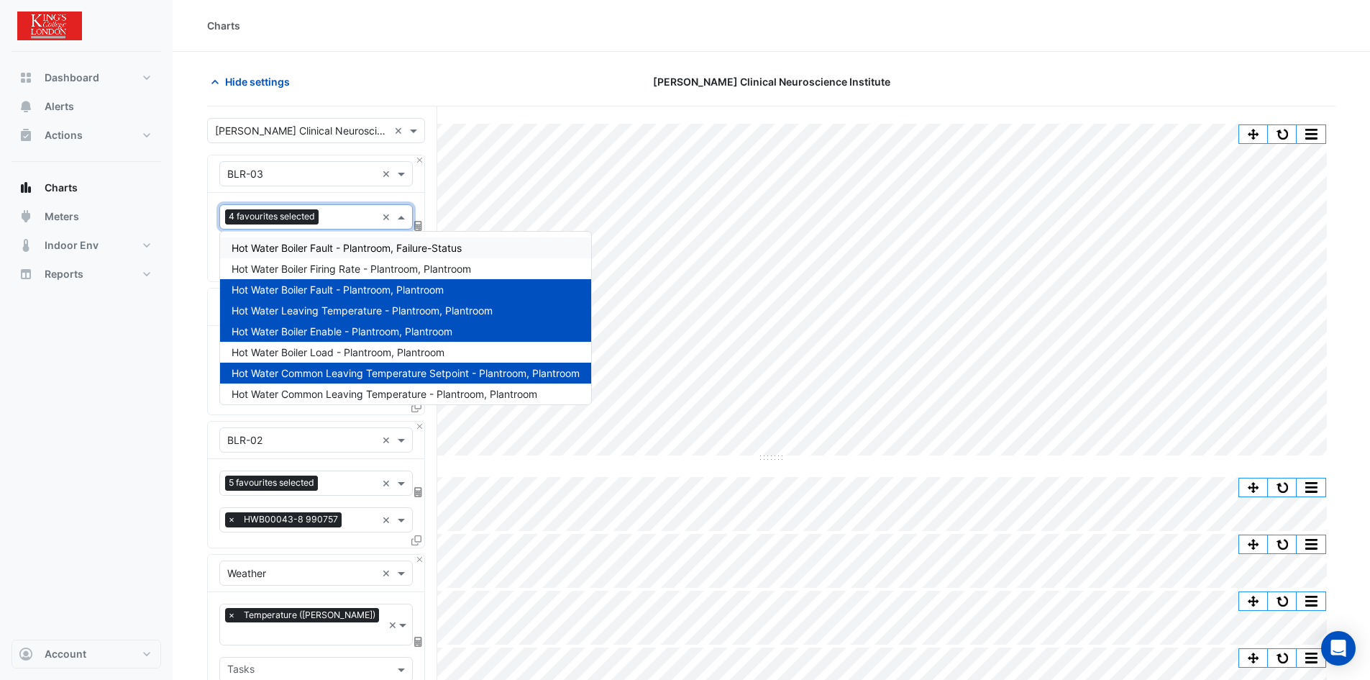
click at [301, 248] on span "Hot Water Boiler Fault - Plantroom, Failure-Status" at bounding box center [347, 248] width 230 height 12
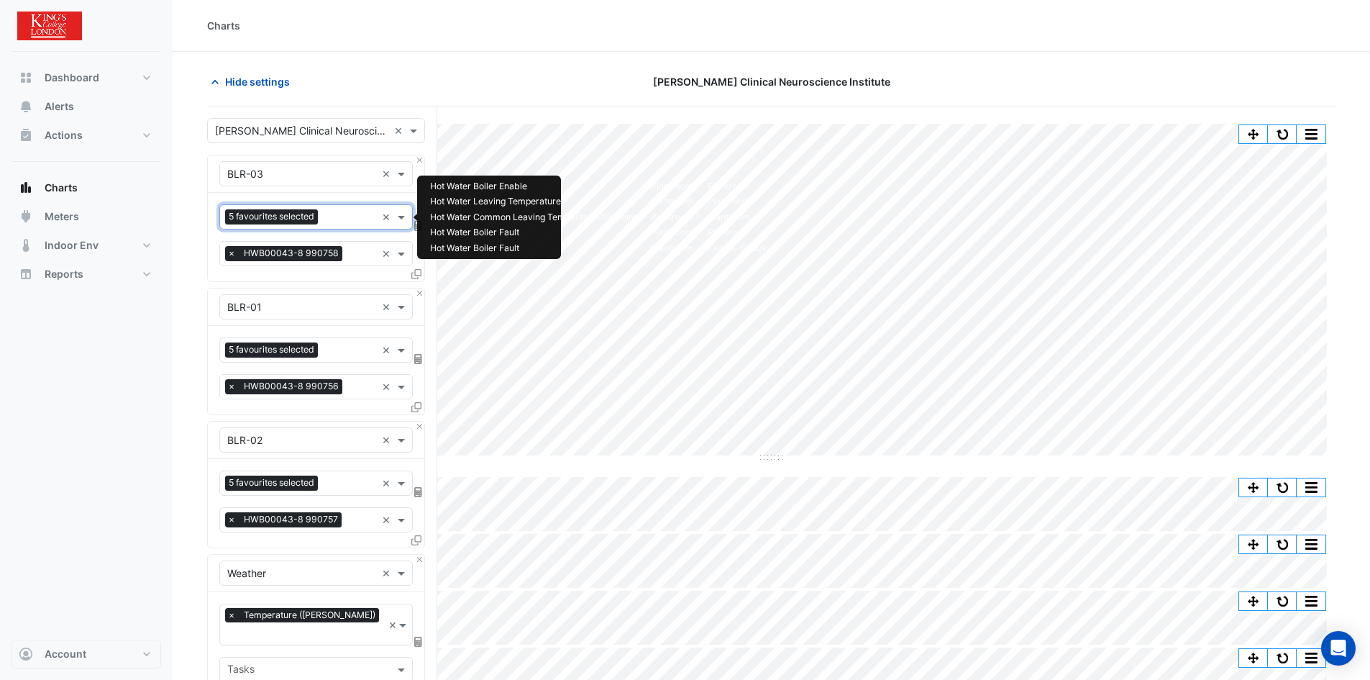
click at [350, 213] on input "text" at bounding box center [350, 218] width 53 height 15
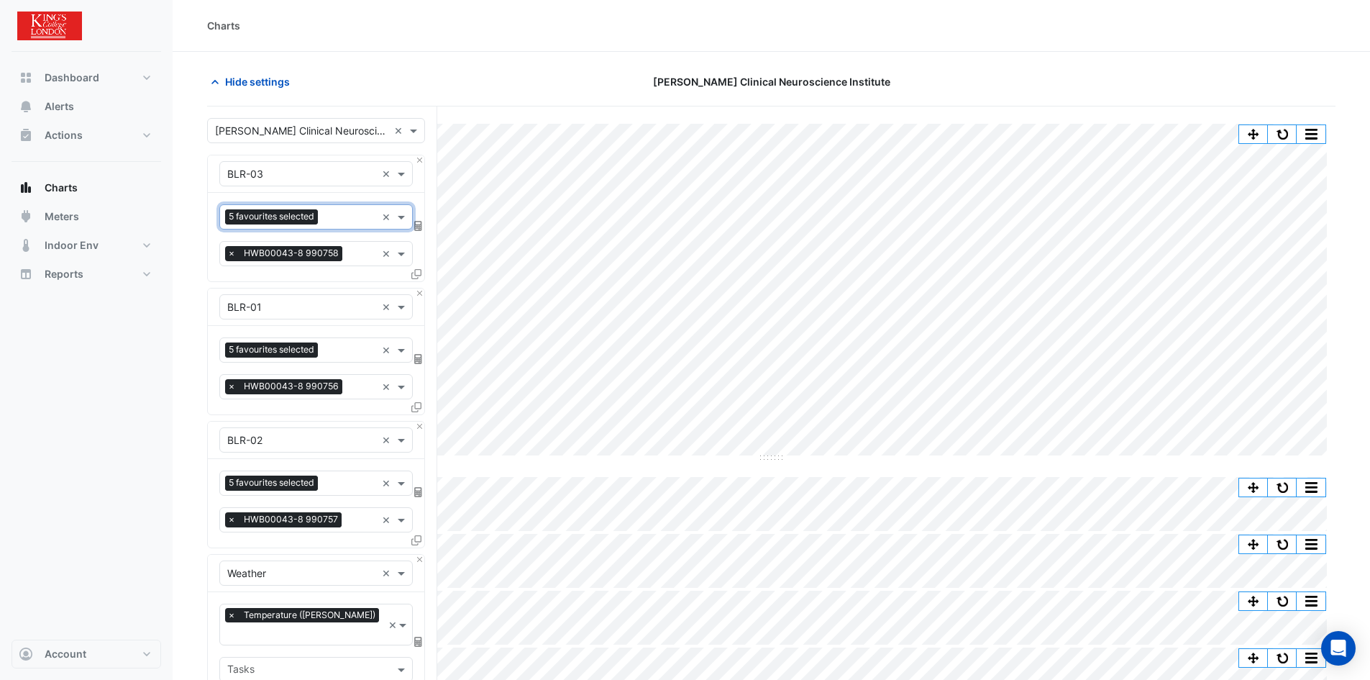
click at [596, 465] on div "Split by Equip Split All Split None Print Save as JPEG Save as PNG Pivot Data T…" at bounding box center [771, 555] width 1129 height 862
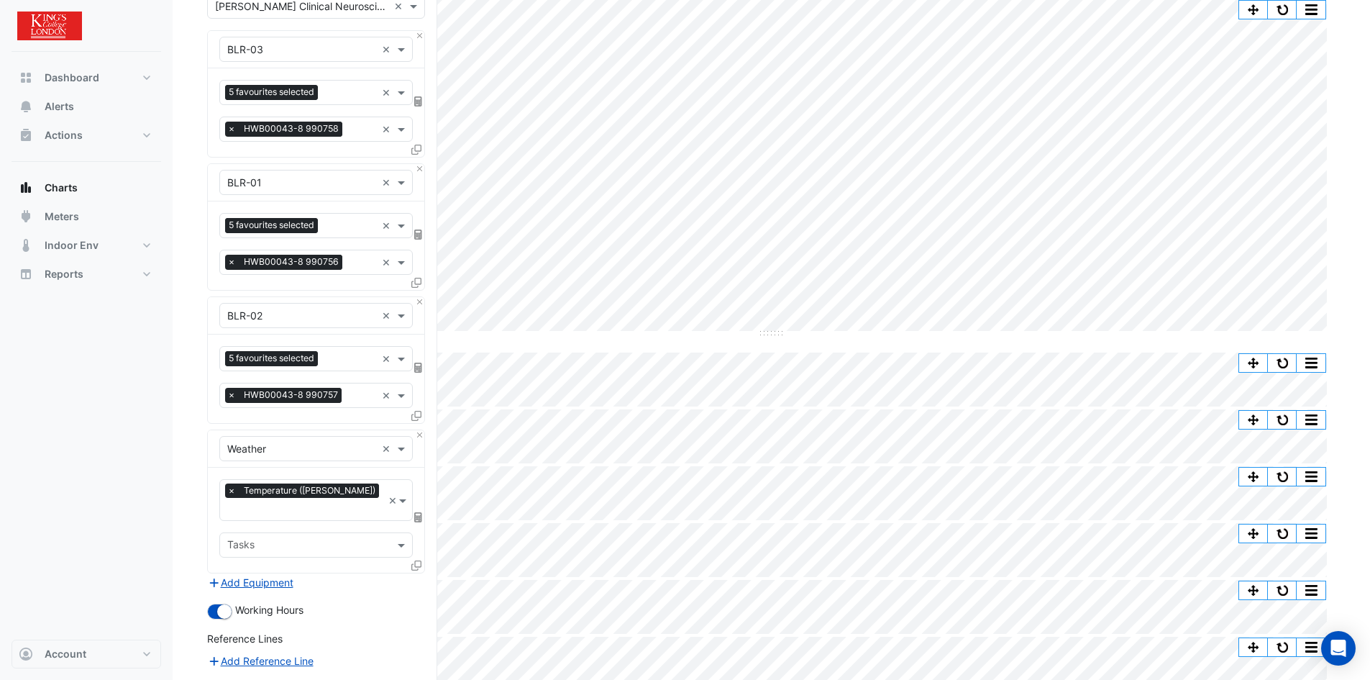
scroll to position [309, 0]
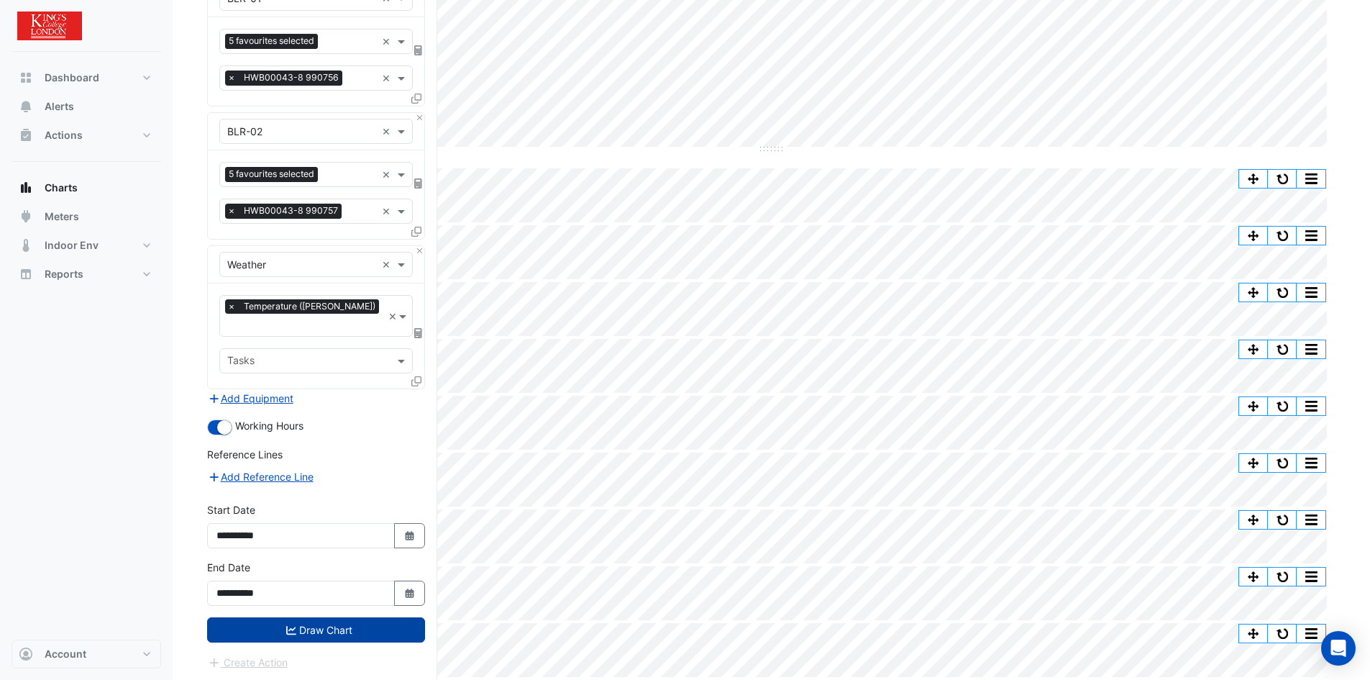
drag, startPoint x: 331, startPoint y: 604, endPoint x: 322, endPoint y: 605, distance: 8.7
click at [331, 617] on button "Draw Chart" at bounding box center [316, 629] width 218 height 25
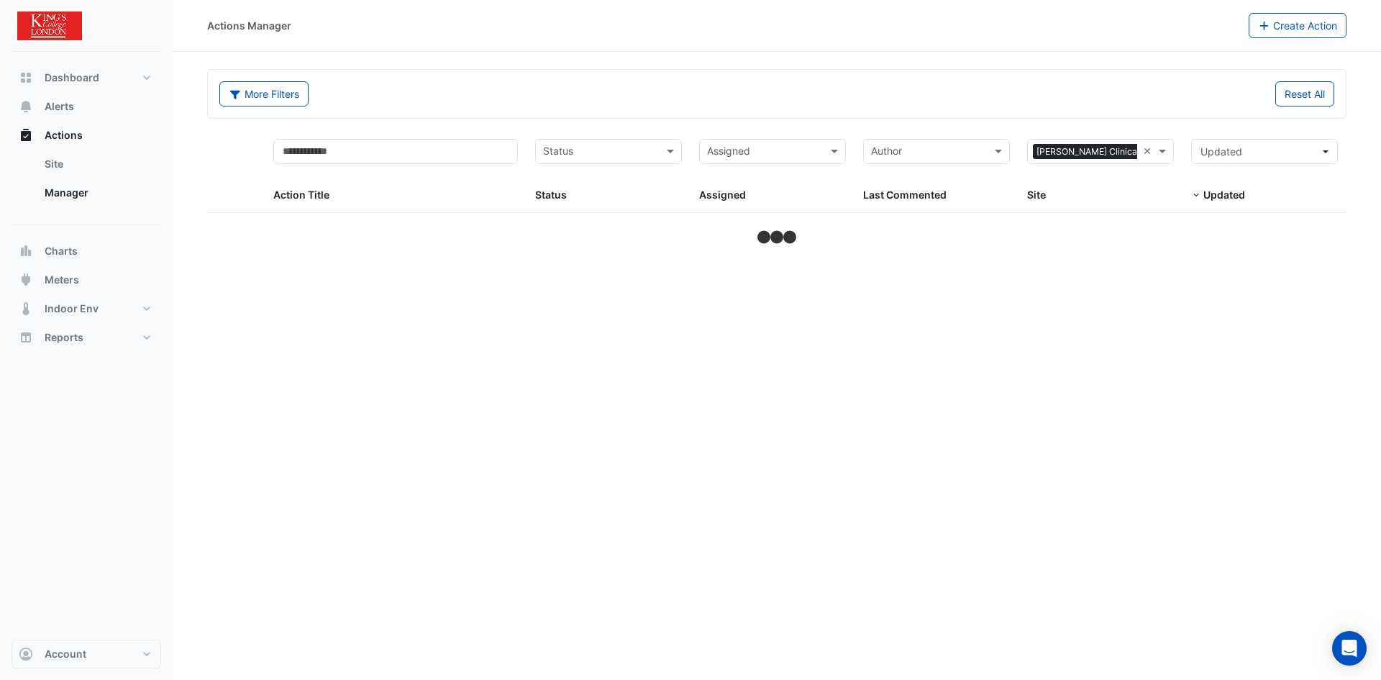
select select "***"
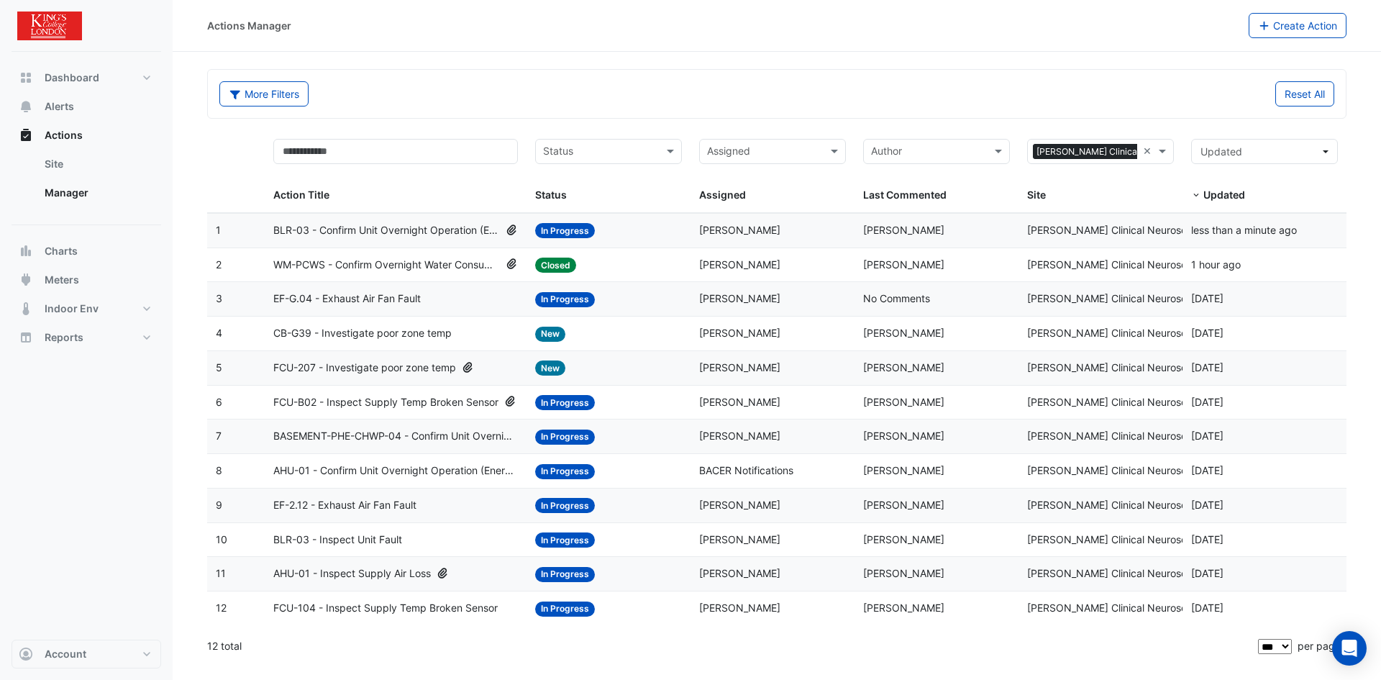
click at [328, 224] on span "BLR-03 - Confirm Unit Overnight Operation (Energy Waste)" at bounding box center [386, 230] width 227 height 17
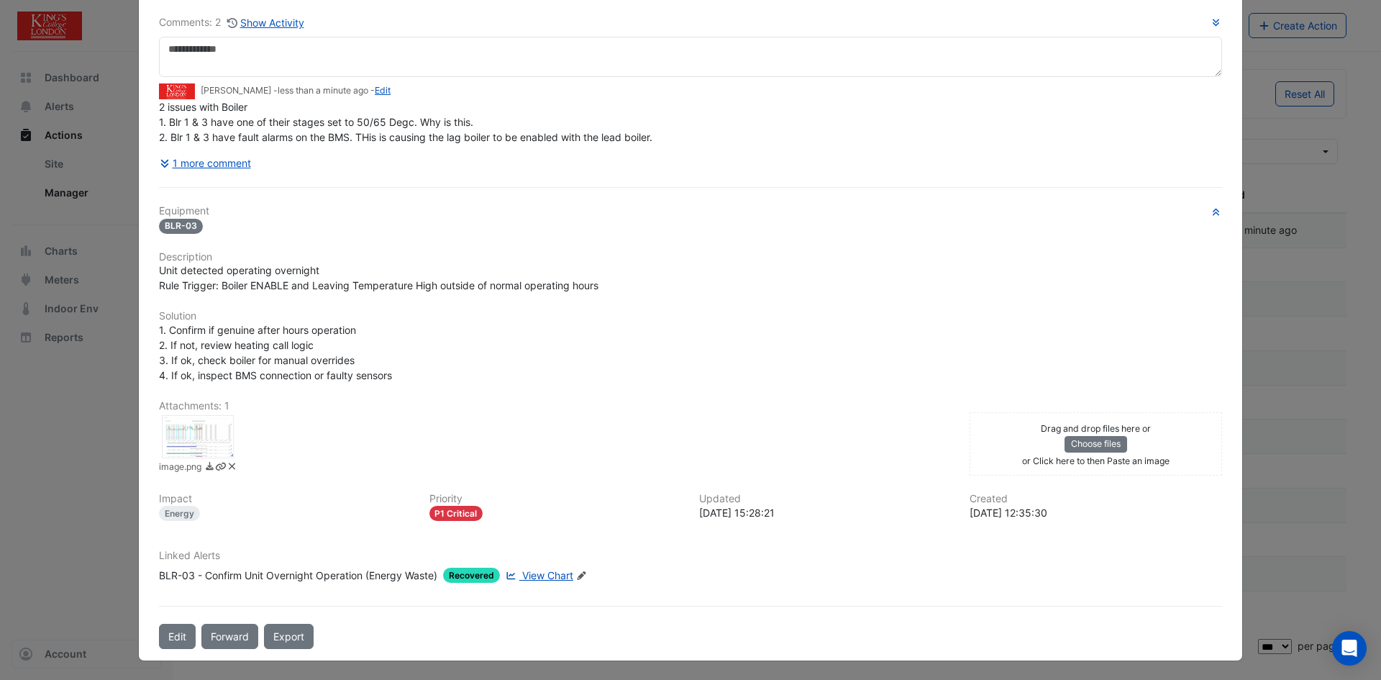
scroll to position [104, 0]
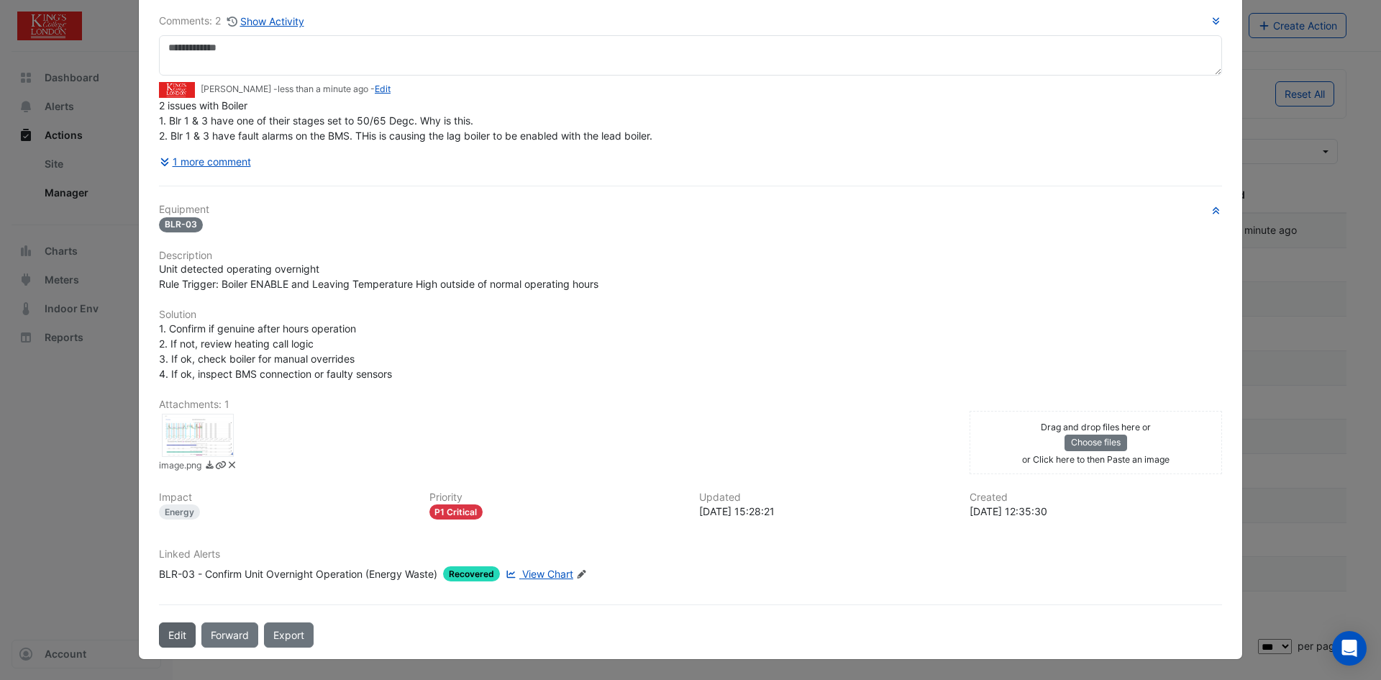
click at [175, 634] on button "Edit" at bounding box center [177, 634] width 37 height 25
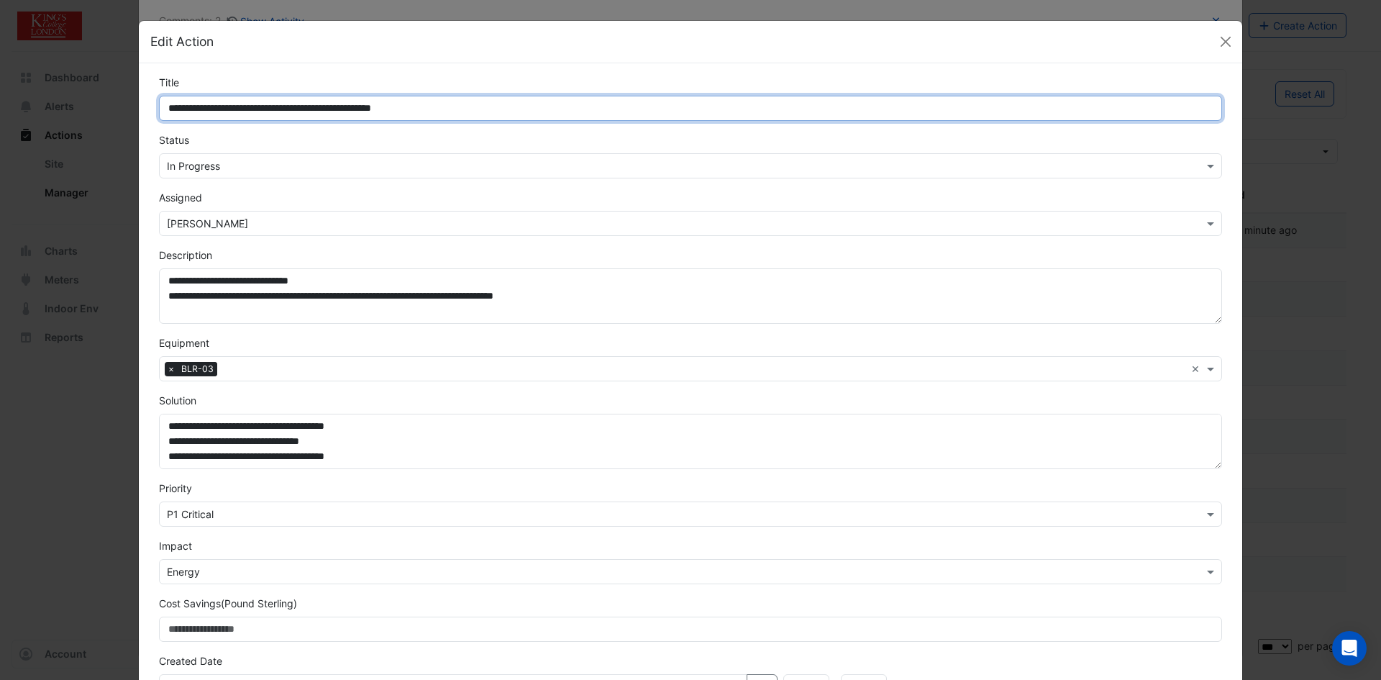
click at [159, 104] on input "**********" at bounding box center [690, 108] width 1063 height 25
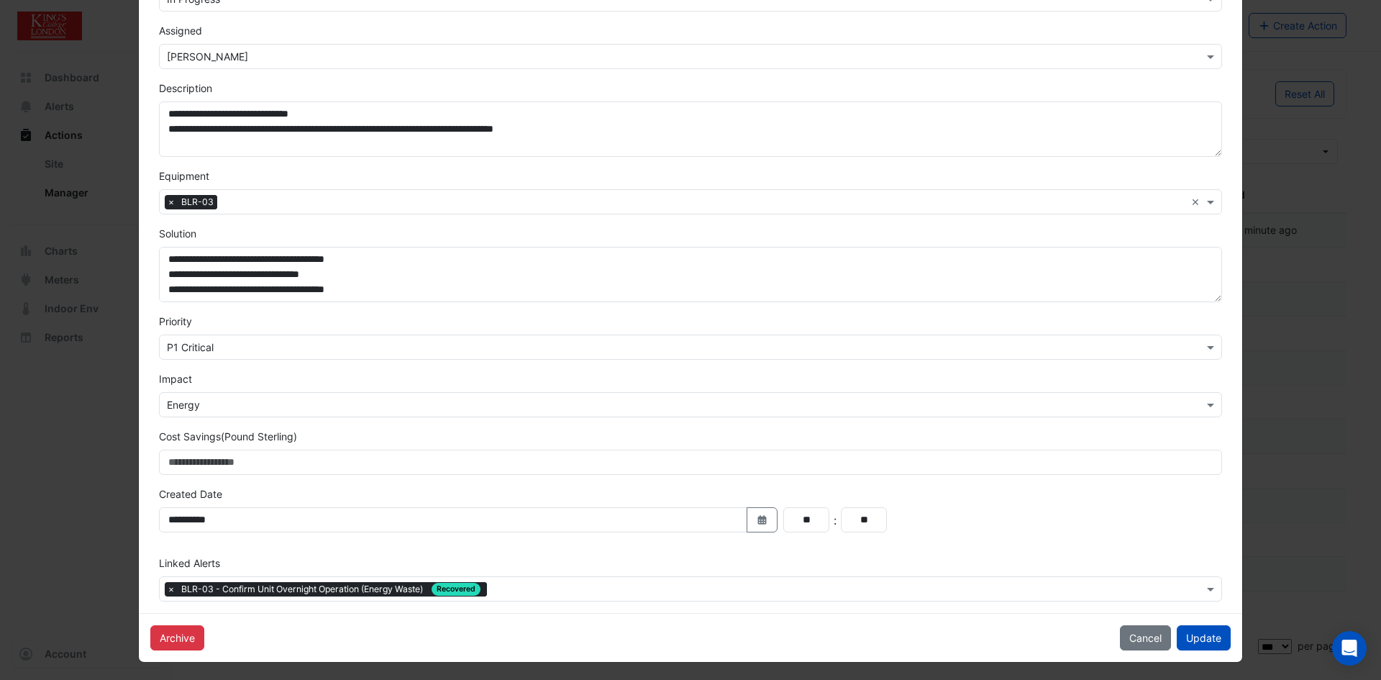
scroll to position [170, 0]
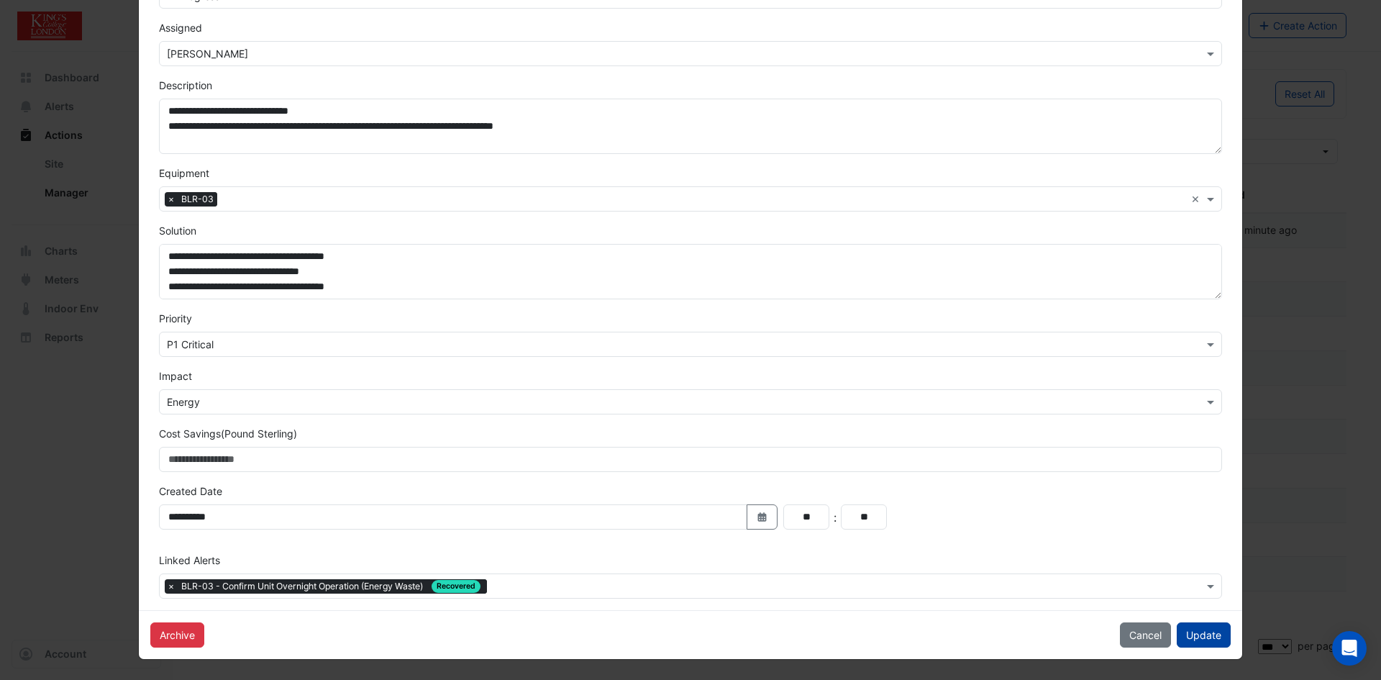
type input "**********"
click at [1201, 639] on button "Update" at bounding box center [1204, 634] width 54 height 25
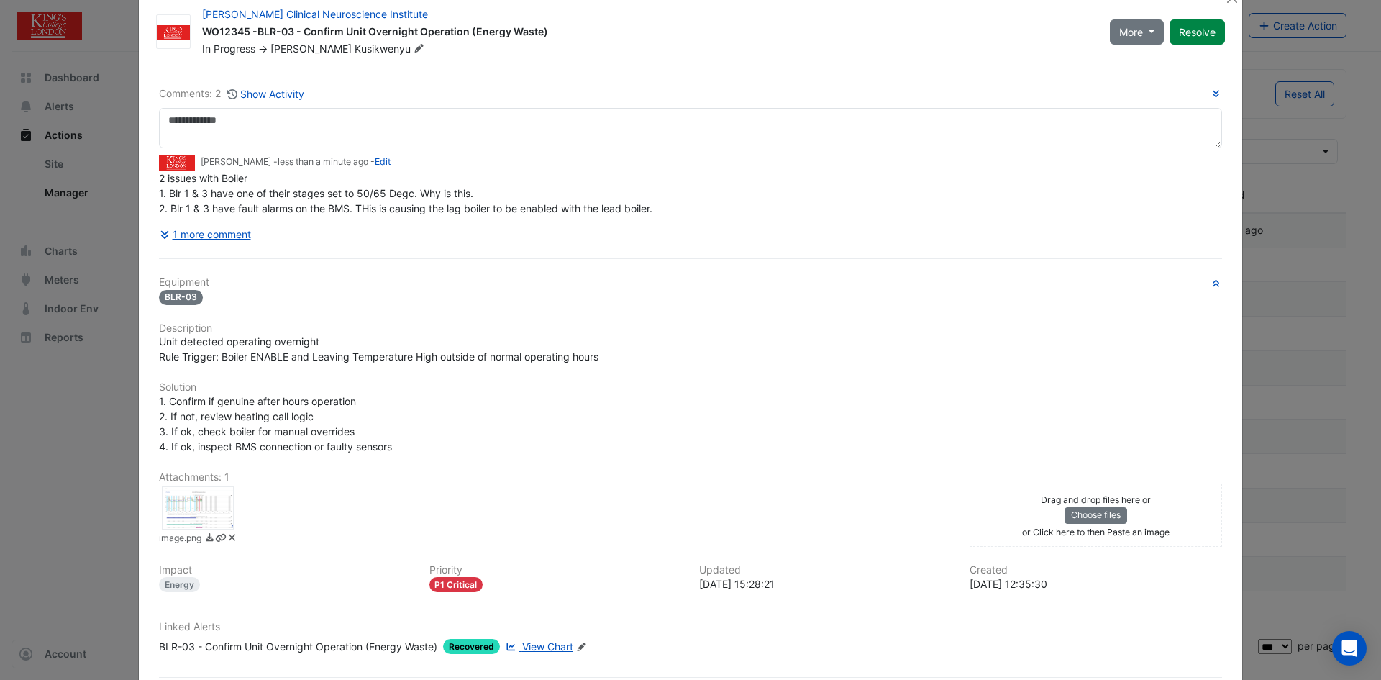
scroll to position [0, 0]
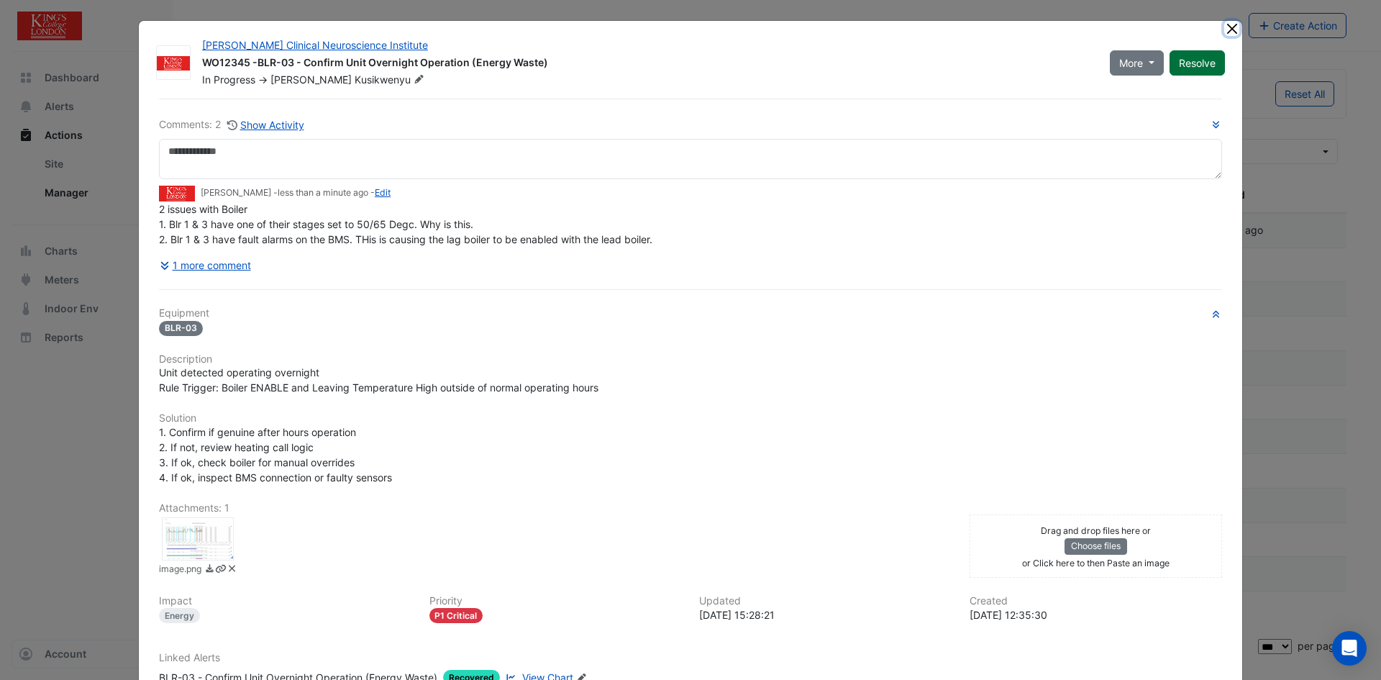
drag, startPoint x: 1231, startPoint y: 29, endPoint x: 1184, endPoint y: 36, distance: 48.0
click at [1233, 29] on button "Close" at bounding box center [1231, 28] width 15 height 15
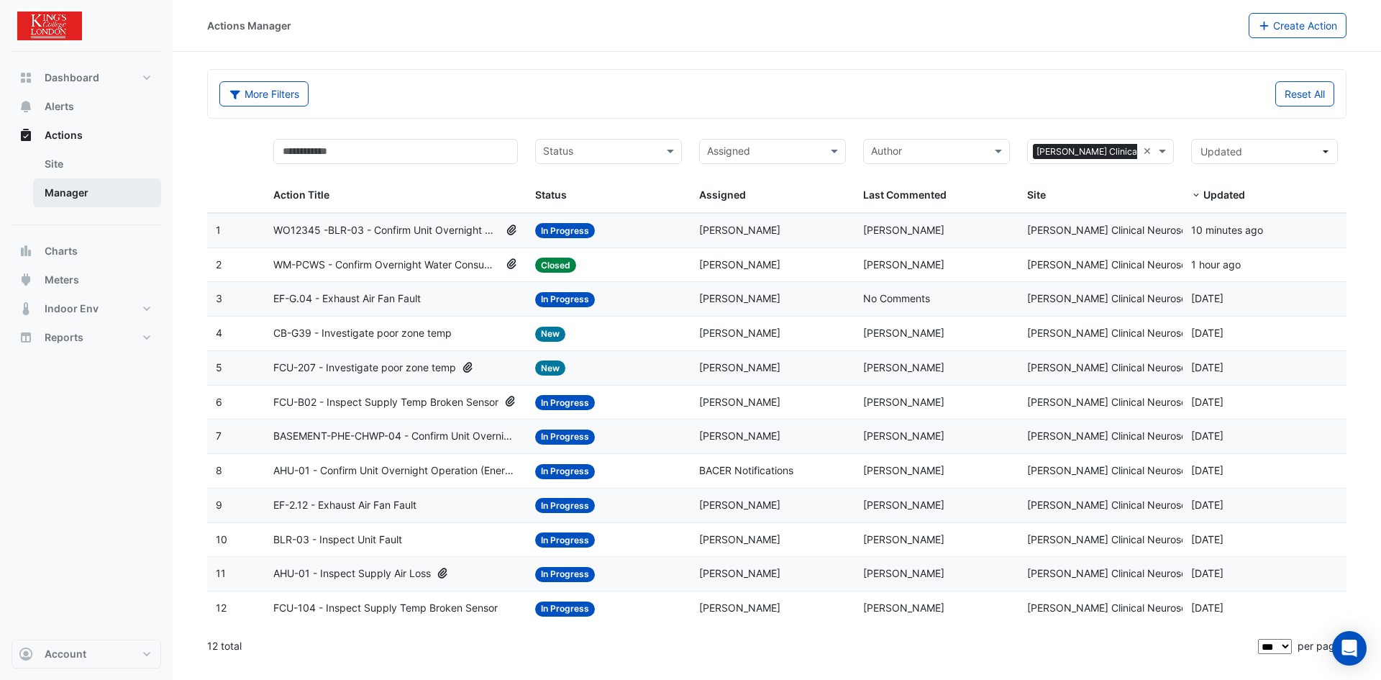
click at [66, 188] on link "Manager" at bounding box center [97, 192] width 128 height 29
click at [350, 155] on input "text" at bounding box center [395, 151] width 245 height 25
type input "*******"
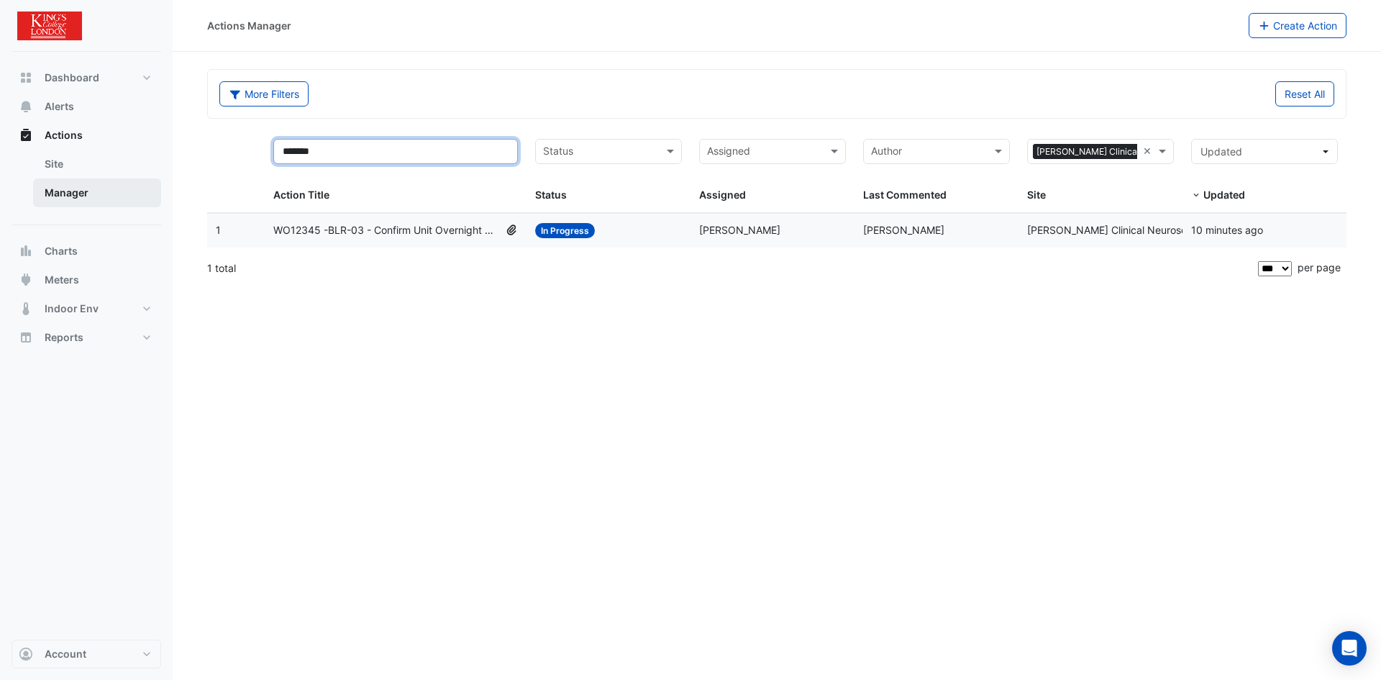
drag, startPoint x: 352, startPoint y: 157, endPoint x: 146, endPoint y: 181, distance: 207.9
click at [146, 181] on div "Actions Manager Create Action More Filters Reset All ******* Status Assigned × …" at bounding box center [690, 340] width 1381 height 680
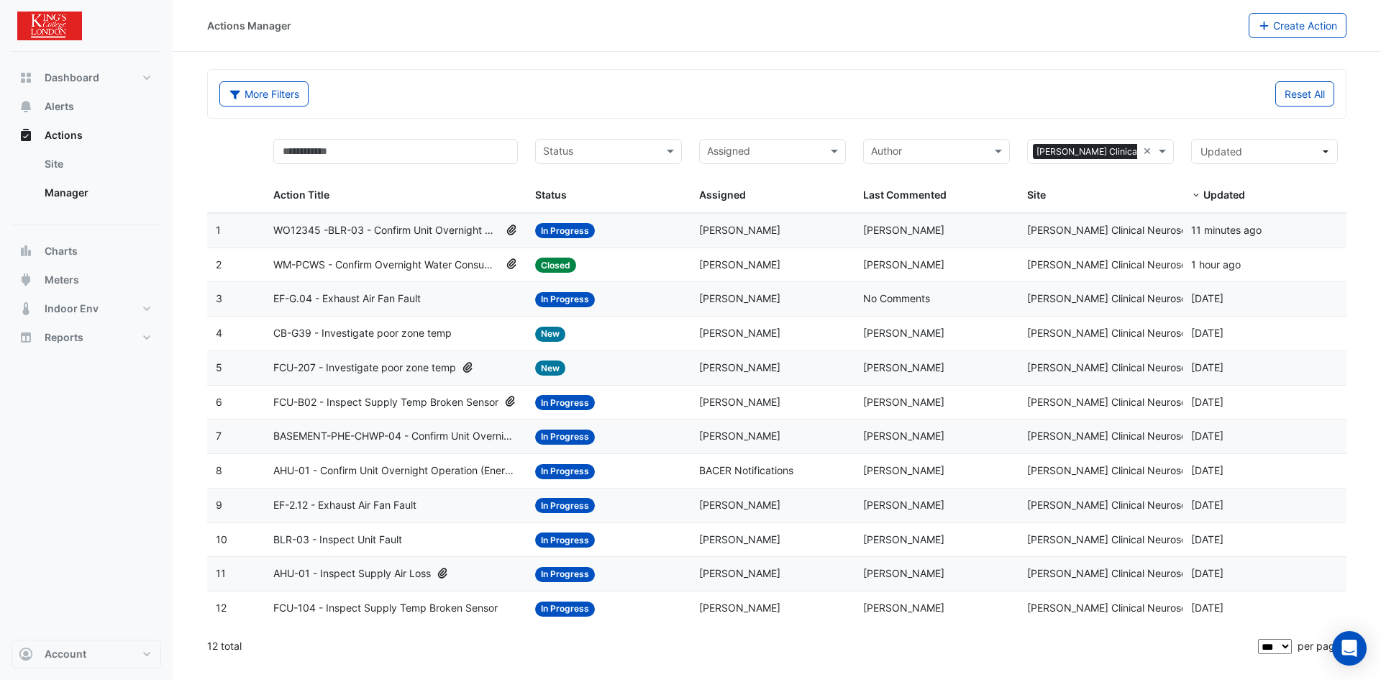
click at [322, 229] on span "WO12345 -BLR-03 - Confirm Unit Overnight Operation (Energy Waste)" at bounding box center [386, 230] width 227 height 17
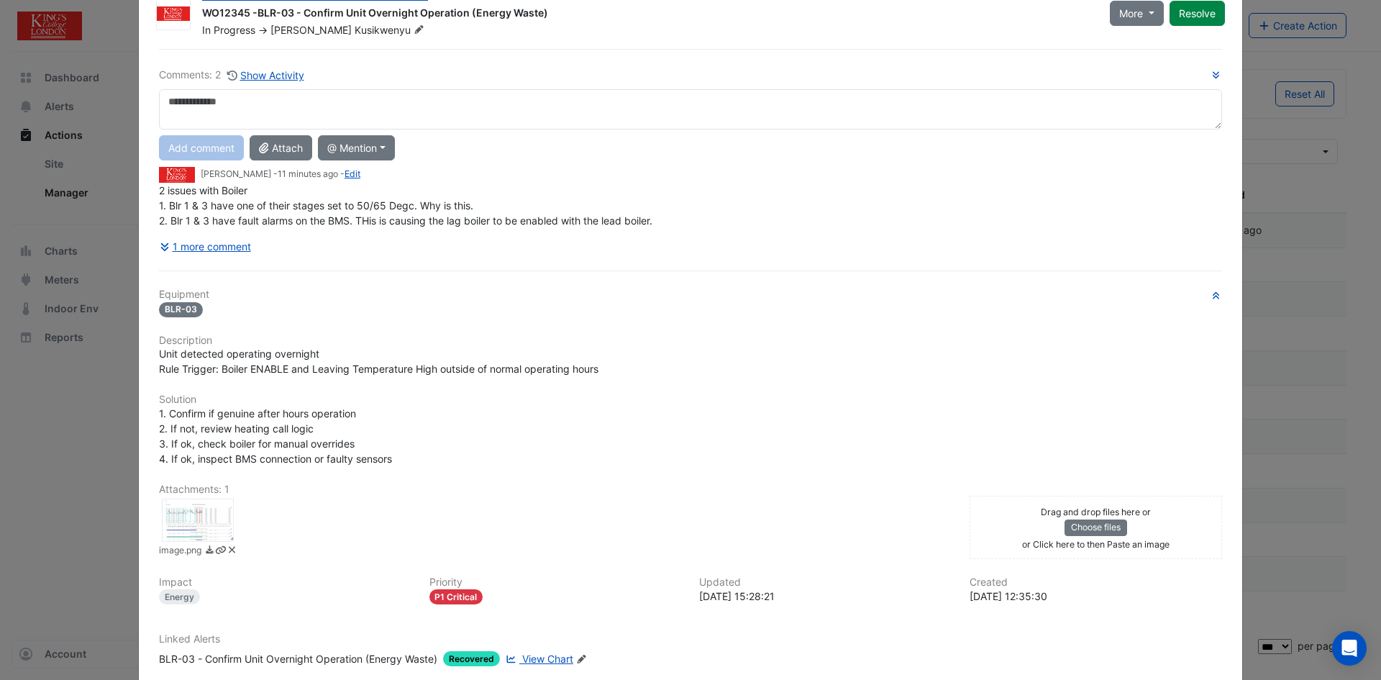
scroll to position [135, 0]
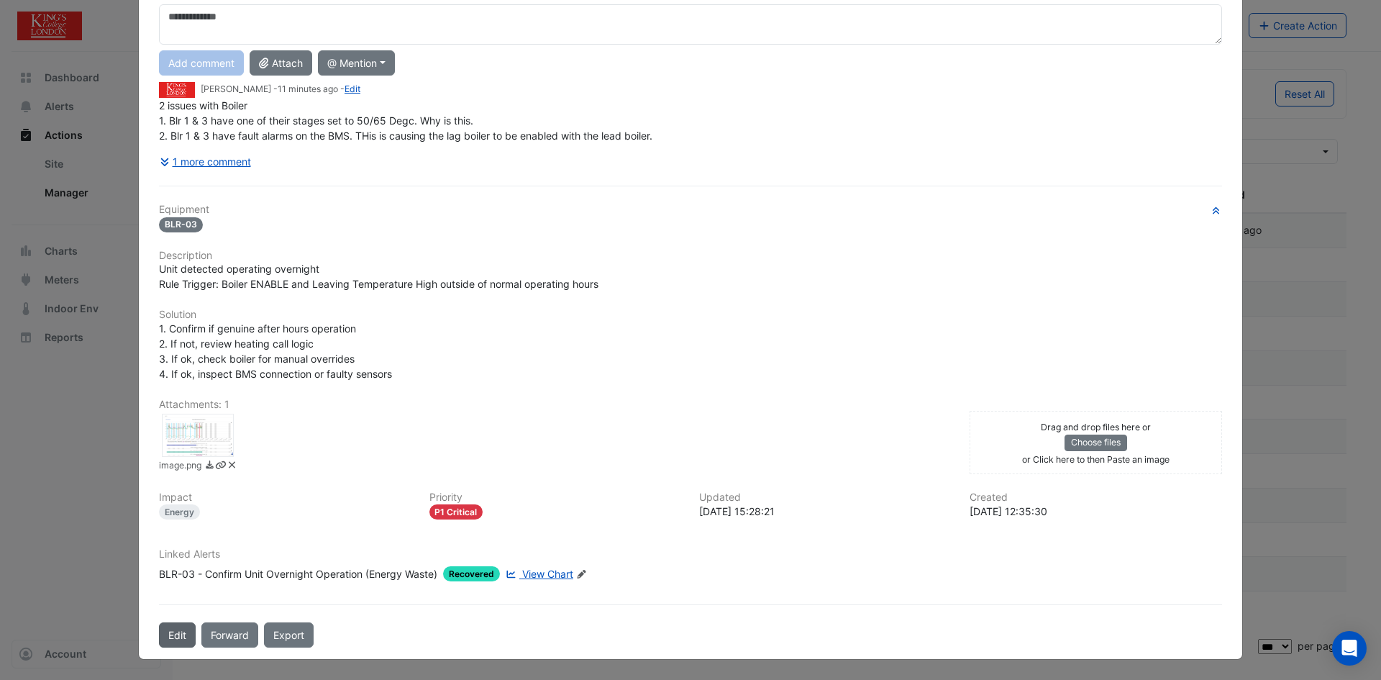
click at [169, 642] on button "Edit" at bounding box center [177, 634] width 37 height 25
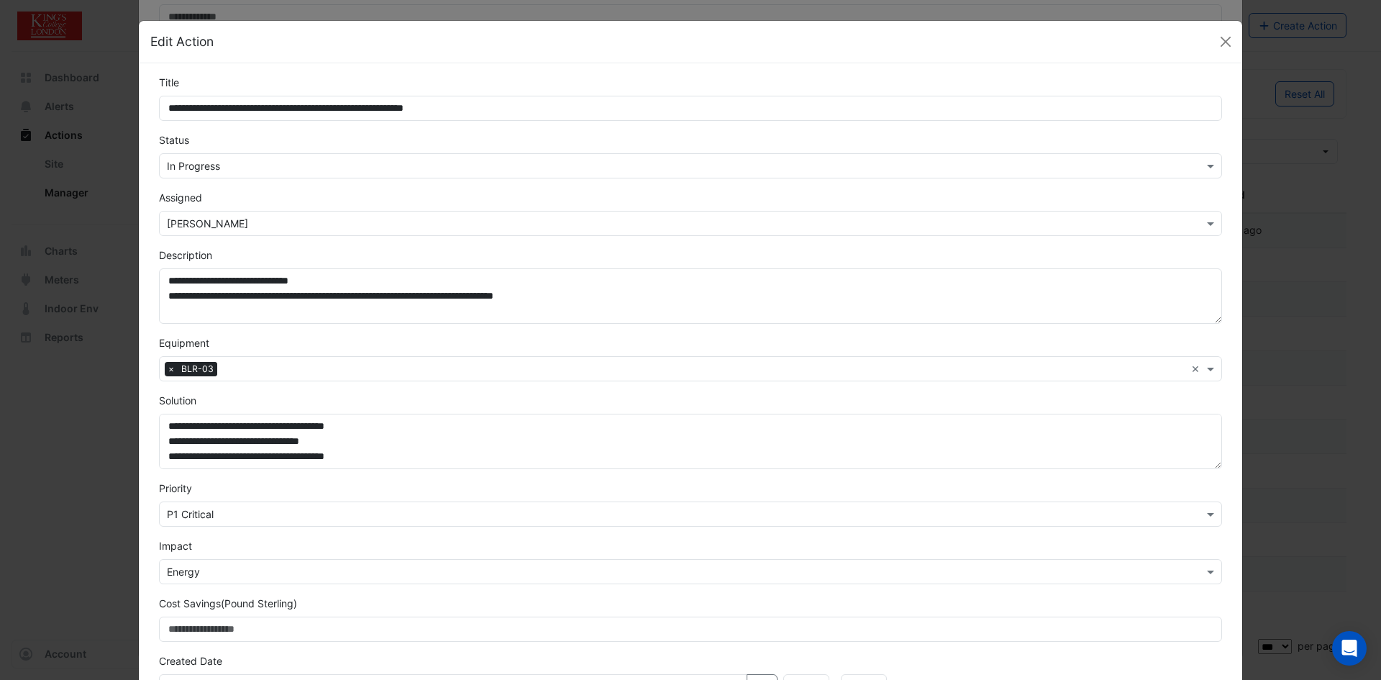
scroll to position [104, 0]
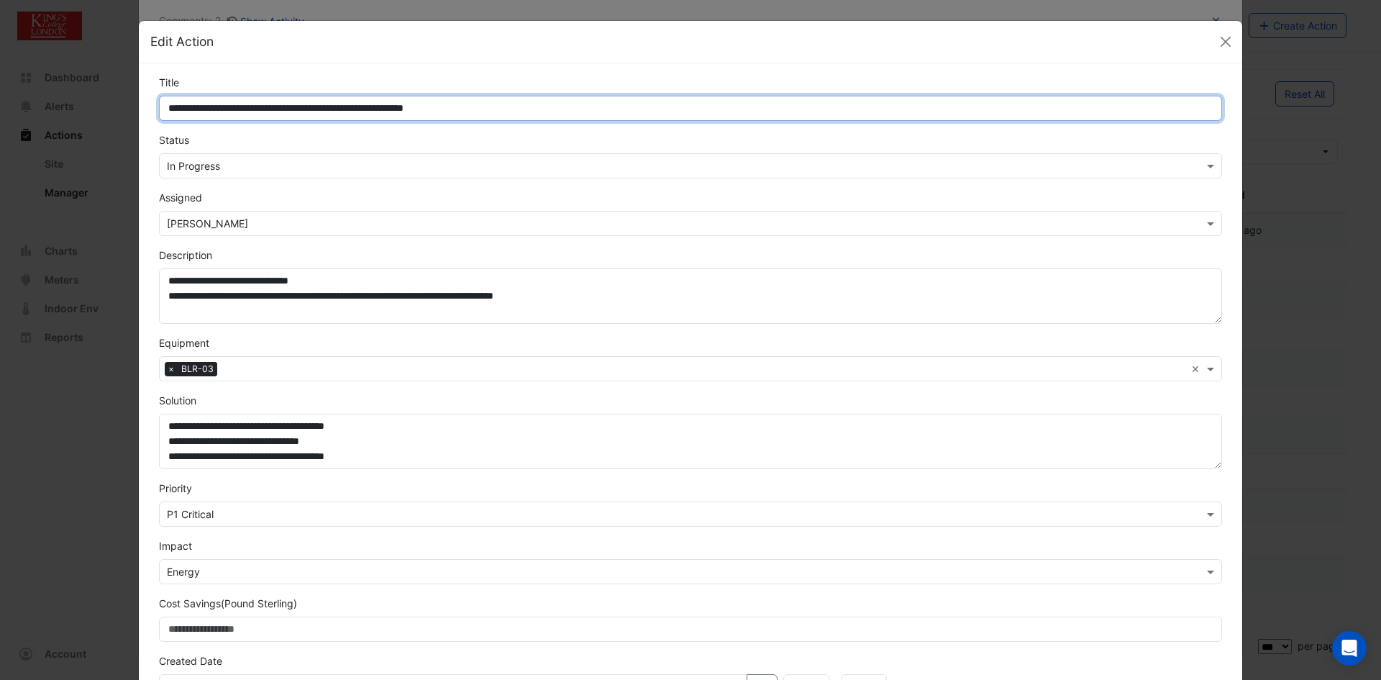
drag, startPoint x: 212, startPoint y: 111, endPoint x: 95, endPoint y: 127, distance: 118.2
click at [98, 122] on ngb-modal-window "**********" at bounding box center [690, 340] width 1381 height 680
type input "**********"
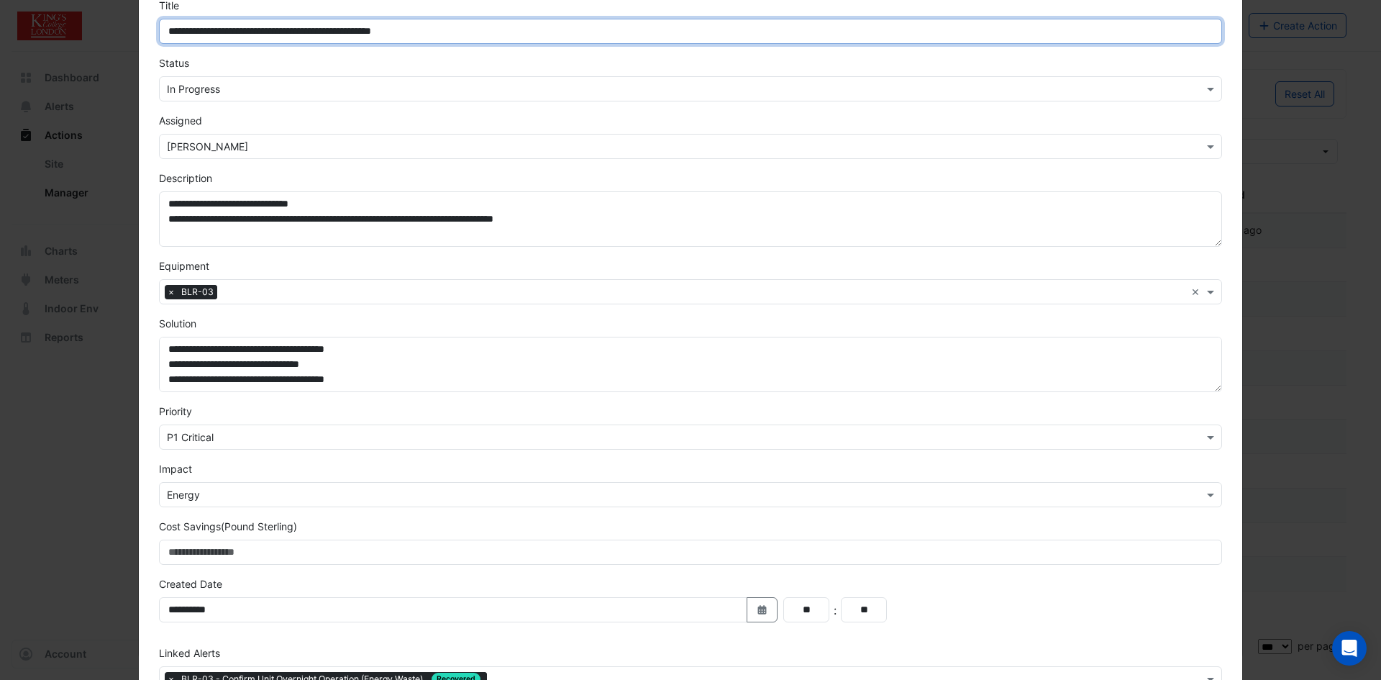
scroll to position [170, 0]
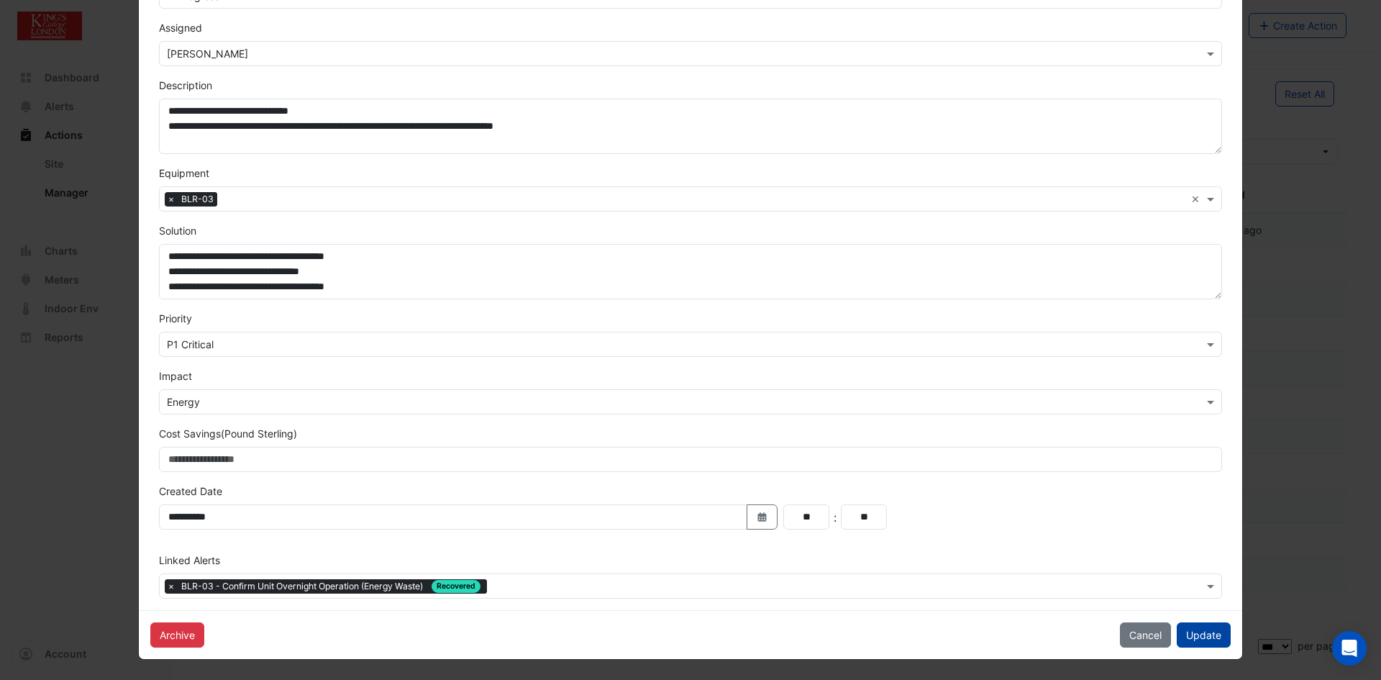
click at [1195, 631] on button "Update" at bounding box center [1204, 634] width 54 height 25
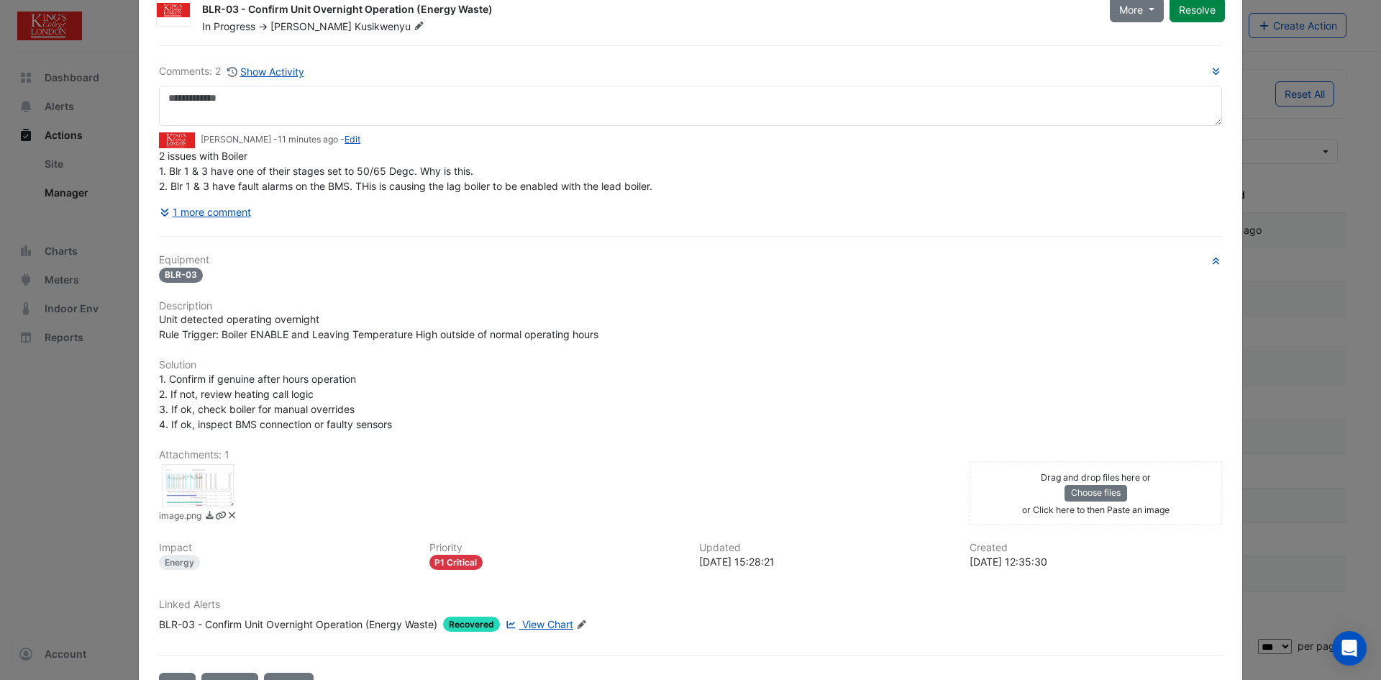
scroll to position [0, 0]
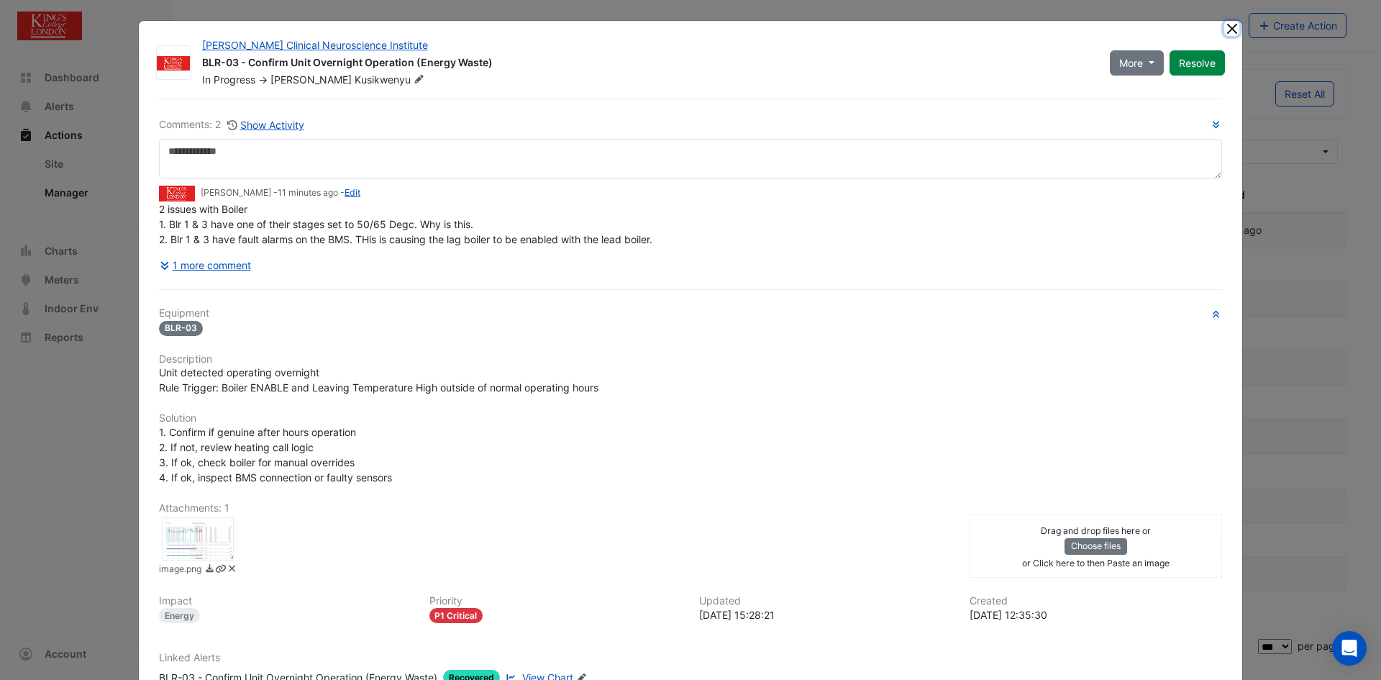
click at [1224, 27] on button "Close" at bounding box center [1231, 28] width 15 height 15
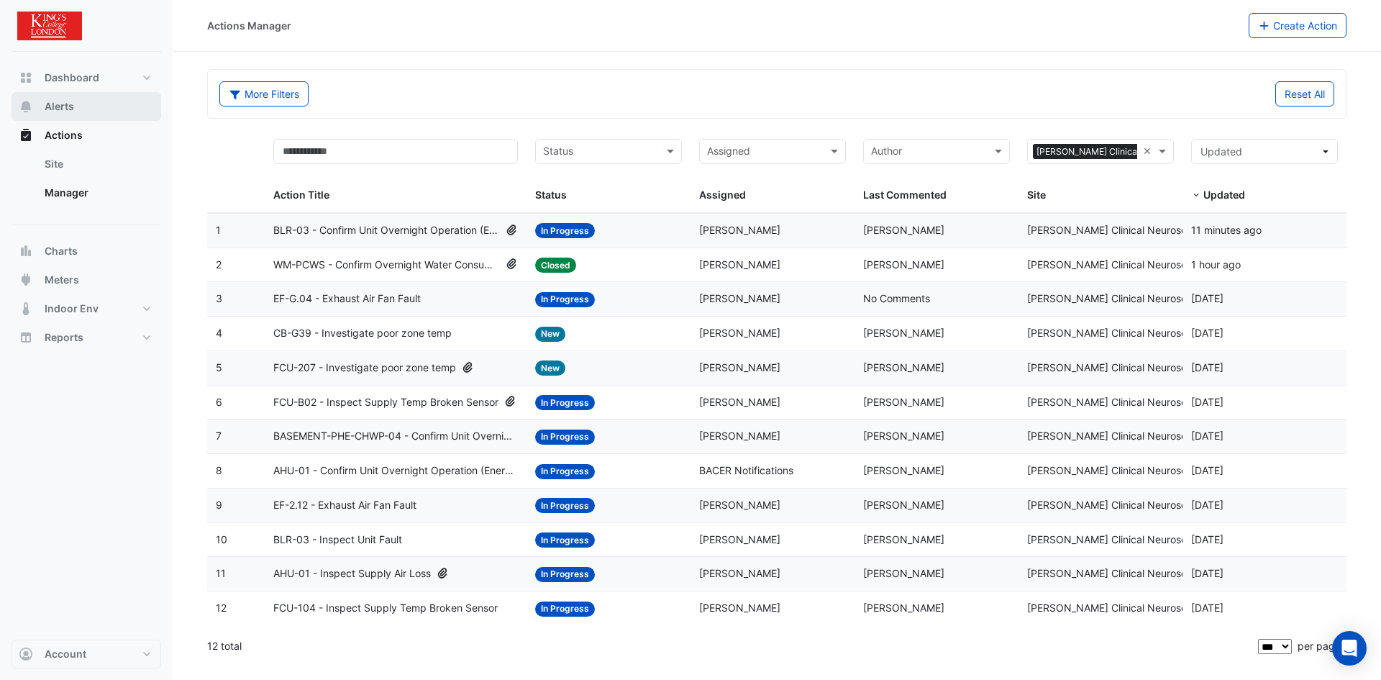
click at [55, 101] on span "Alerts" at bounding box center [59, 106] width 29 height 14
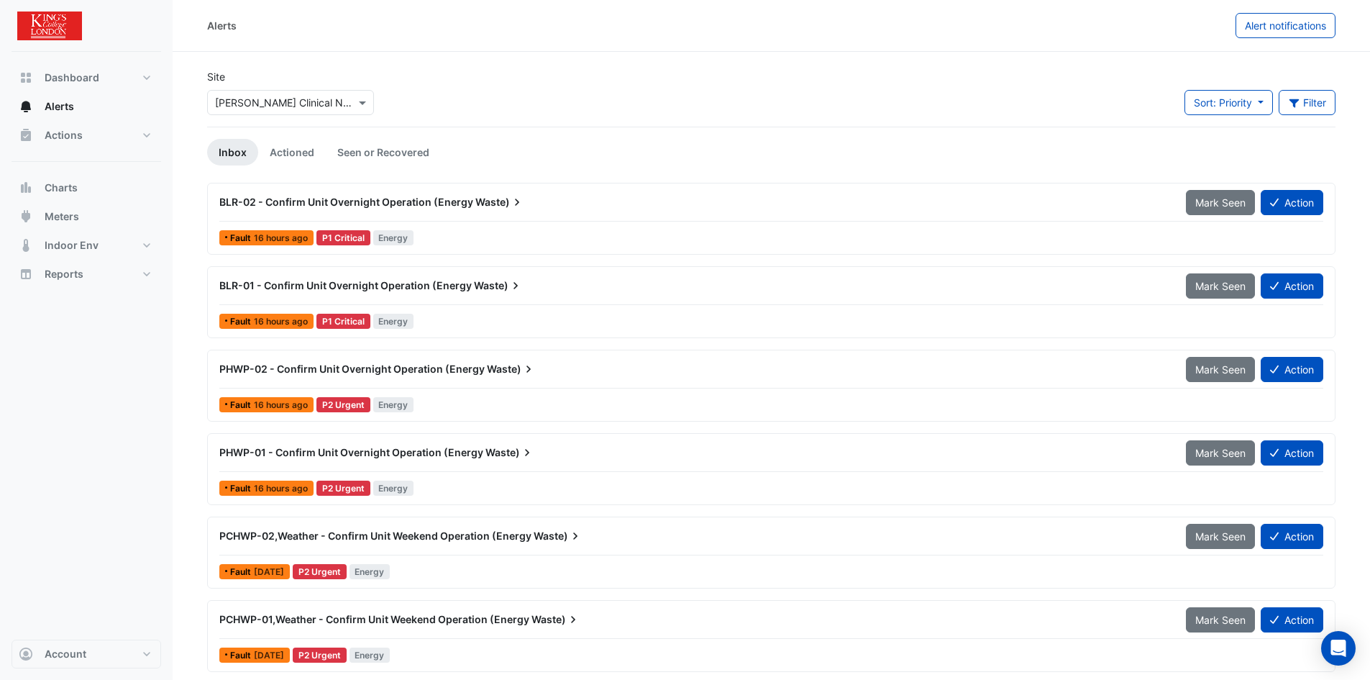
click at [343, 199] on span "BLR-02 - Confirm Unit Overnight Operation (Energy" at bounding box center [346, 202] width 254 height 12
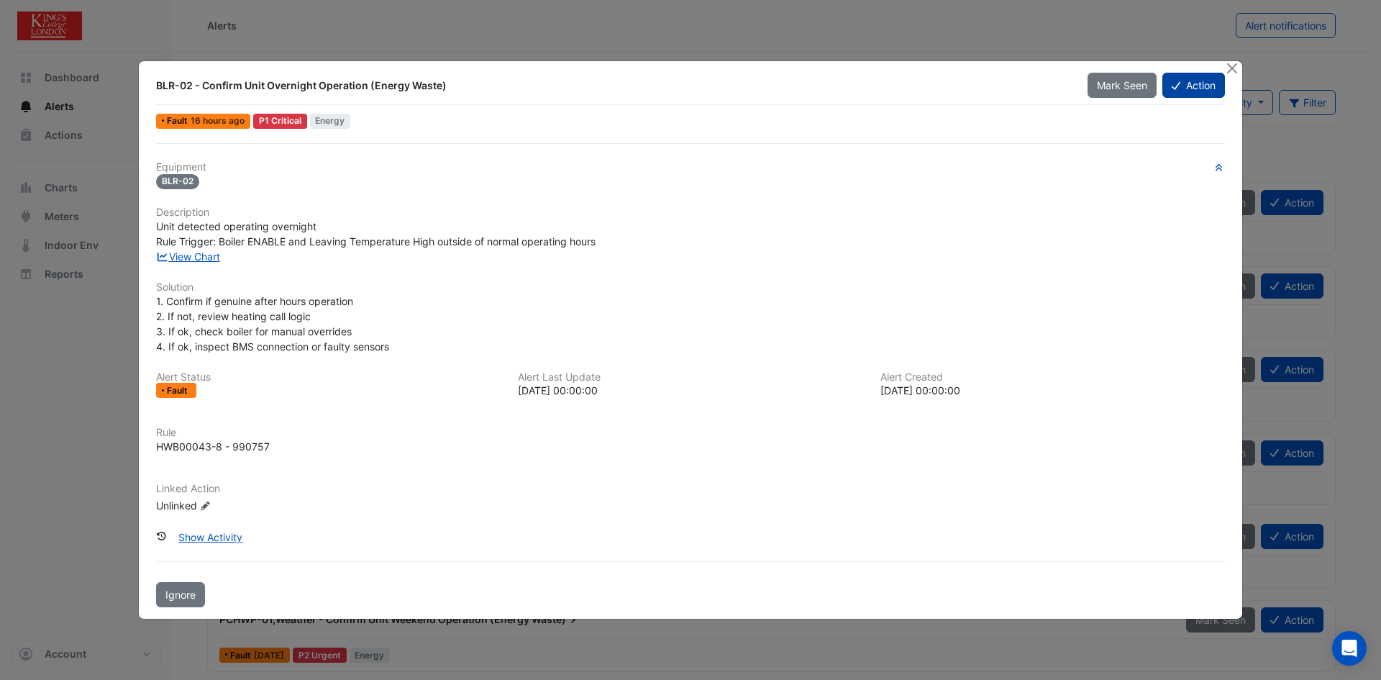
click at [1186, 83] on button "Action" at bounding box center [1193, 85] width 63 height 25
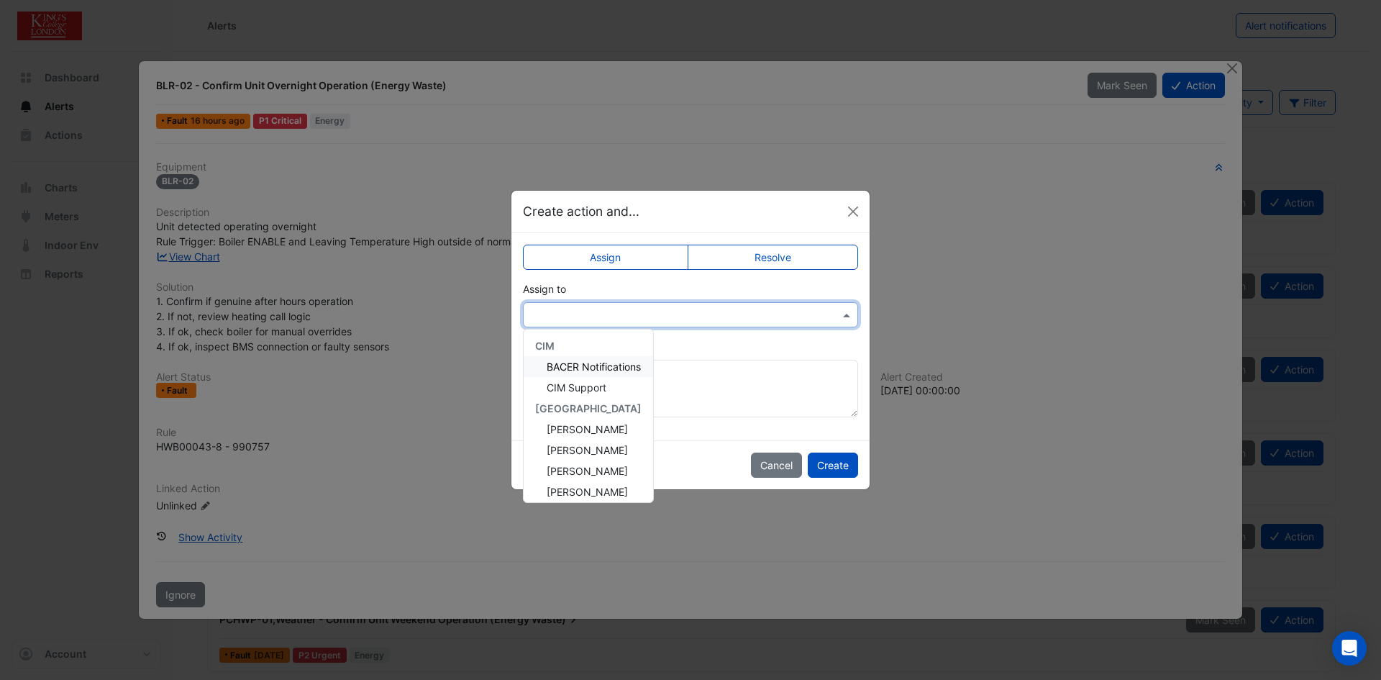
click at [752, 310] on input "text" at bounding box center [676, 315] width 291 height 15
drag, startPoint x: 597, startPoint y: 471, endPoint x: 615, endPoint y: 468, distance: 18.3
click at [596, 471] on span "[PERSON_NAME]" at bounding box center [587, 471] width 81 height 12
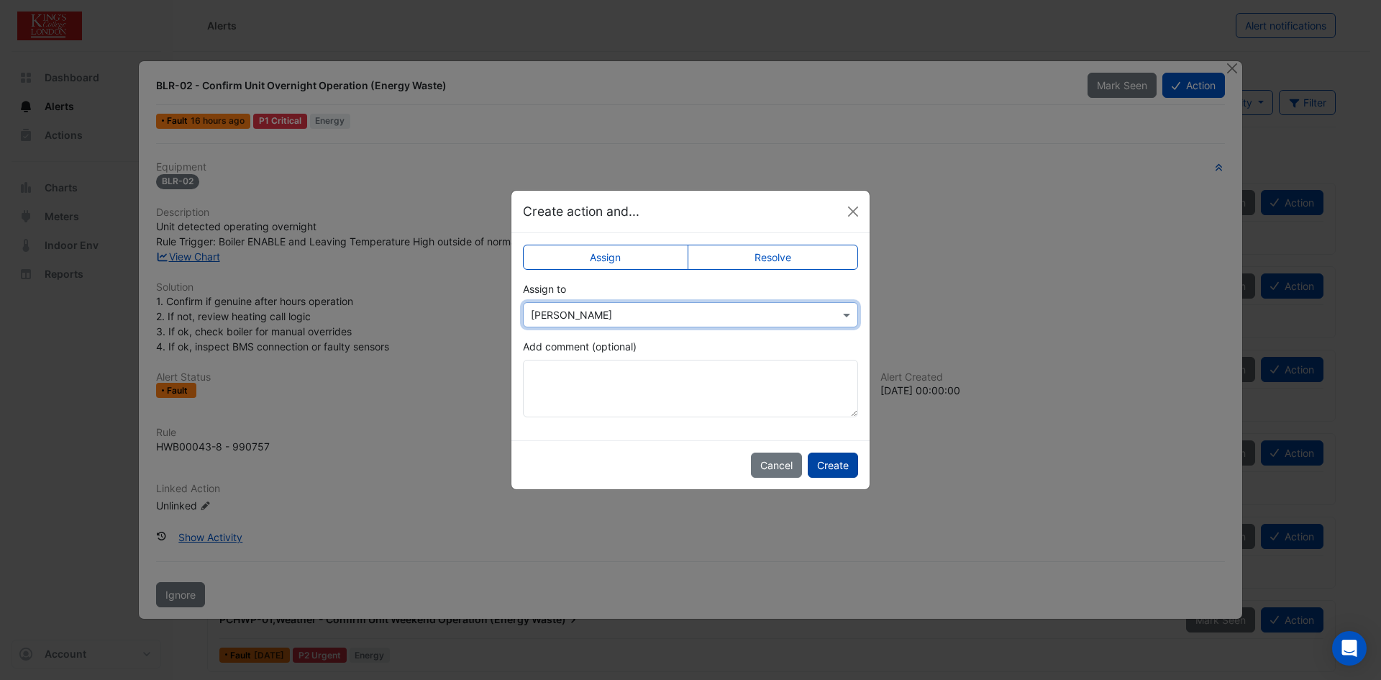
click at [829, 456] on button "Create" at bounding box center [833, 464] width 50 height 25
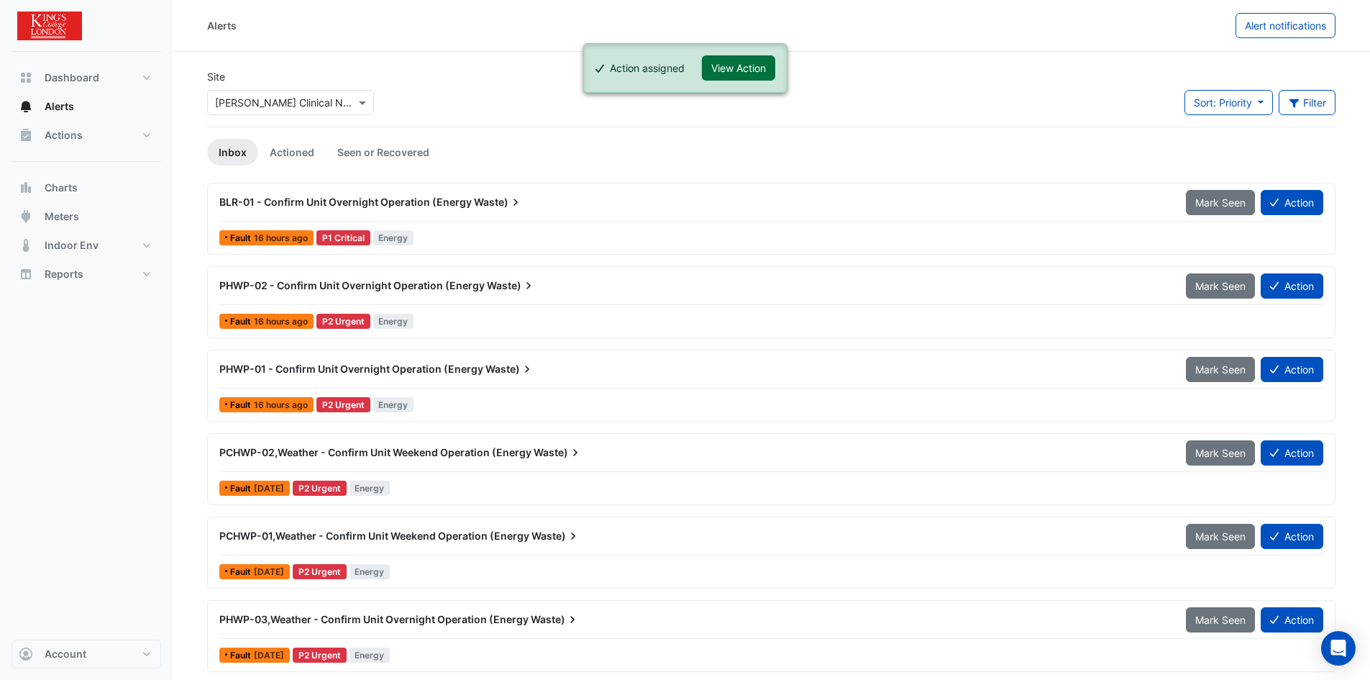
click at [748, 60] on button "View Action" at bounding box center [738, 67] width 73 height 25
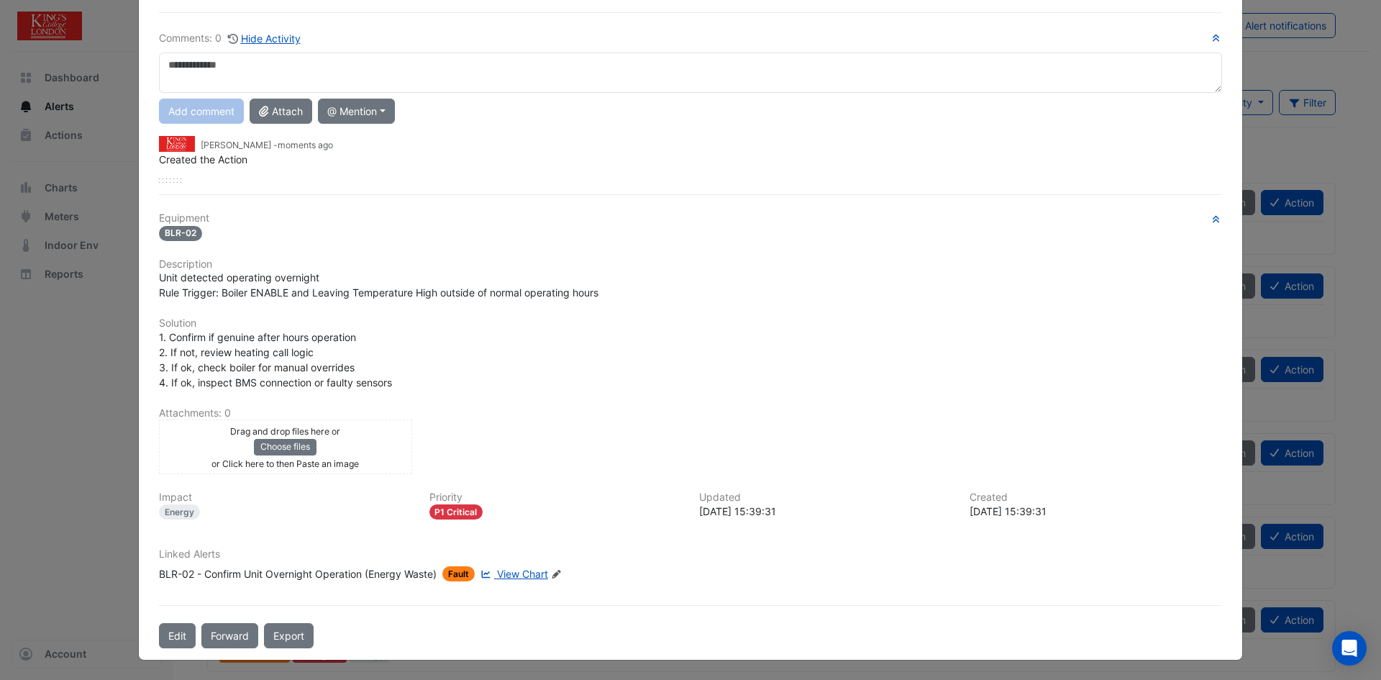
scroll to position [87, 0]
click at [171, 637] on button "Edit" at bounding box center [177, 634] width 37 height 25
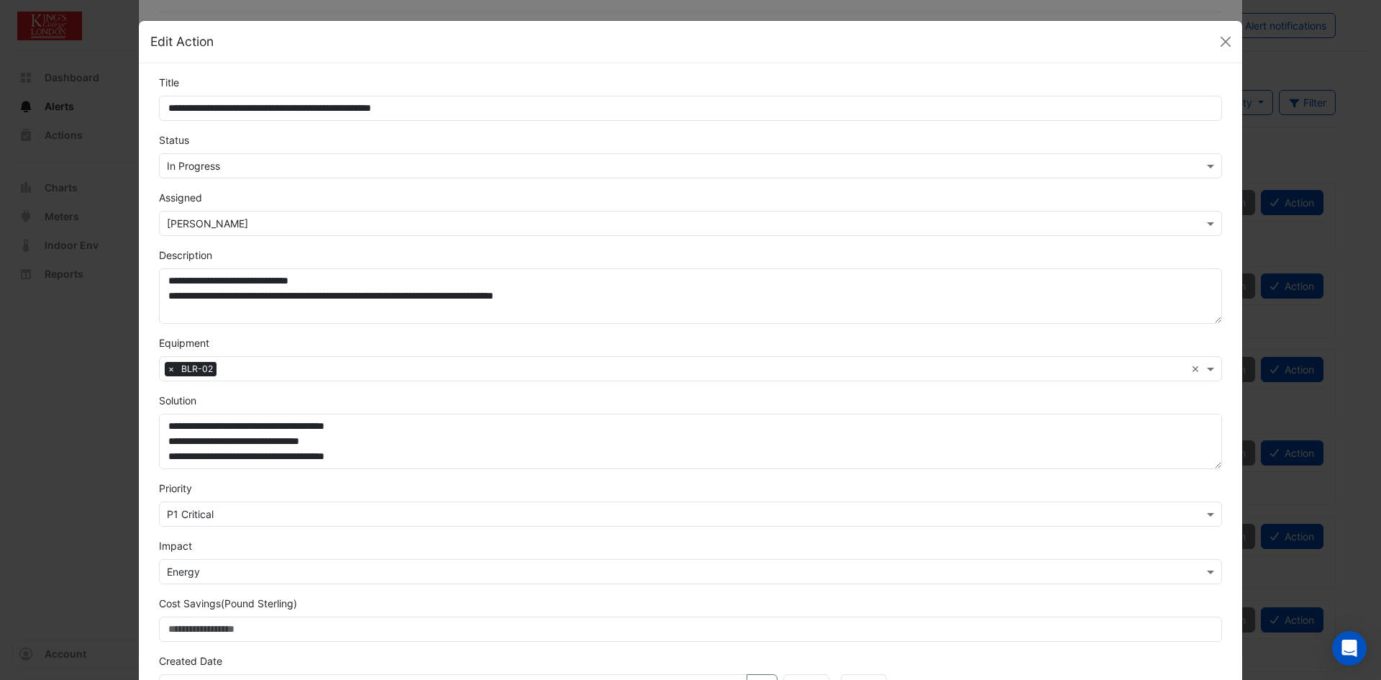
scroll to position [50, 0]
click at [1217, 37] on button "Close" at bounding box center [1226, 42] width 22 height 22
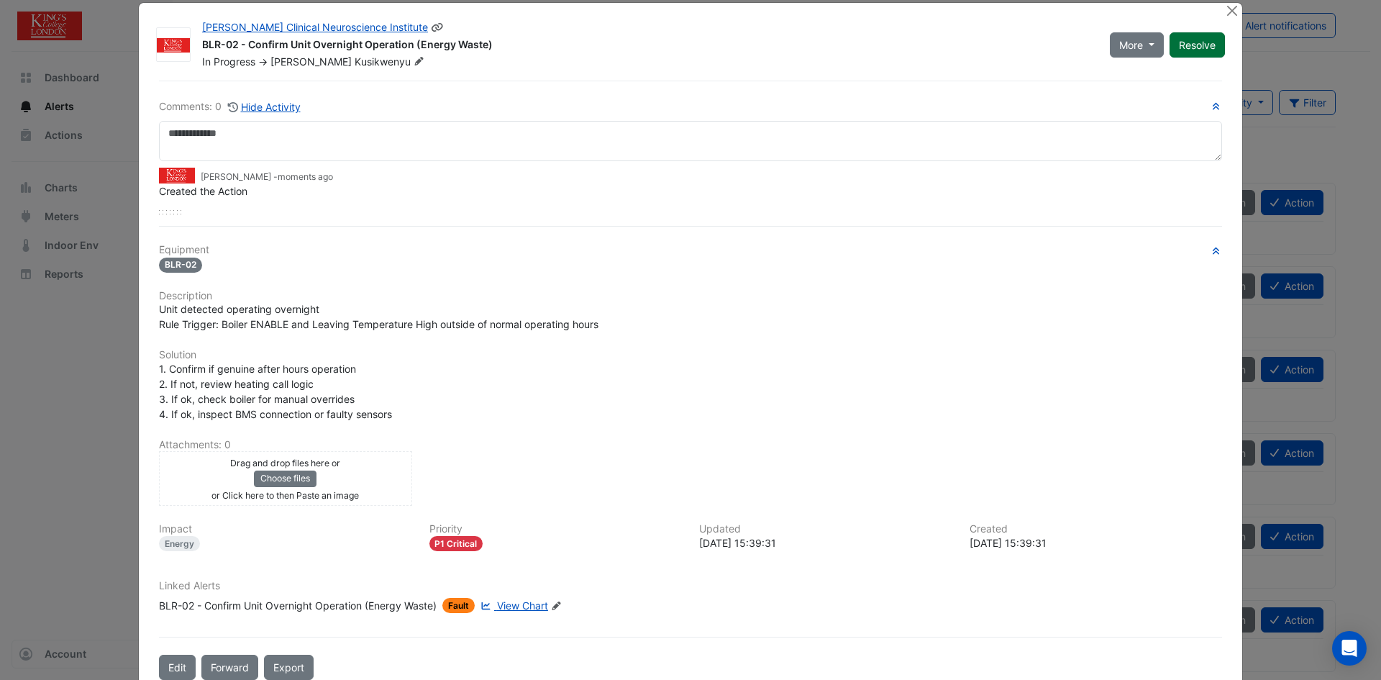
scroll to position [0, 0]
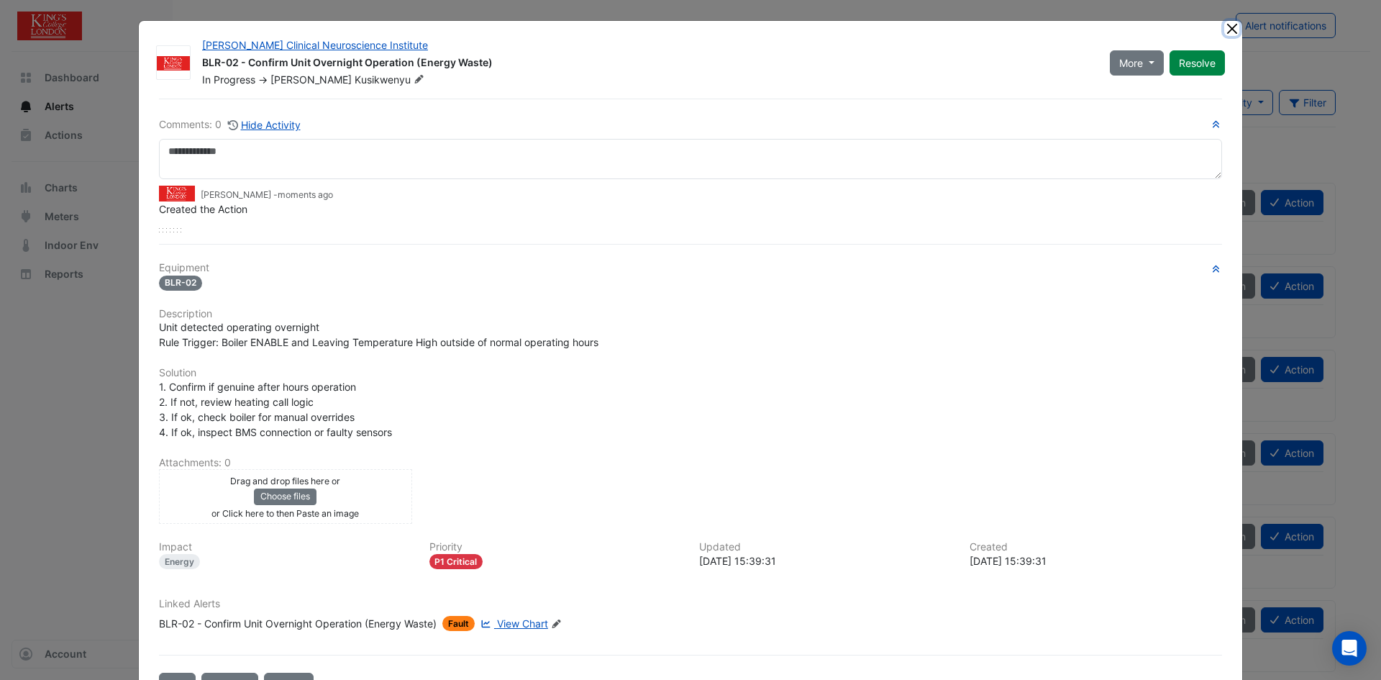
click at [1231, 28] on button "Close" at bounding box center [1231, 28] width 15 height 15
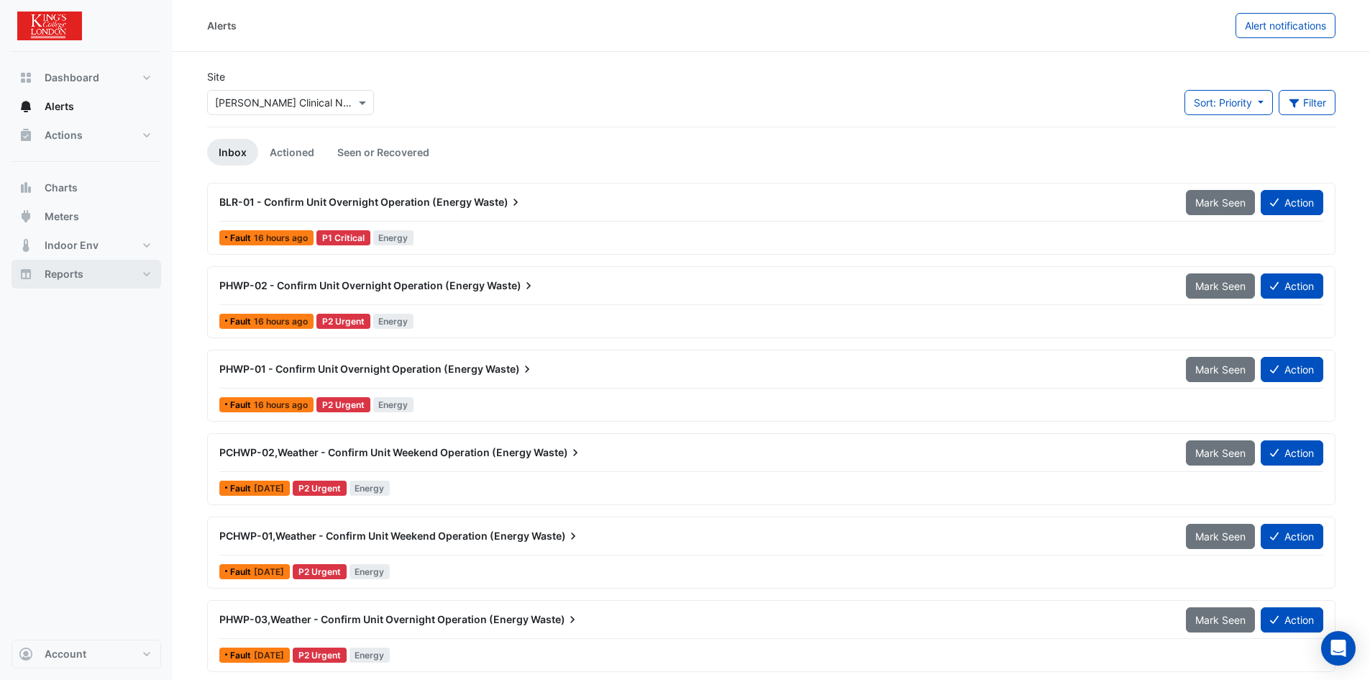
click at [47, 267] on span "Reports" at bounding box center [64, 274] width 39 height 14
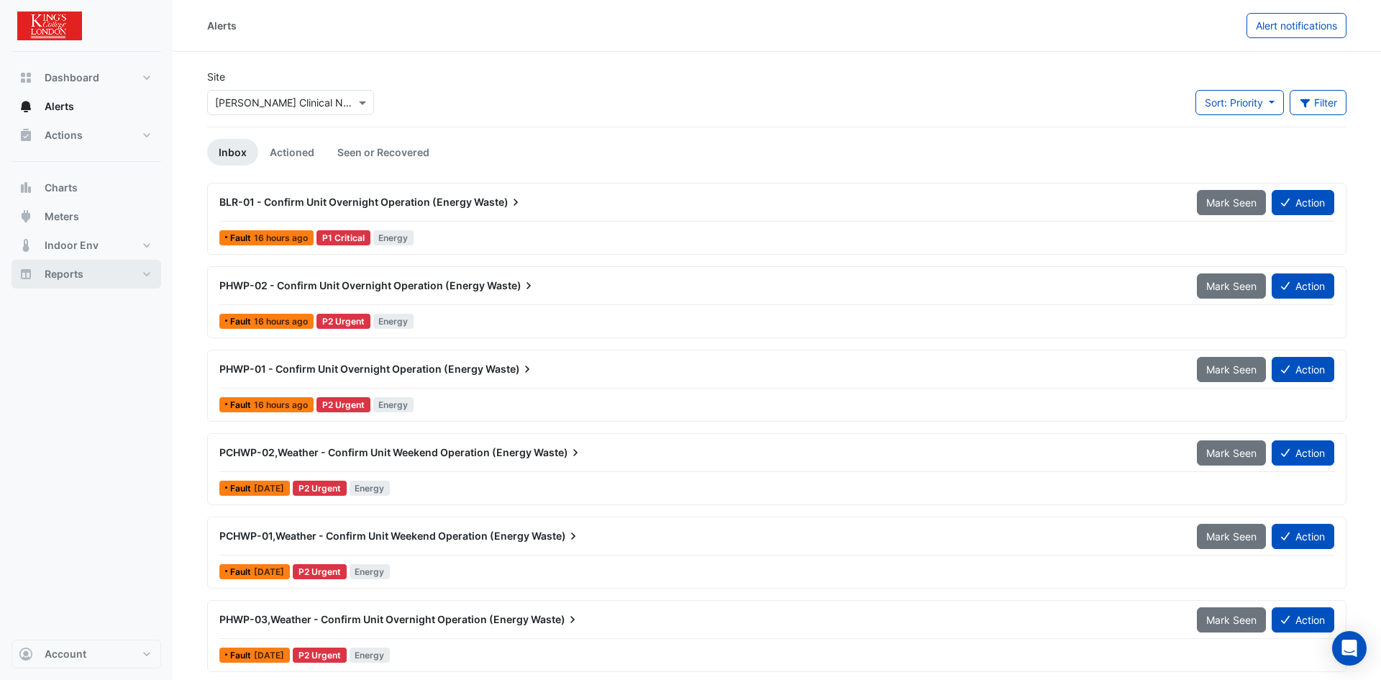
select select "***"
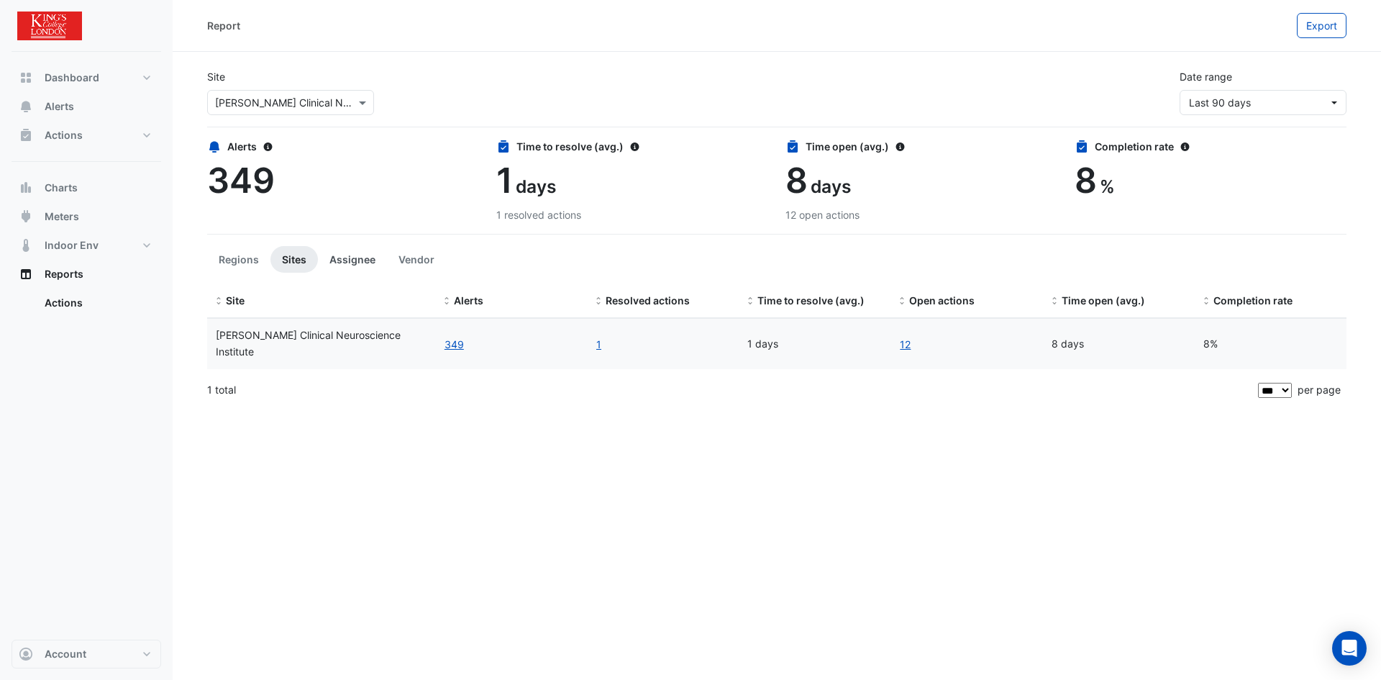
click at [360, 260] on button "Assignee" at bounding box center [352, 259] width 69 height 27
